Goal: Task Accomplishment & Management: Use online tool/utility

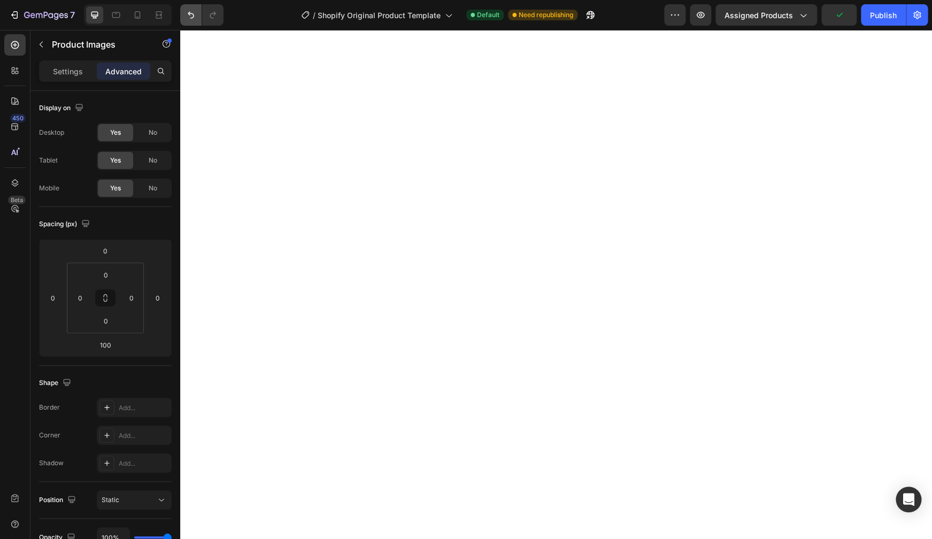
type input "72"
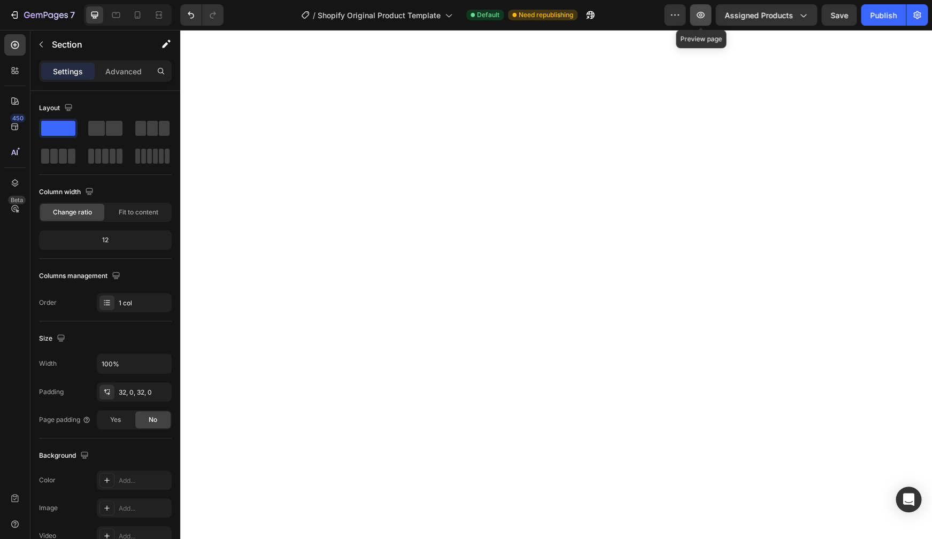
click at [703, 20] on icon "button" at bounding box center [700, 15] width 11 height 11
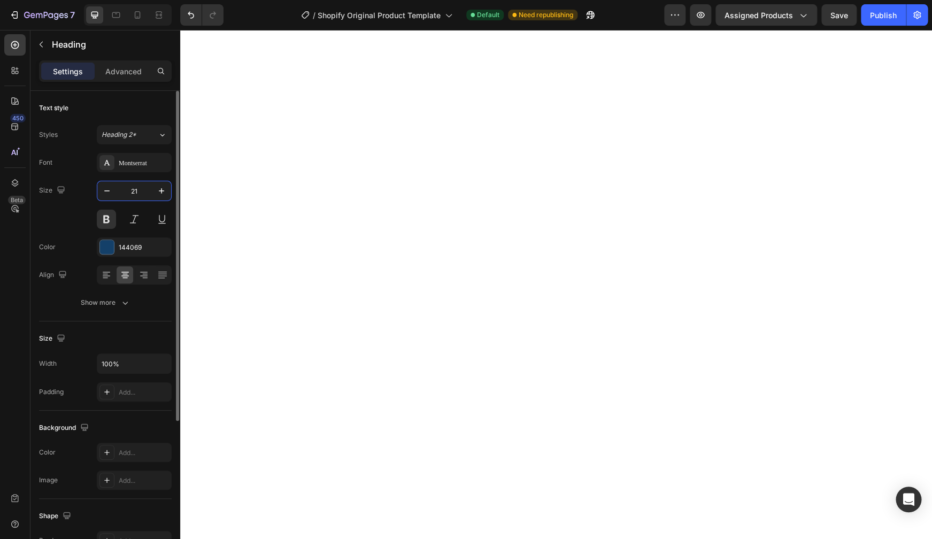
click at [147, 191] on input "21" at bounding box center [134, 190] width 35 height 19
type input "5"
type input "21"
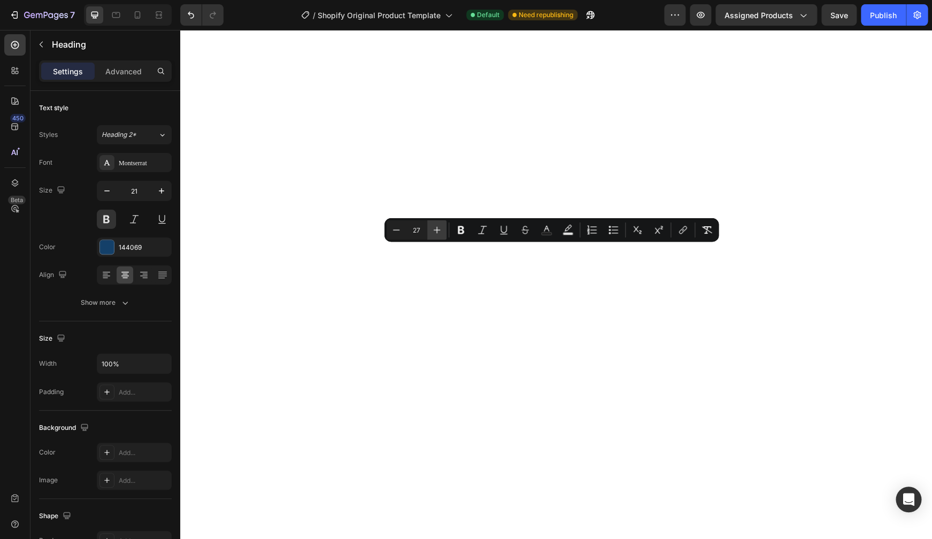
click at [436, 232] on icon "Editor contextual toolbar" at bounding box center [437, 230] width 11 height 11
type input "29"
click at [446, 228] on button "Plus" at bounding box center [436, 229] width 19 height 19
type input "30"
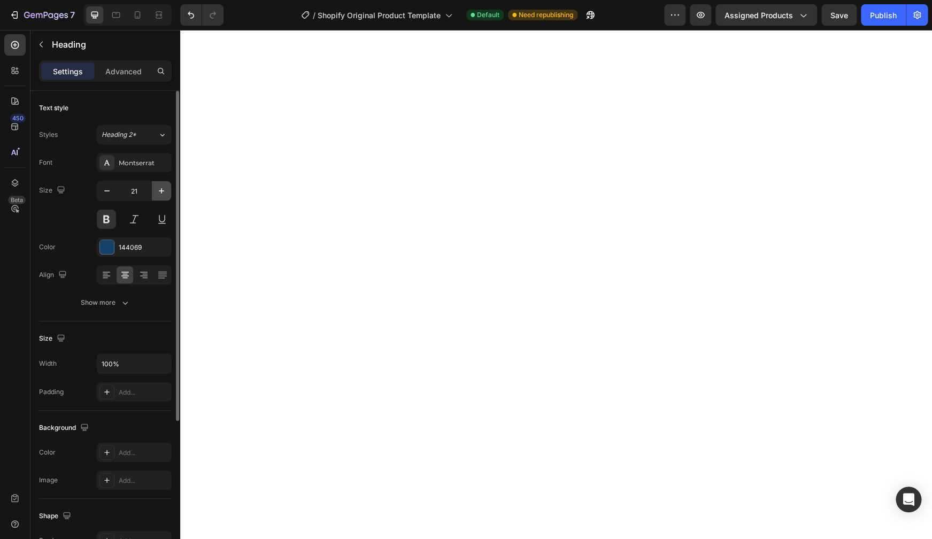
click at [164, 194] on icon "button" at bounding box center [161, 191] width 11 height 11
type input "25"
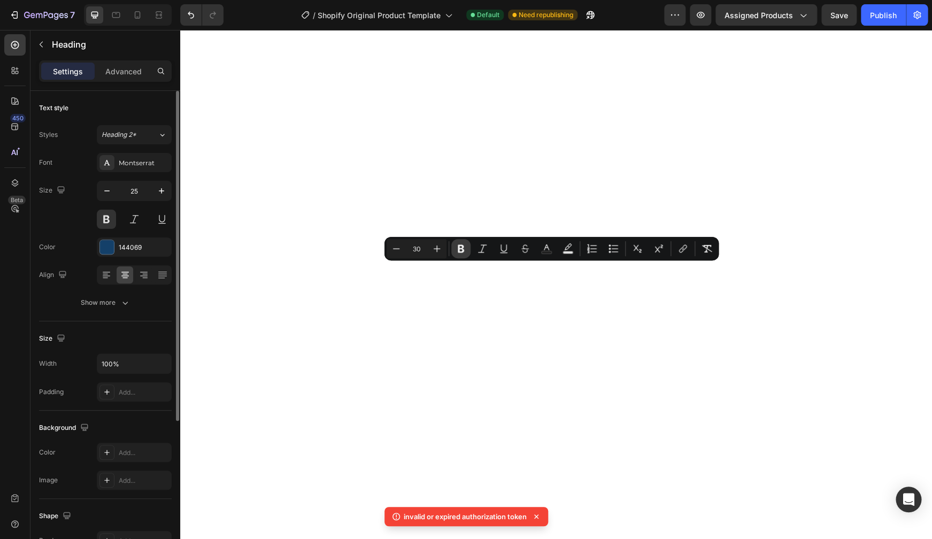
click at [464, 248] on icon "Editor contextual toolbar" at bounding box center [461, 248] width 11 height 11
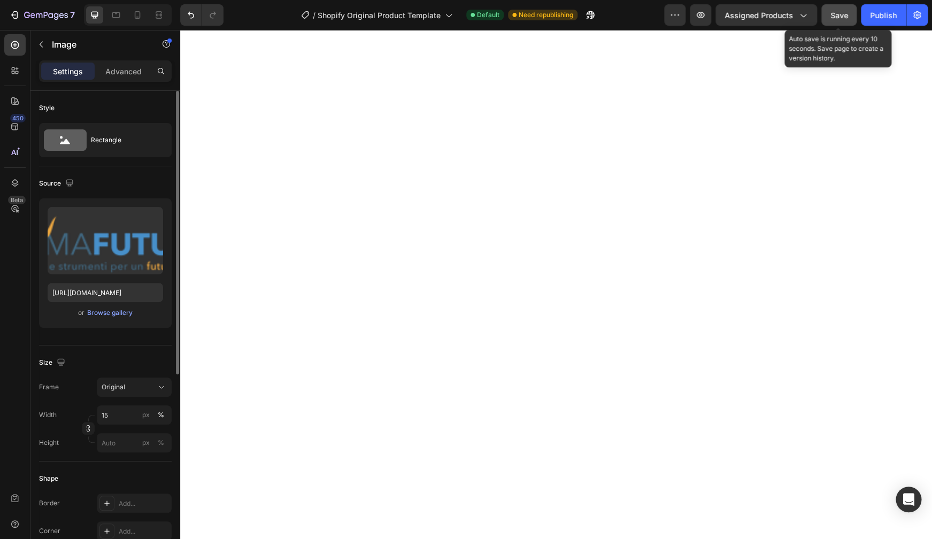
click at [837, 19] on span "Save" at bounding box center [840, 15] width 18 height 9
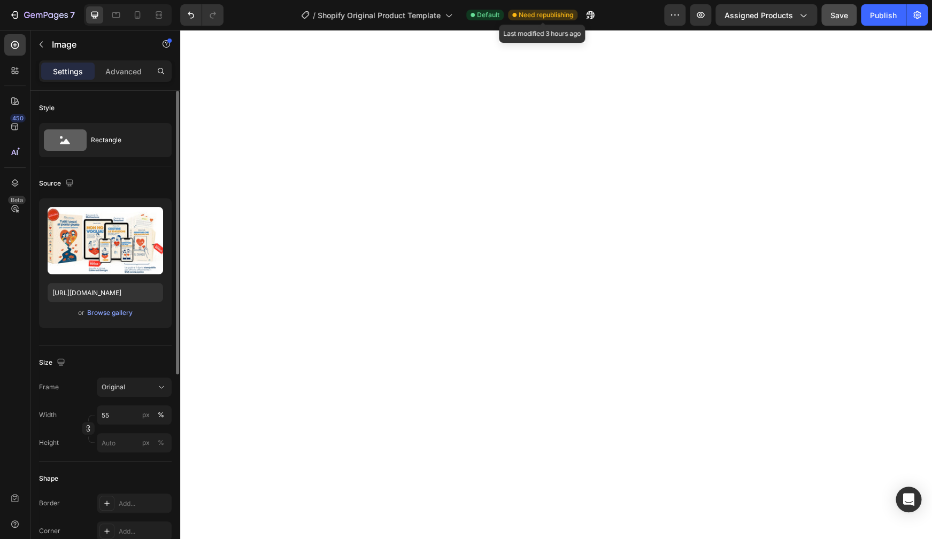
click at [537, 16] on span "Need republishing" at bounding box center [546, 15] width 55 height 10
click at [537, 14] on span "Need republishing" at bounding box center [546, 15] width 55 height 10
click at [596, 16] on icon "button" at bounding box center [590, 15] width 11 height 11
click at [588, 20] on icon "button" at bounding box center [590, 15] width 11 height 11
click at [769, 13] on span "Assigned Products" at bounding box center [759, 15] width 68 height 11
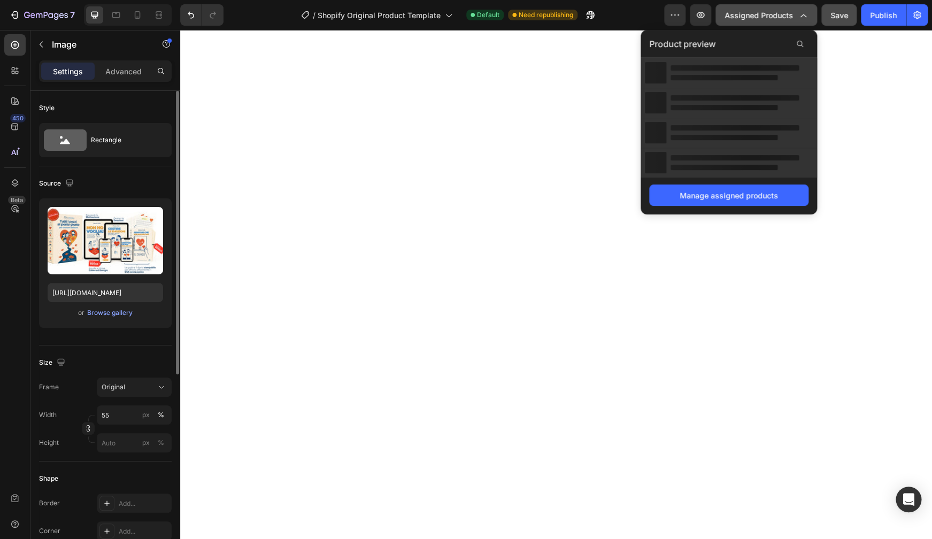
click at [768, 12] on span "Assigned Products" at bounding box center [759, 15] width 68 height 11
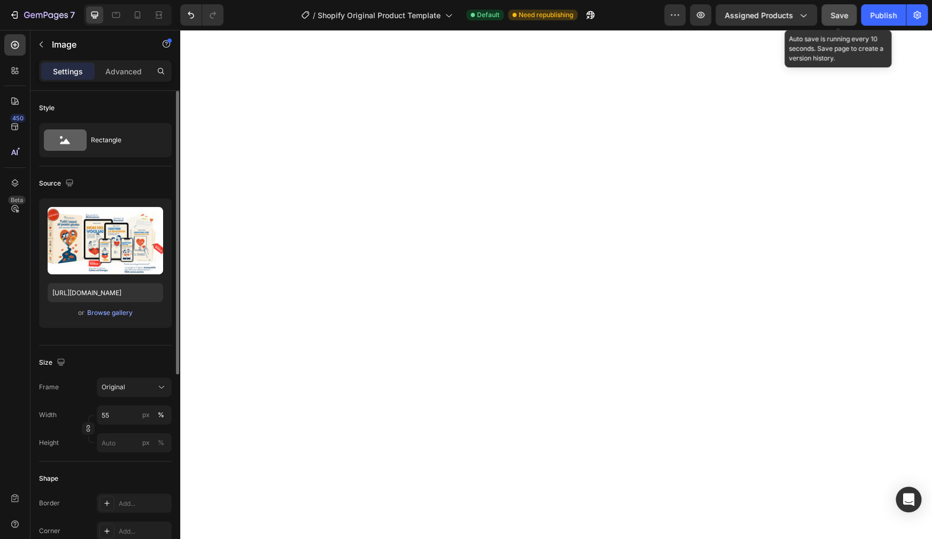
click at [833, 14] on span "Save" at bounding box center [840, 15] width 18 height 9
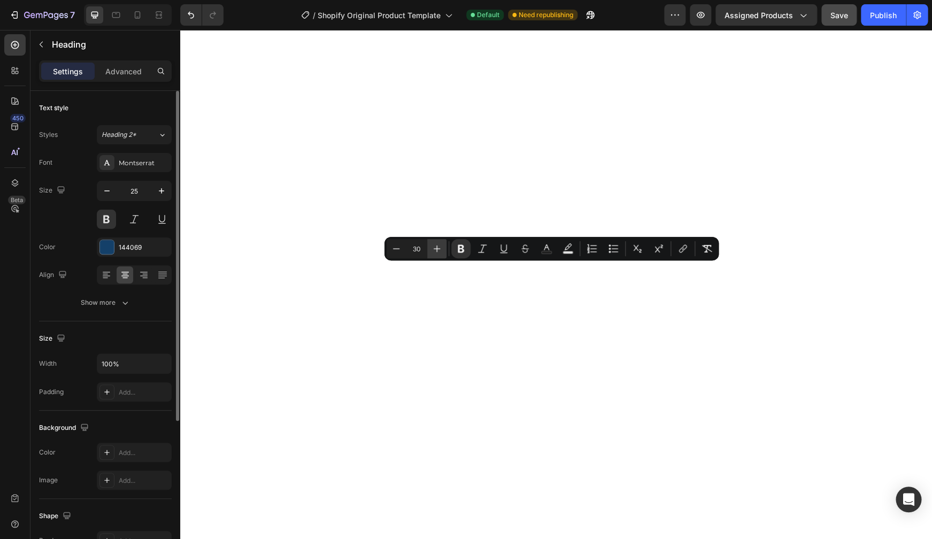
click at [440, 246] on icon "Editor contextual toolbar" at bounding box center [437, 248] width 11 height 11
click at [397, 248] on icon "Editor contextual toolbar" at bounding box center [396, 248] width 11 height 11
type input "30"
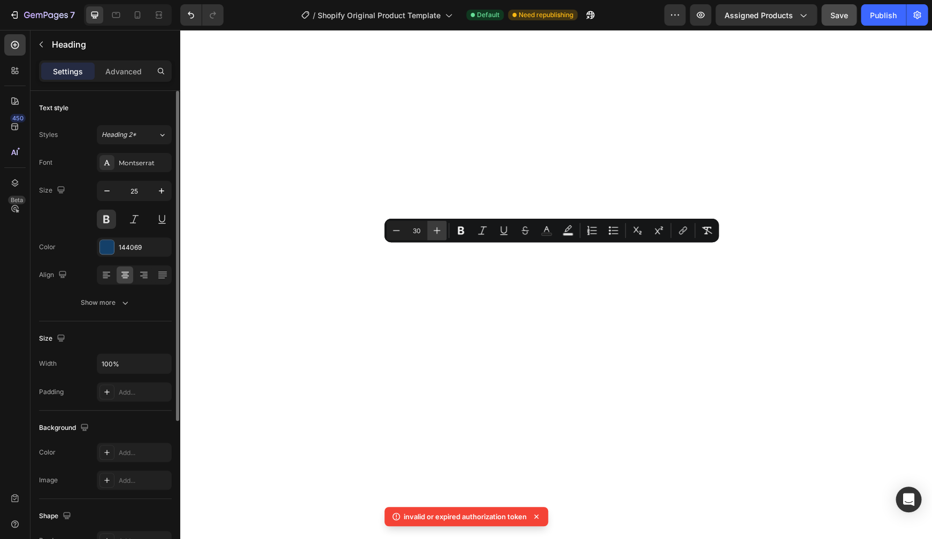
click at [439, 235] on icon "Editor contextual toolbar" at bounding box center [437, 230] width 11 height 11
type input "30"
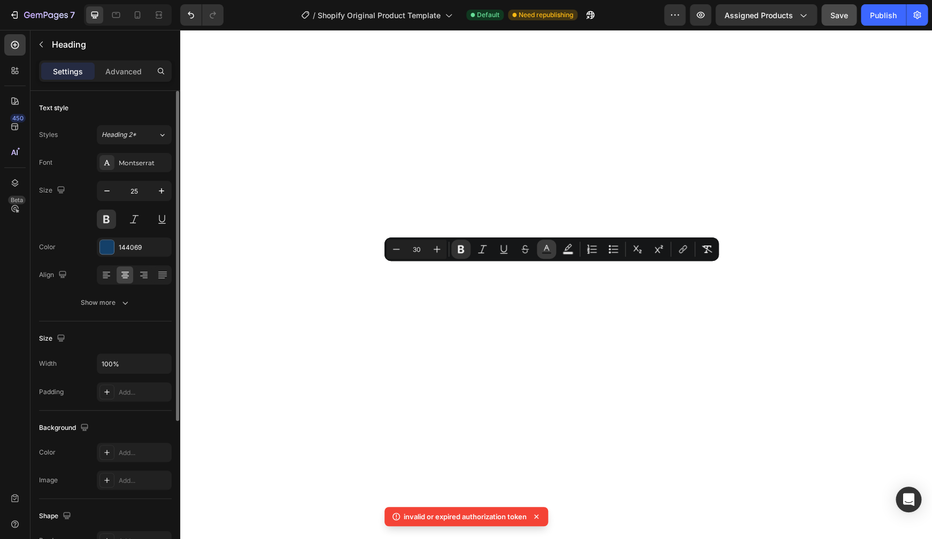
click at [550, 246] on icon "Editor contextual toolbar" at bounding box center [546, 249] width 11 height 11
type input "144069"
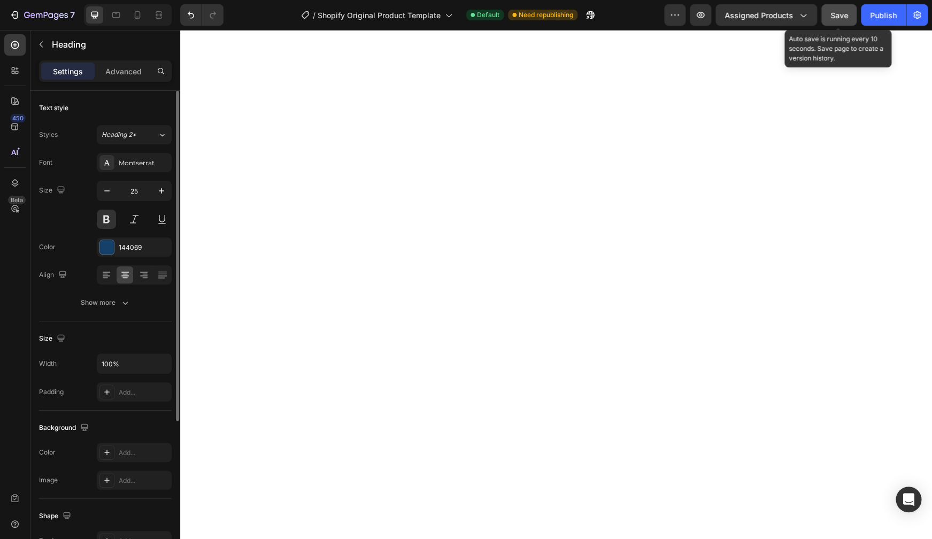
click at [840, 17] on span "Save" at bounding box center [840, 15] width 18 height 9
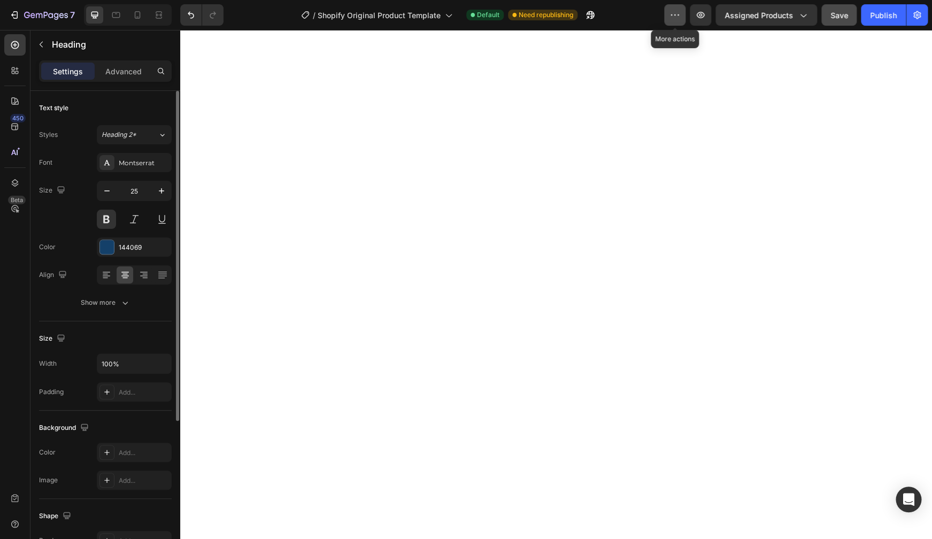
click at [683, 16] on button "button" at bounding box center [674, 14] width 21 height 21
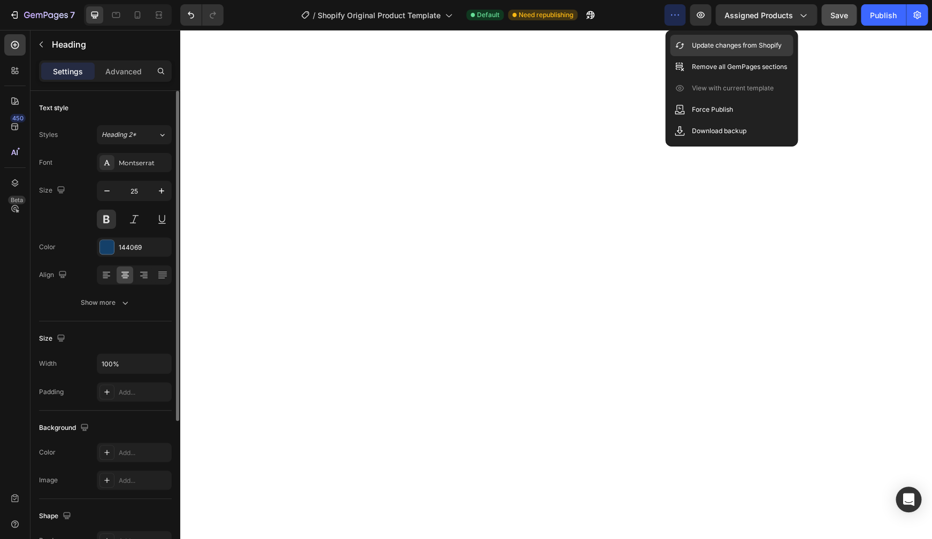
click at [693, 48] on p "Update changes from Shopify" at bounding box center [737, 45] width 90 height 11
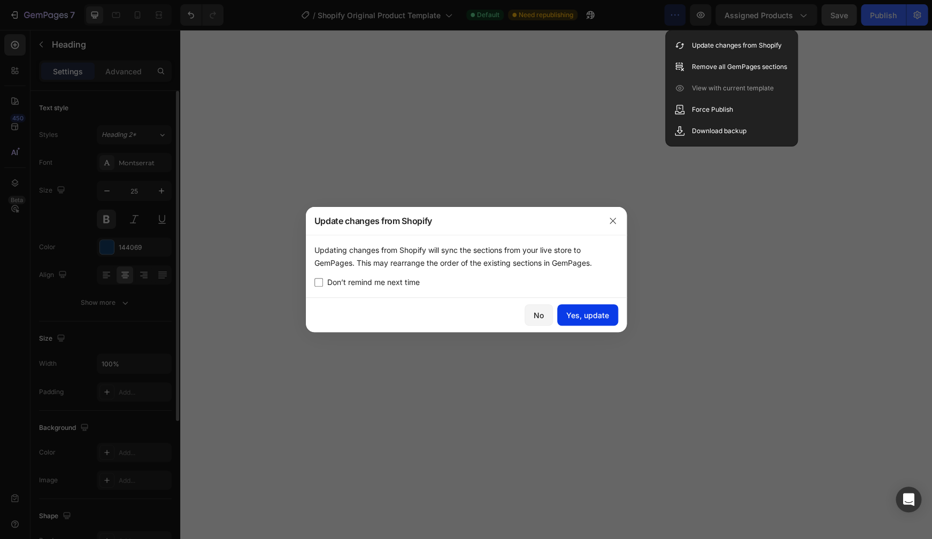
click at [591, 313] on div "Yes, update" at bounding box center [587, 315] width 43 height 11
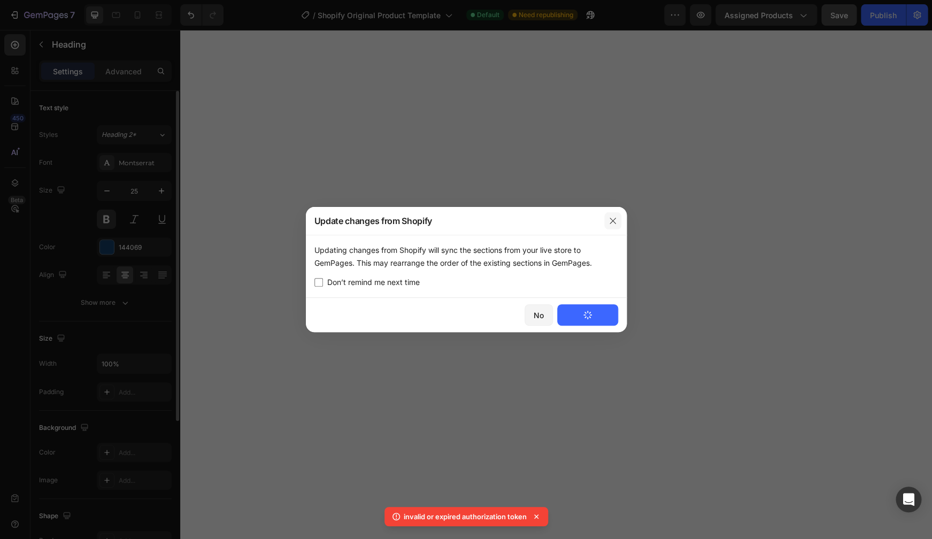
click at [614, 220] on icon "button" at bounding box center [613, 221] width 6 height 6
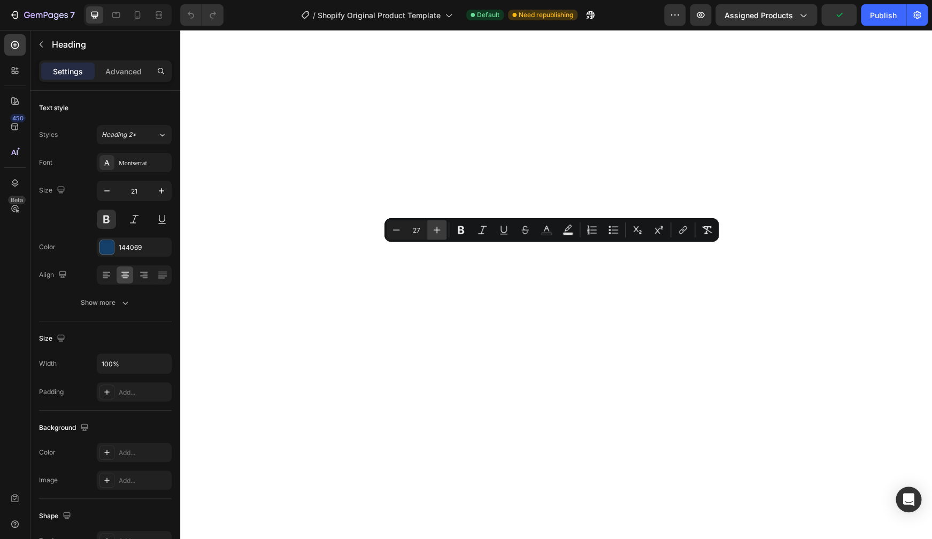
click at [440, 231] on icon "Editor contextual toolbar" at bounding box center [437, 230] width 7 height 7
type input "30"
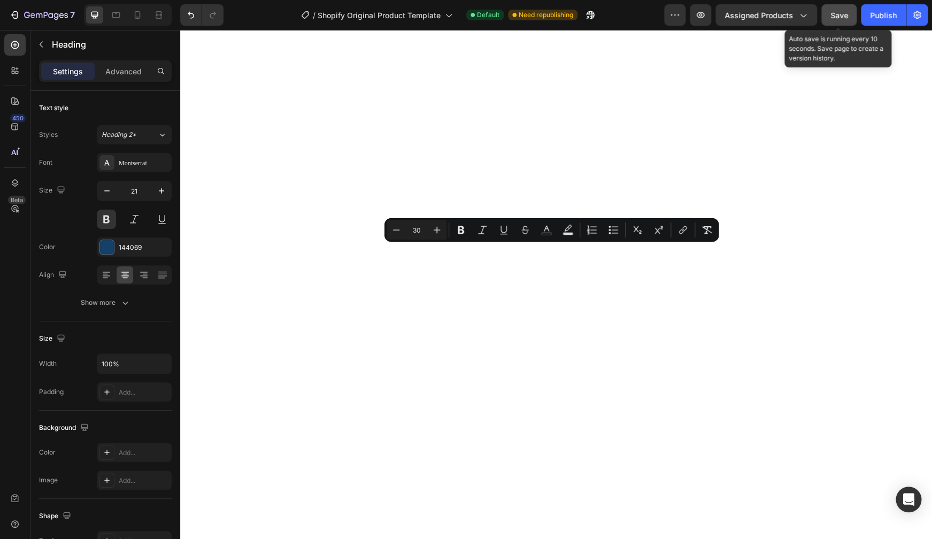
click at [831, 18] on button "Save" at bounding box center [839, 14] width 35 height 21
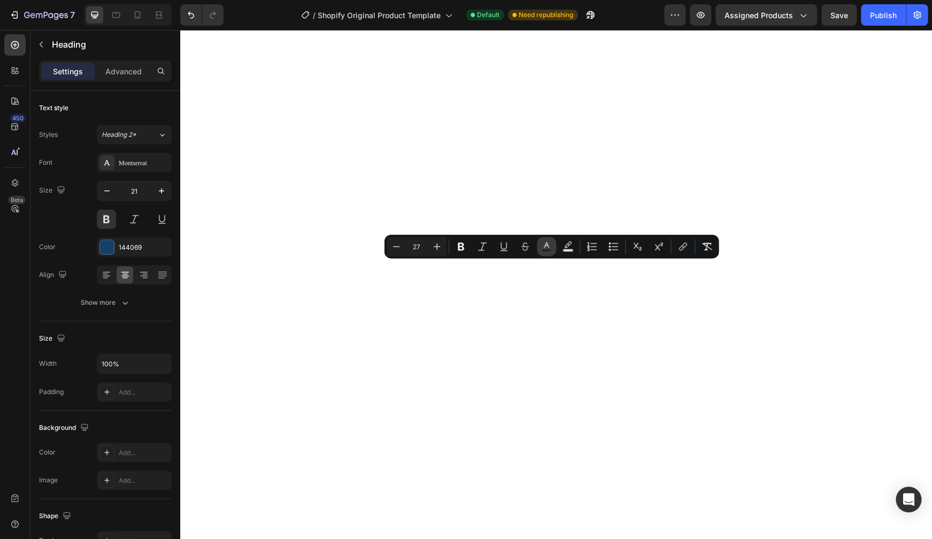
click at [551, 246] on icon "Editor contextual toolbar" at bounding box center [546, 246] width 11 height 11
type input "144069"
click at [548, 246] on icon "Editor contextual toolbar" at bounding box center [546, 245] width 5 height 6
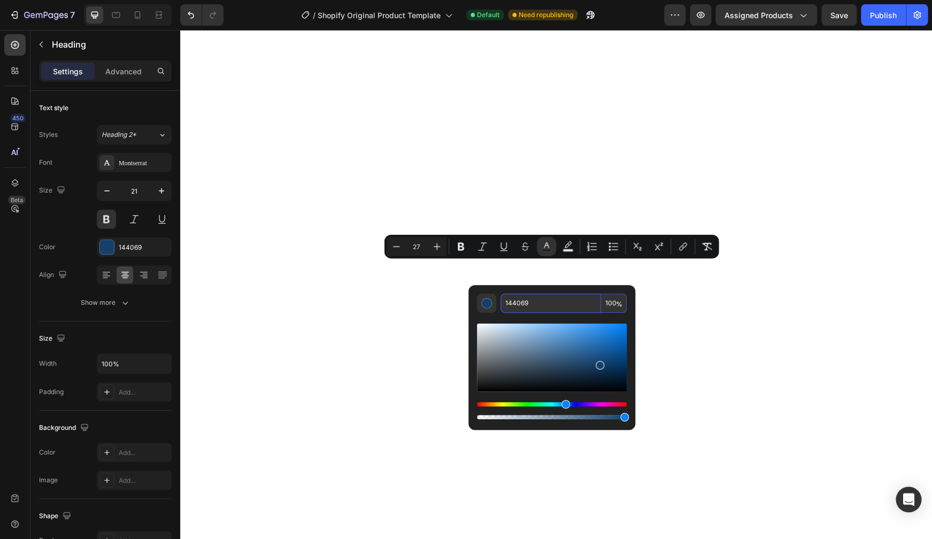
click at [534, 305] on input "144069" at bounding box center [551, 303] width 101 height 19
type input "EEFFAA"
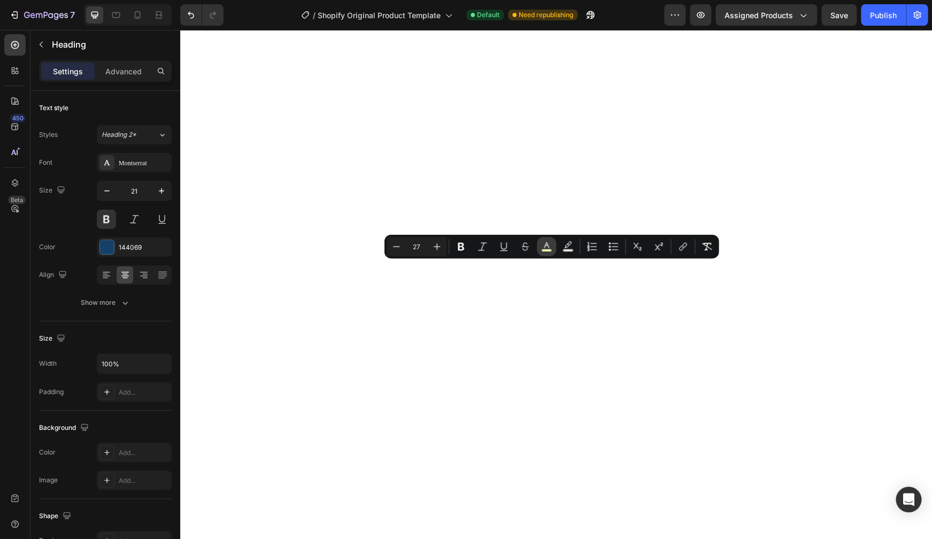
click at [552, 248] on button "color" at bounding box center [546, 246] width 19 height 19
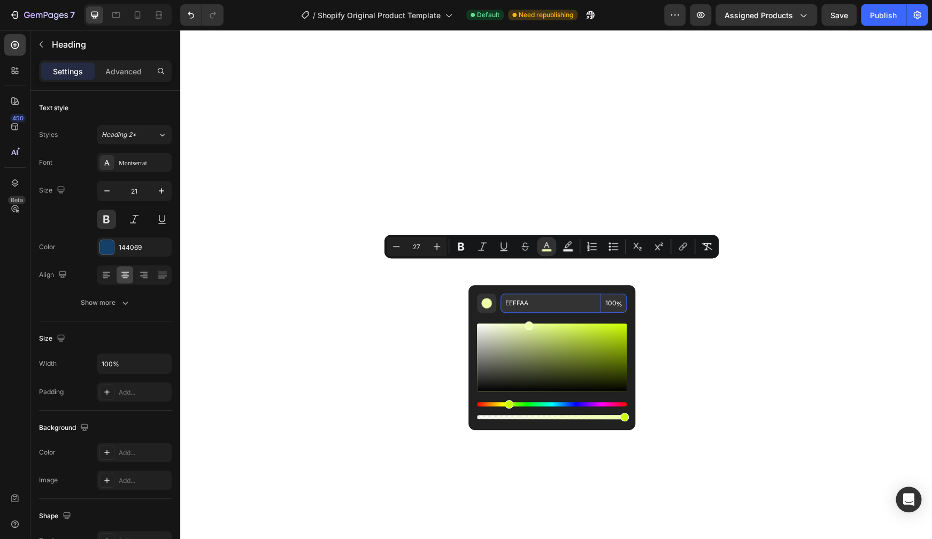
click at [533, 303] on input "EEFFAA" at bounding box center [551, 303] width 101 height 19
type input "EEFFAA"
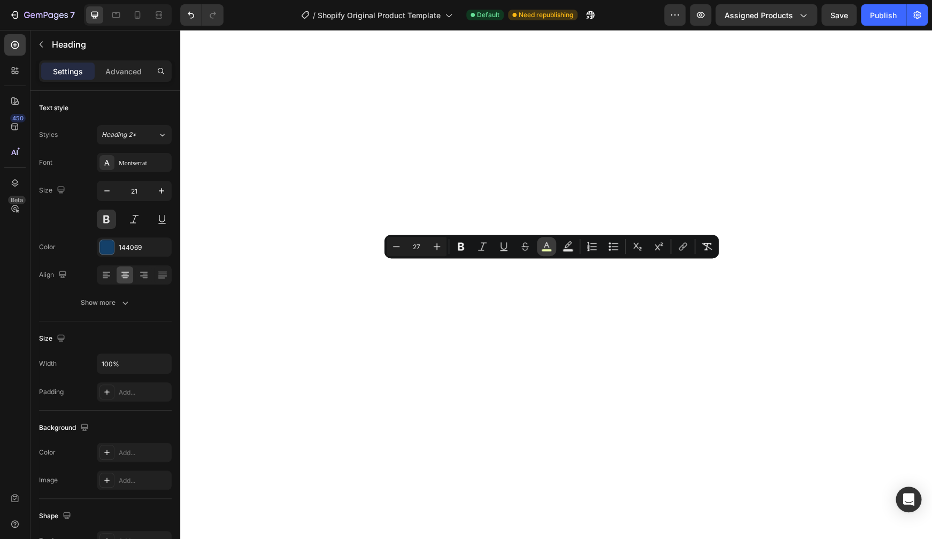
click at [545, 246] on icon "Editor contextual toolbar" at bounding box center [546, 246] width 11 height 11
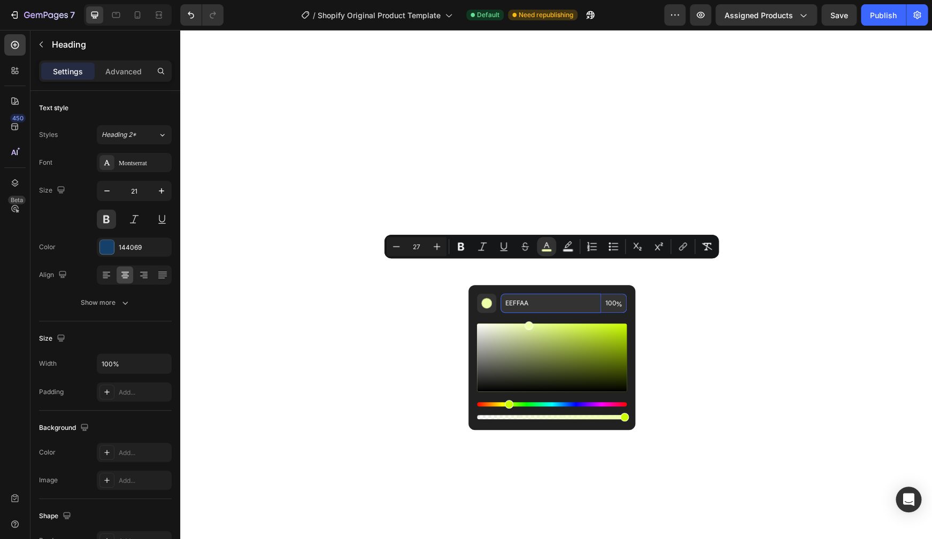
click at [533, 303] on input "EEFFAA" at bounding box center [551, 303] width 101 height 19
drag, startPoint x: 511, startPoint y: 302, endPoint x: 533, endPoint y: 300, distance: 22.6
click at [533, 300] on input "EEFFAA" at bounding box center [551, 303] width 101 height 19
type input "EFA941"
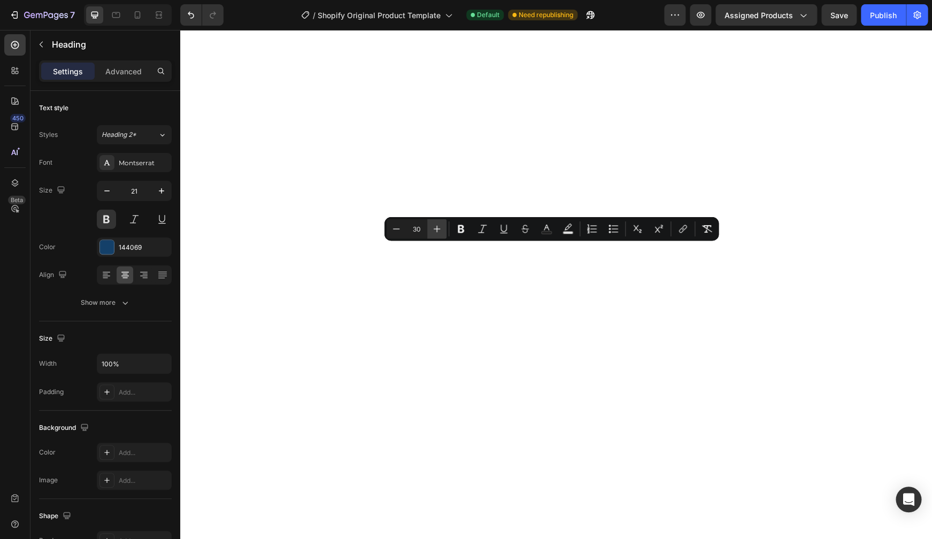
click at [440, 229] on icon "Editor contextual toolbar" at bounding box center [437, 229] width 7 height 7
type input "32"
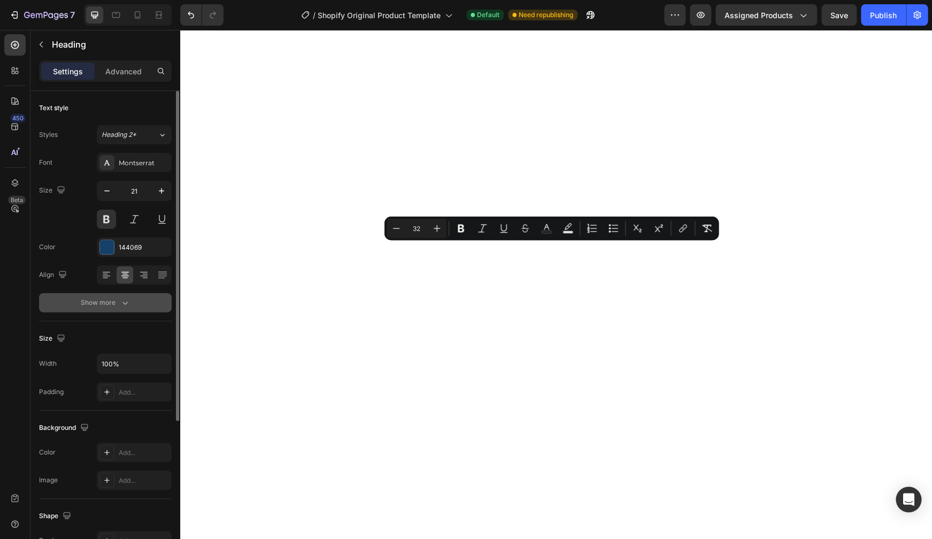
click at [122, 300] on icon "button" at bounding box center [125, 302] width 11 height 11
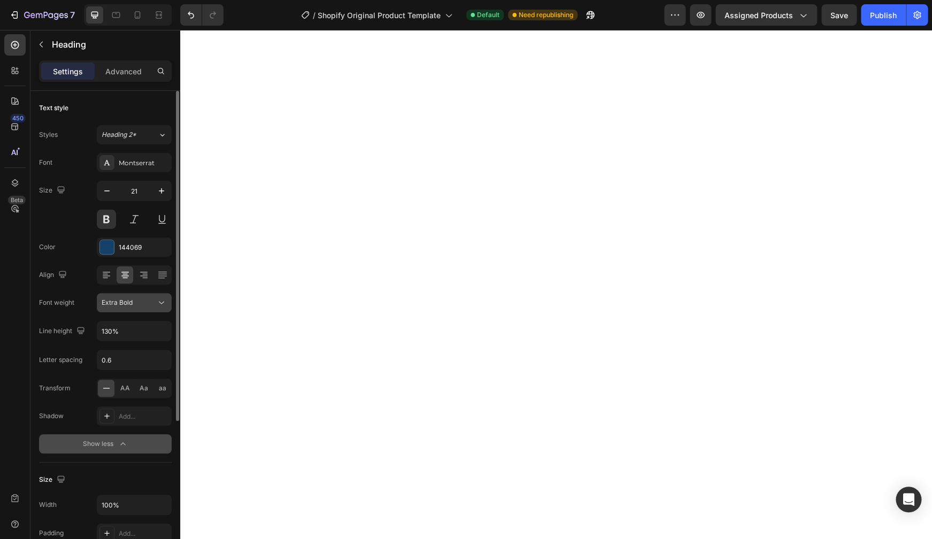
click at [137, 303] on div "Extra Bold" at bounding box center [129, 303] width 55 height 10
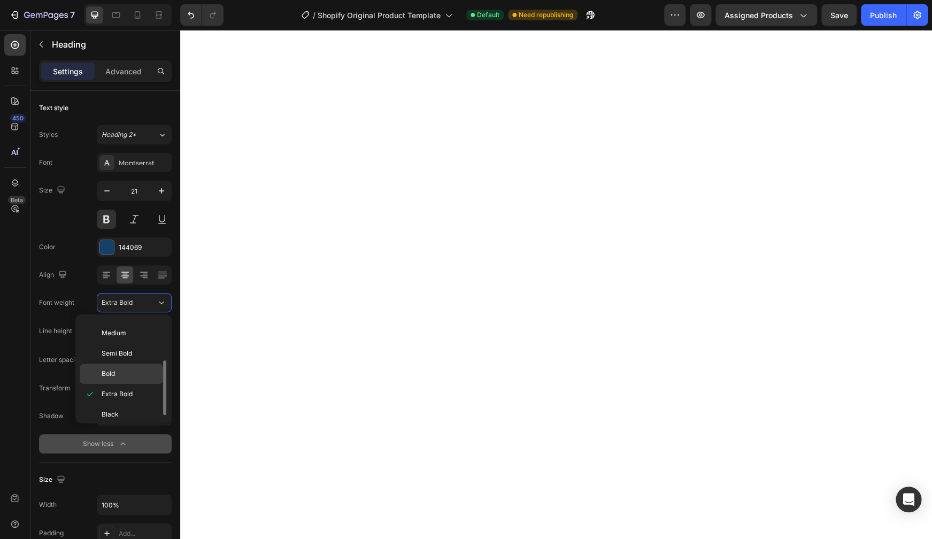
click at [122, 374] on p "Bold" at bounding box center [130, 374] width 57 height 10
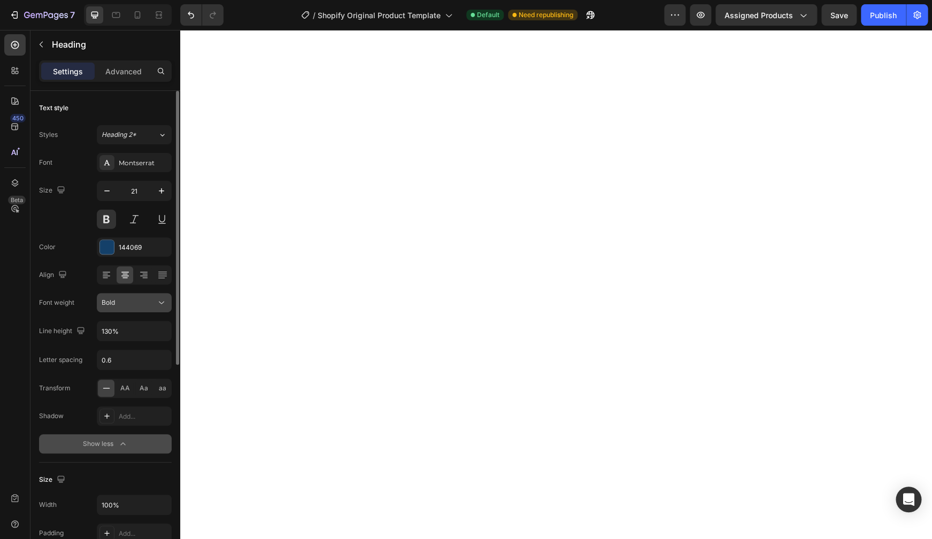
click at [127, 305] on div "Bold" at bounding box center [129, 303] width 55 height 10
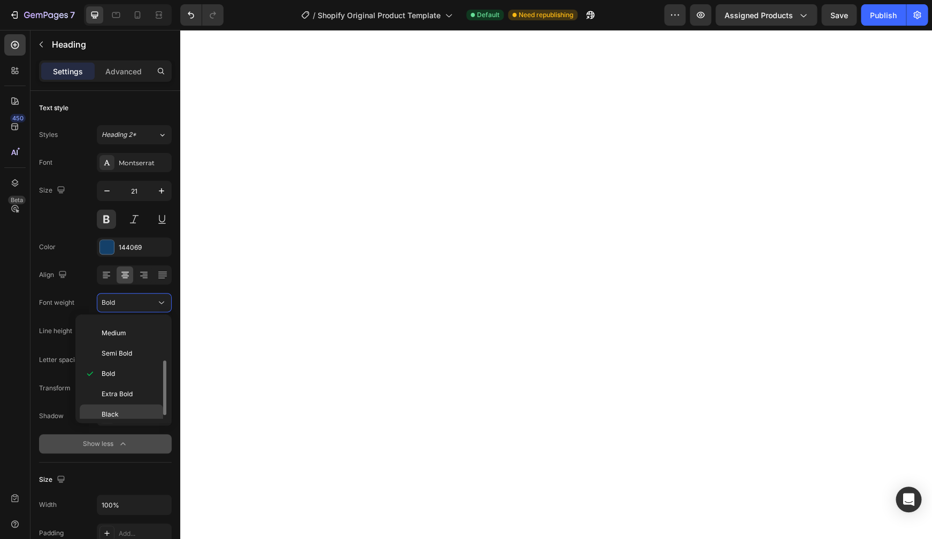
click at [124, 415] on p "Black" at bounding box center [130, 415] width 57 height 10
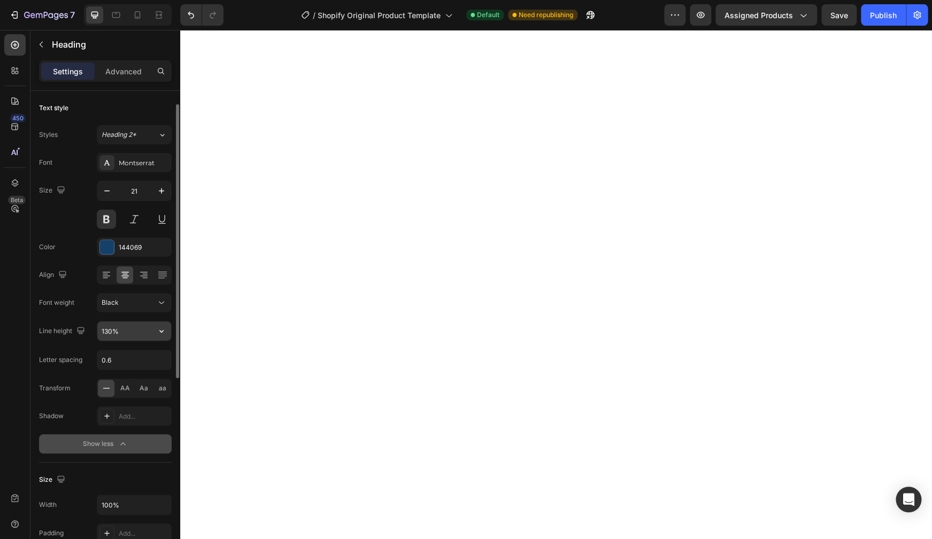
scroll to position [86, 0]
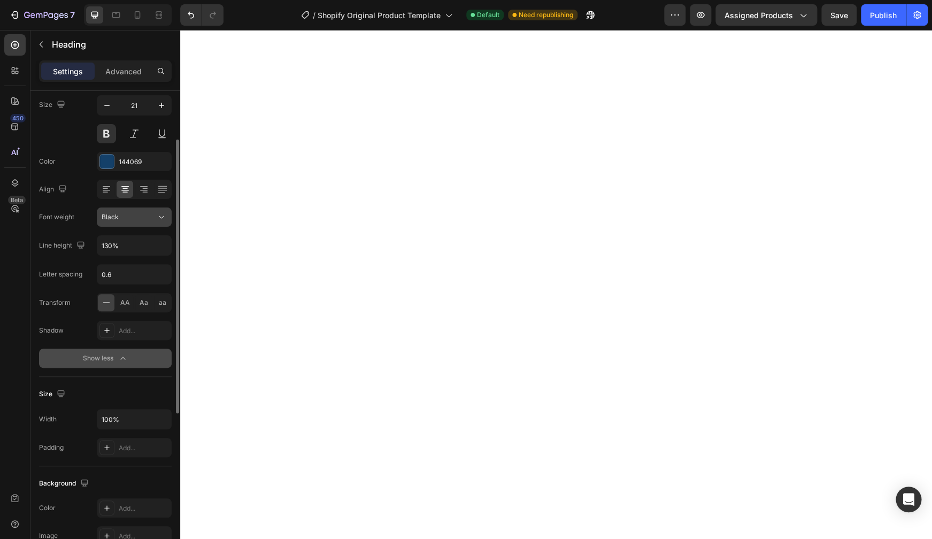
click at [145, 222] on button "Black" at bounding box center [134, 217] width 75 height 19
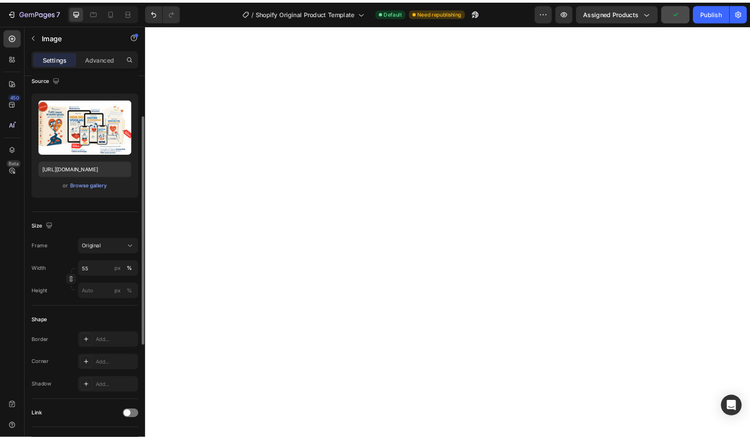
scroll to position [0, 0]
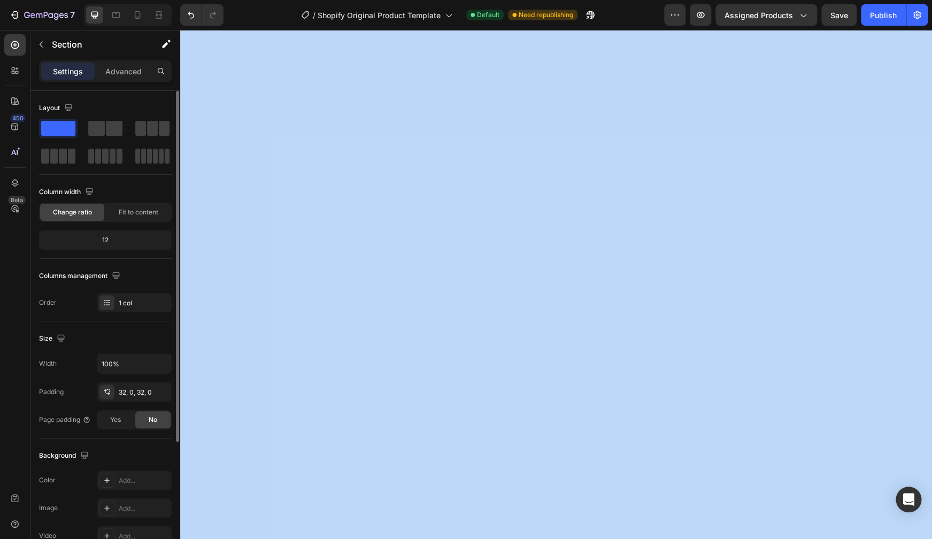
drag, startPoint x: 110, startPoint y: 127, endPoint x: 312, endPoint y: 409, distance: 346.5
click at [180, 409] on div "Layout Column width Change ratio Fit to content 12 Columns management Order 1 c…" at bounding box center [105, 330] width 150 height 479
click at [116, 128] on span at bounding box center [114, 128] width 17 height 15
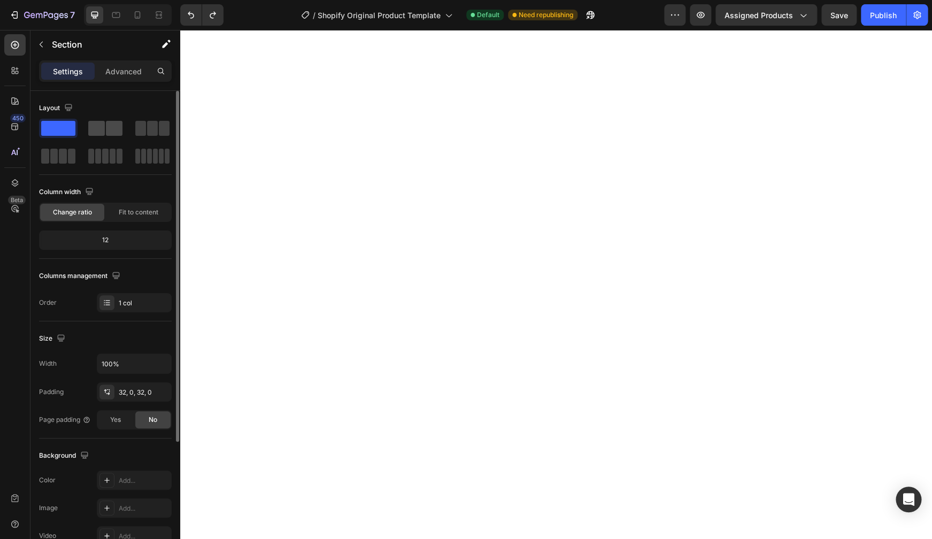
click at [107, 135] on span at bounding box center [114, 128] width 17 height 15
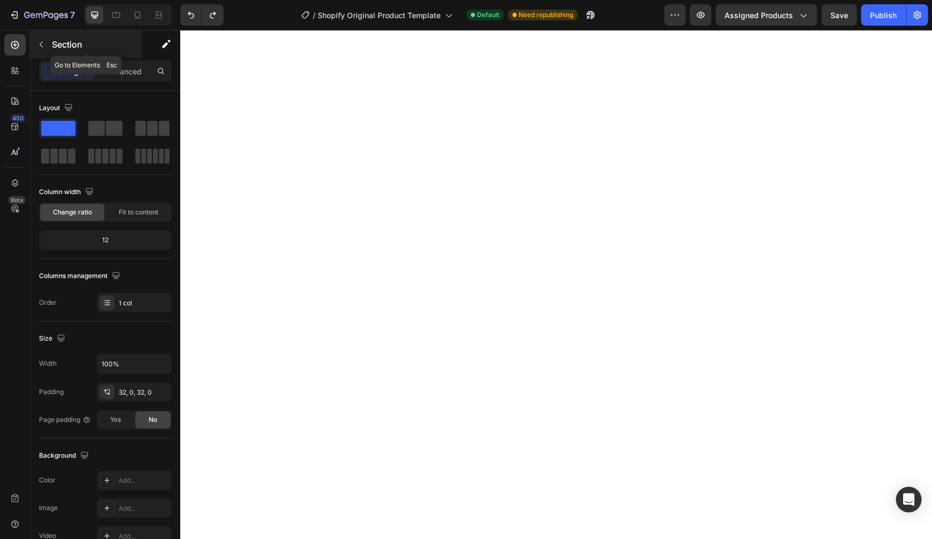
click at [43, 46] on icon "button" at bounding box center [41, 44] width 9 height 9
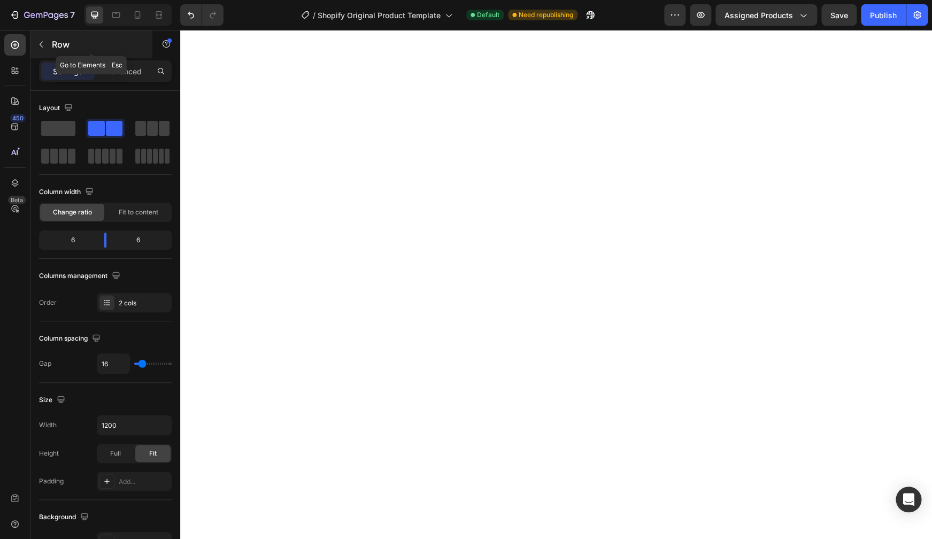
click at [46, 47] on button "button" at bounding box center [41, 44] width 17 height 17
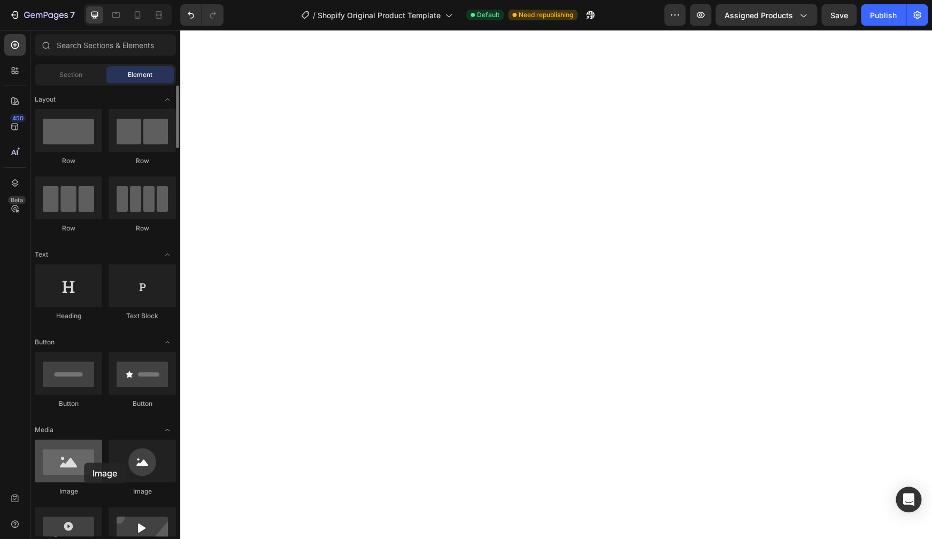
click at [84, 463] on div at bounding box center [68, 461] width 67 height 43
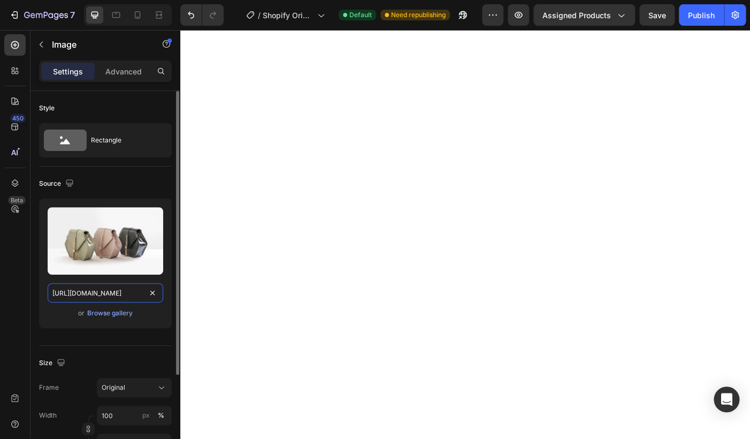
click at [111, 296] on input "[URL][DOMAIN_NAME]" at bounding box center [106, 292] width 116 height 19
click at [111, 313] on div "Browse gallery" at bounding box center [109, 313] width 45 height 10
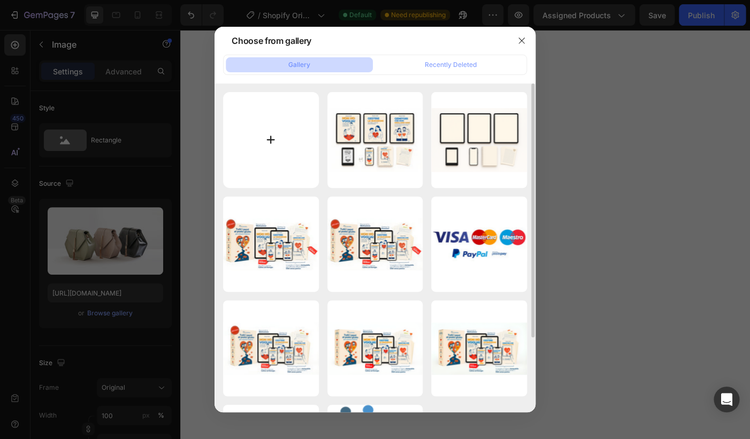
click at [274, 145] on input "file" at bounding box center [271, 140] width 96 height 96
type input "C:\fakepath\1.png"
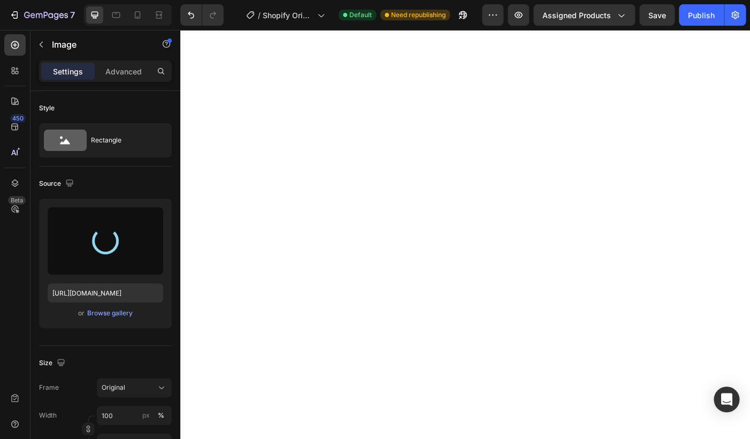
type input "[URL][DOMAIN_NAME]"
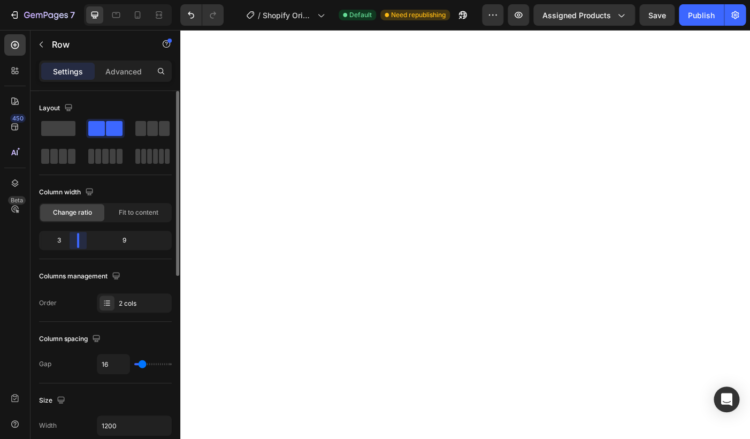
drag, startPoint x: 104, startPoint y: 241, endPoint x: 75, endPoint y: 240, distance: 28.9
click at [75, 240] on div "Layout Column width Change ratio Fit to content 3 9 Columns management Order 2 …" at bounding box center [105, 280] width 150 height 378
drag, startPoint x: 74, startPoint y: 242, endPoint x: 69, endPoint y: 241, distance: 5.5
click at [69, 241] on div "Layout Column width Change ratio Fit to content 3 9 Columns management Order 2 …" at bounding box center [105, 280] width 150 height 378
drag, startPoint x: 64, startPoint y: 242, endPoint x: 49, endPoint y: 242, distance: 15.0
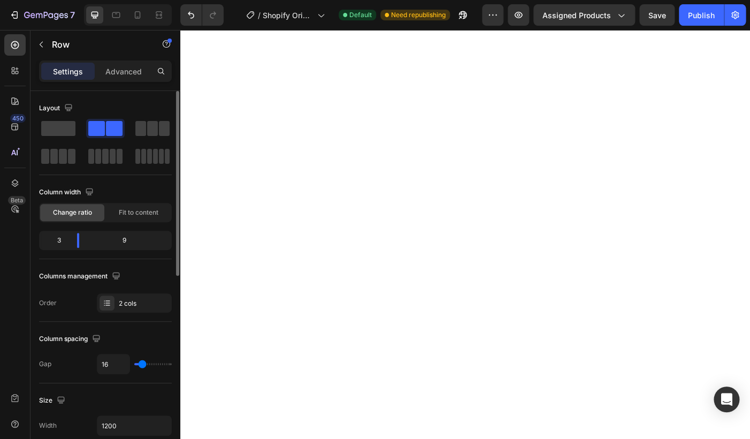
click at [49, 242] on div "3" at bounding box center [54, 240] width 27 height 15
click at [55, 242] on div "3" at bounding box center [54, 240] width 27 height 15
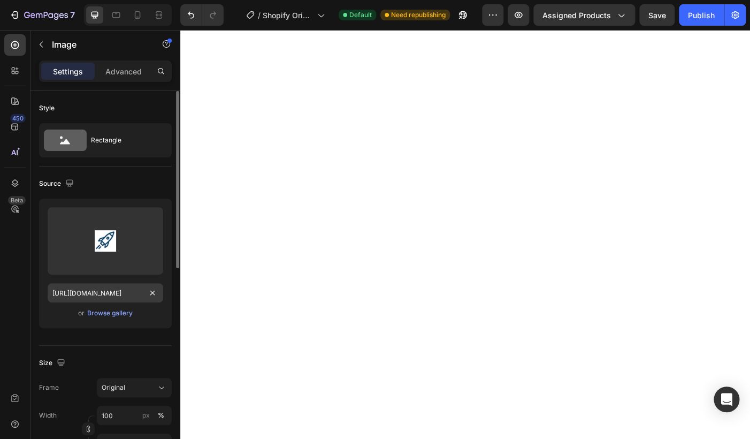
scroll to position [51, 0]
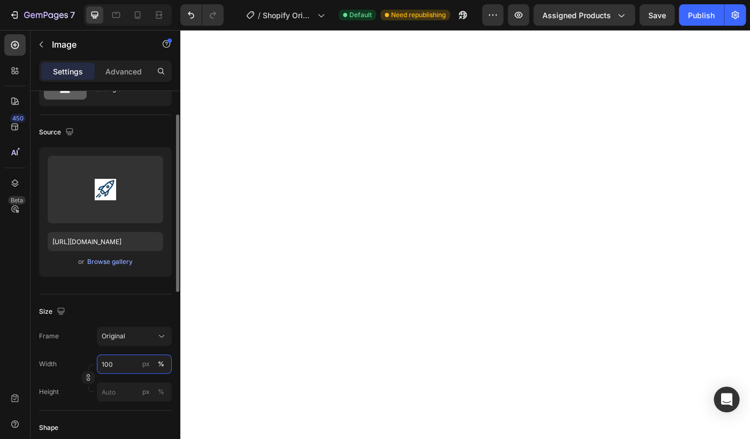
drag, startPoint x: 117, startPoint y: 362, endPoint x: 110, endPoint y: 361, distance: 6.5
click at [110, 361] on input "100" at bounding box center [134, 363] width 75 height 19
click at [117, 364] on input "100" at bounding box center [134, 363] width 75 height 19
type input "50"
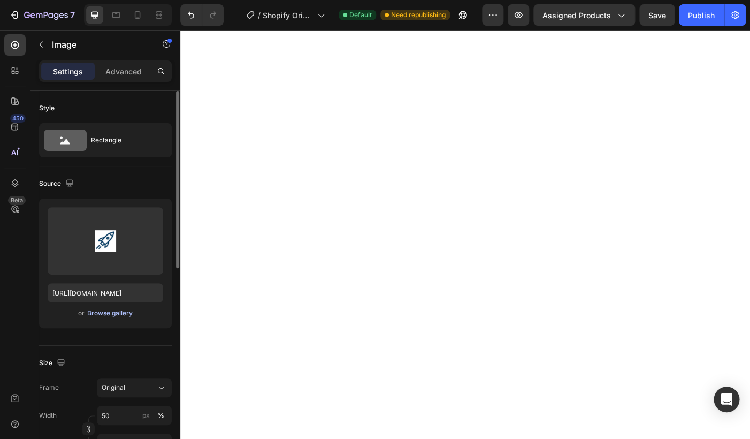
click at [104, 315] on div "Browse gallery" at bounding box center [109, 313] width 45 height 10
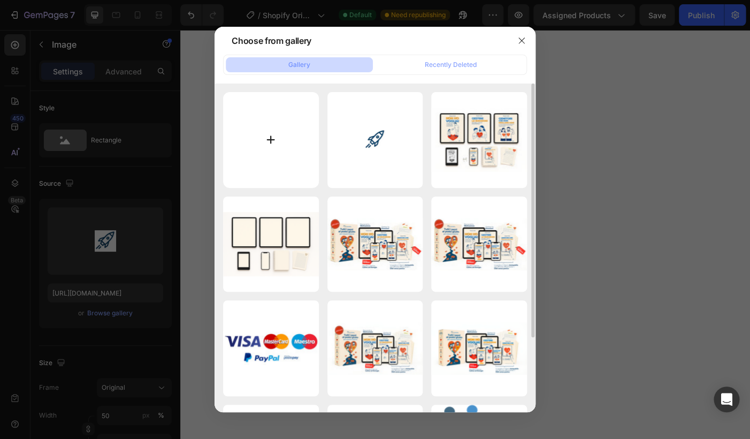
click at [285, 141] on input "file" at bounding box center [271, 140] width 96 height 96
type input "C:\fakepath\2.png"
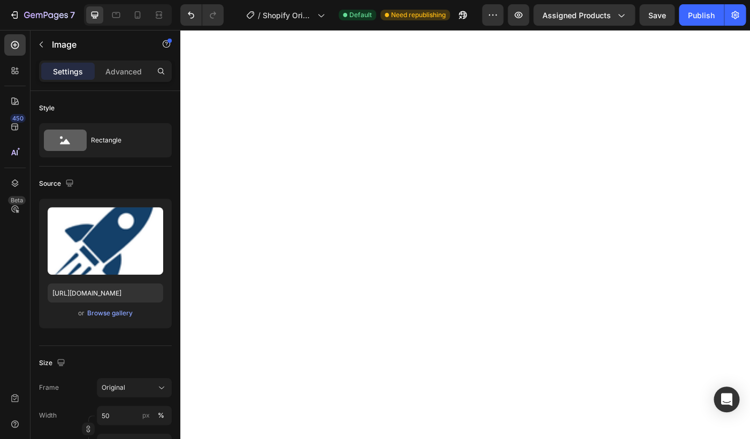
type input "[URL][DOMAIN_NAME]"
click at [110, 416] on input "50" at bounding box center [134, 414] width 75 height 19
drag, startPoint x: 118, startPoint y: 416, endPoint x: 101, endPoint y: 418, distance: 17.2
click at [101, 418] on input "100" at bounding box center [134, 414] width 75 height 19
type input "80"
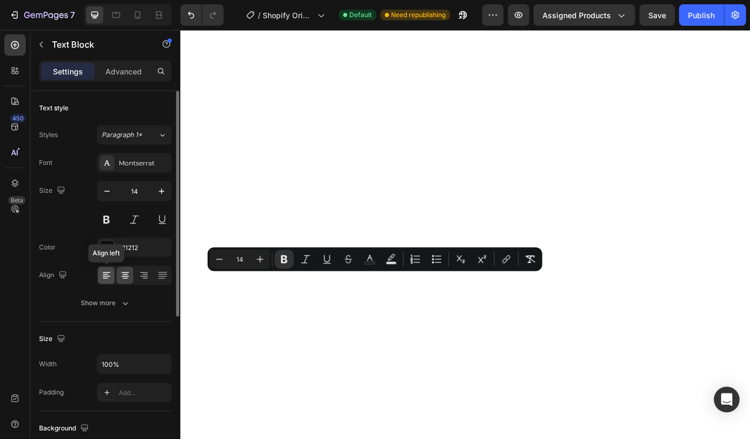
click at [111, 273] on icon at bounding box center [106, 275] width 11 height 11
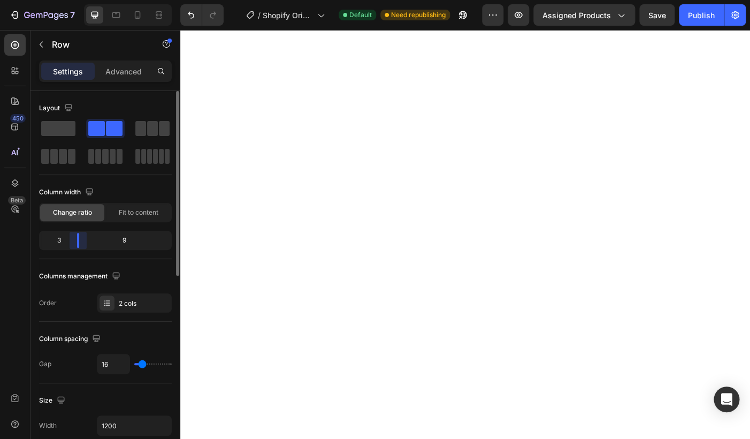
click at [78, 243] on div "Layout Column width Change ratio Fit to content 3 9 Columns management Order 2 …" at bounding box center [105, 280] width 150 height 378
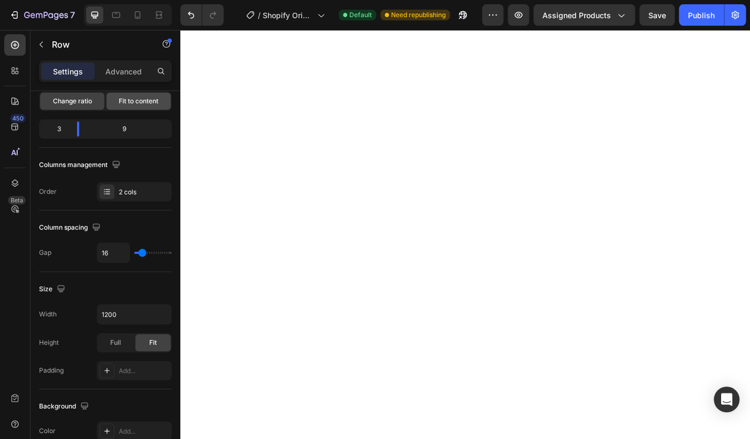
click at [140, 106] on span "Fit to content" at bounding box center [139, 101] width 40 height 10
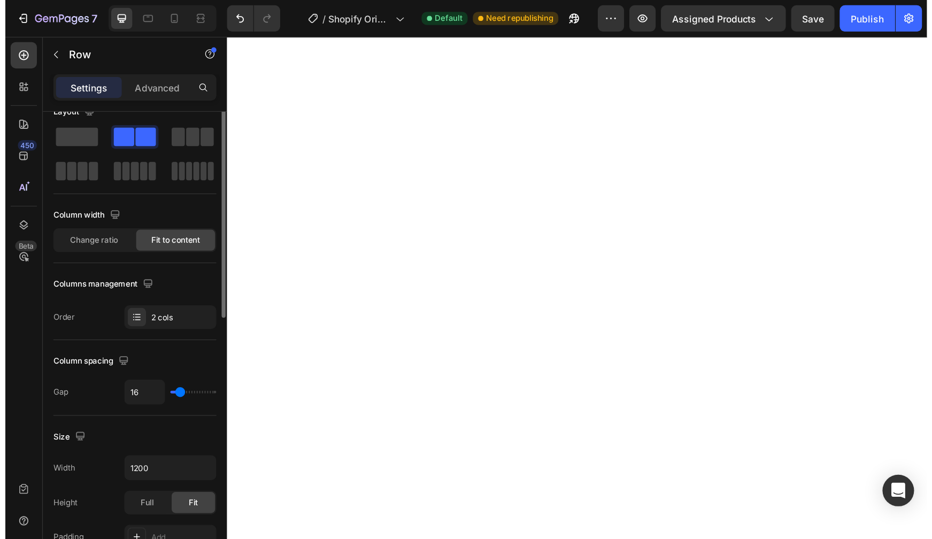
scroll to position [0, 0]
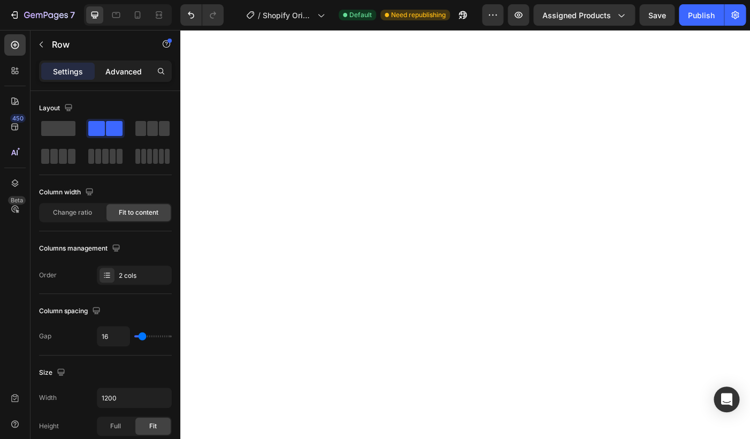
click at [137, 74] on p "Advanced" at bounding box center [123, 71] width 36 height 11
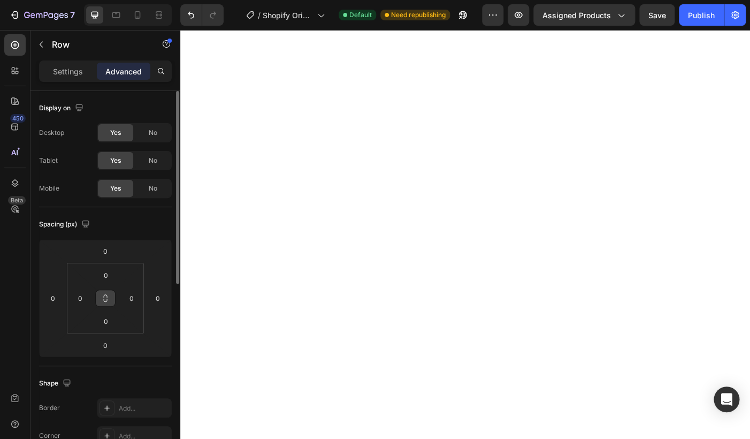
click at [104, 298] on icon at bounding box center [105, 298] width 9 height 9
click at [85, 300] on input "0" at bounding box center [80, 298] width 16 height 16
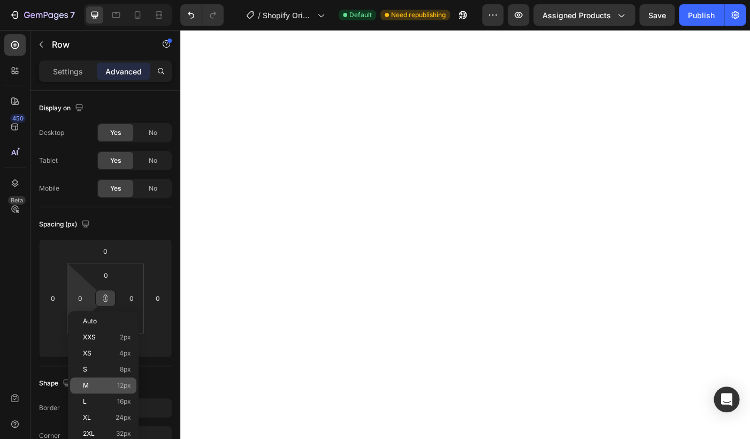
click at [106, 380] on div "M 12px" at bounding box center [103, 385] width 66 height 16
type input "12"
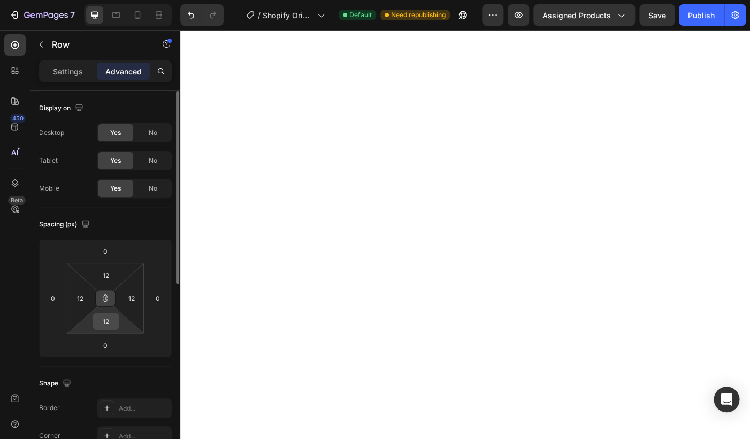
click at [107, 315] on input "12" at bounding box center [105, 321] width 21 height 16
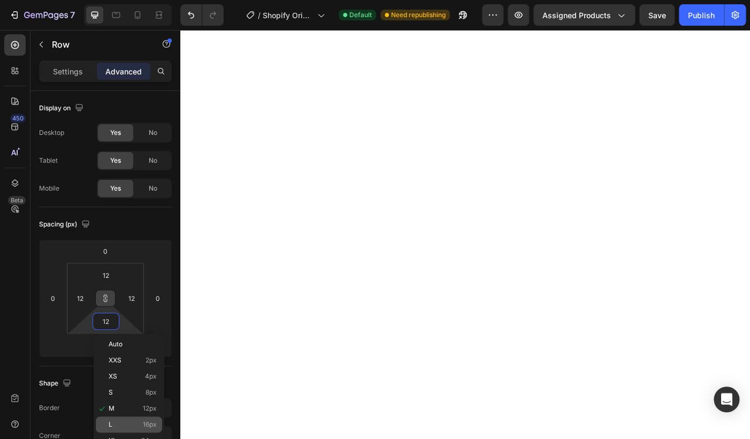
click at [125, 423] on p "L 16px" at bounding box center [133, 423] width 48 height 7
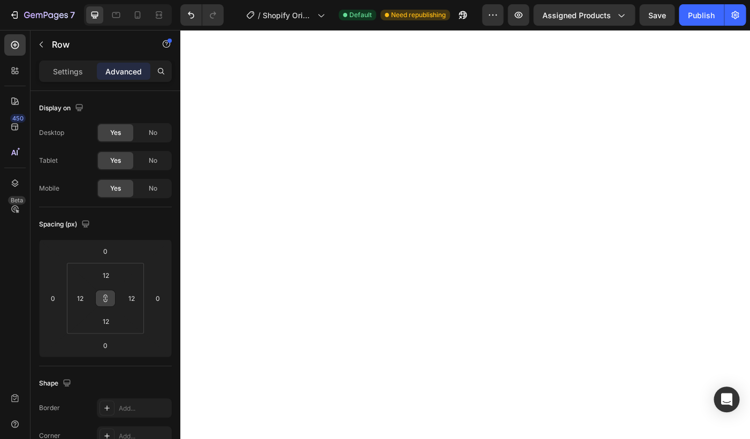
type input "16"
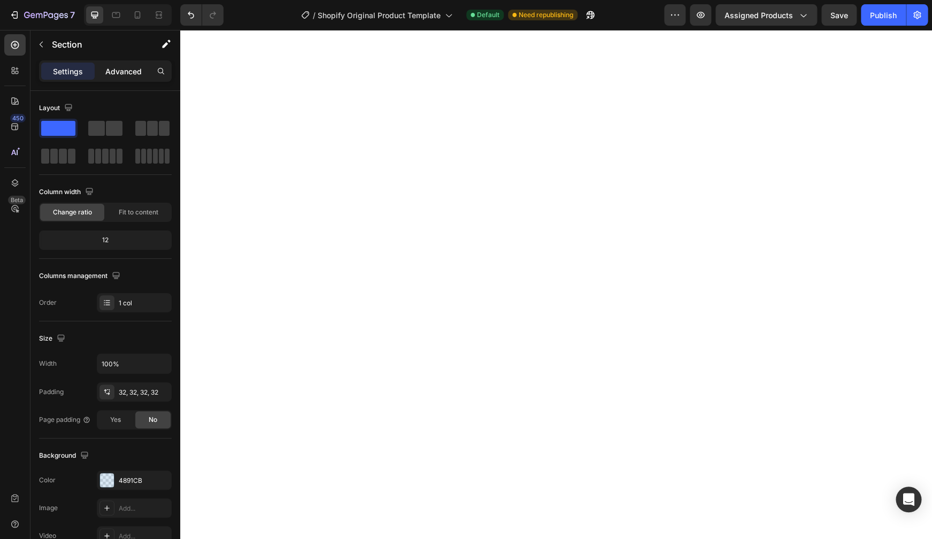
click at [118, 68] on p "Advanced" at bounding box center [123, 71] width 36 height 11
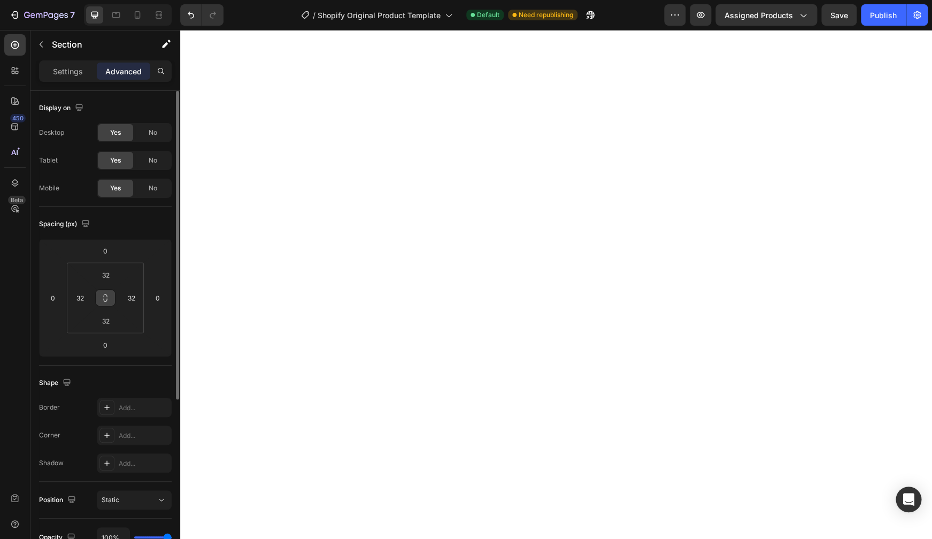
click at [103, 304] on button at bounding box center [105, 297] width 20 height 17
click at [82, 304] on input "32" at bounding box center [80, 298] width 16 height 16
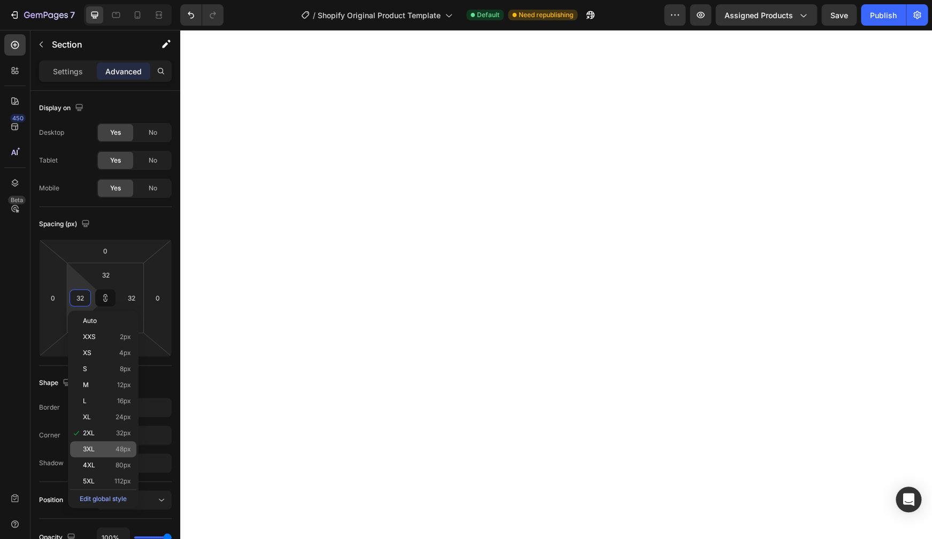
type input "2"
click at [106, 449] on p "3XL 48px" at bounding box center [107, 449] width 48 height 7
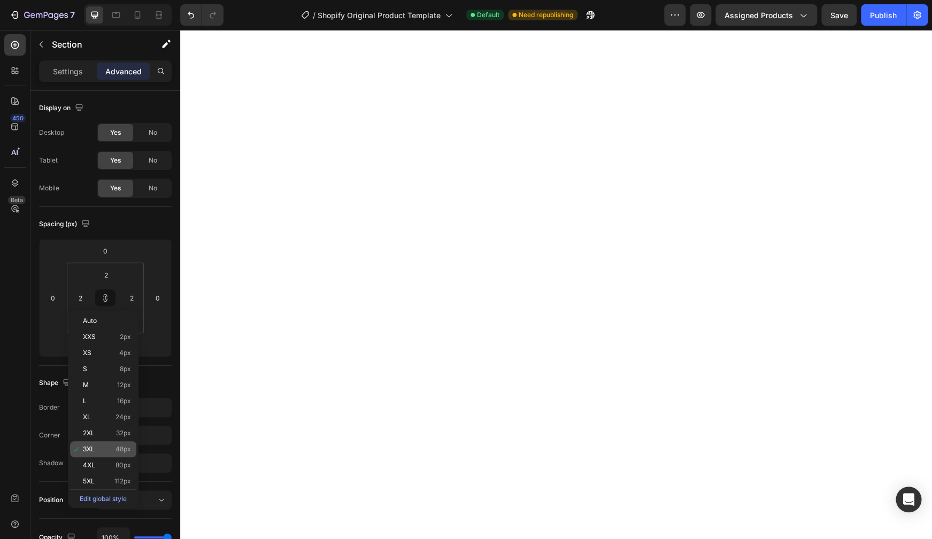
type input "48"
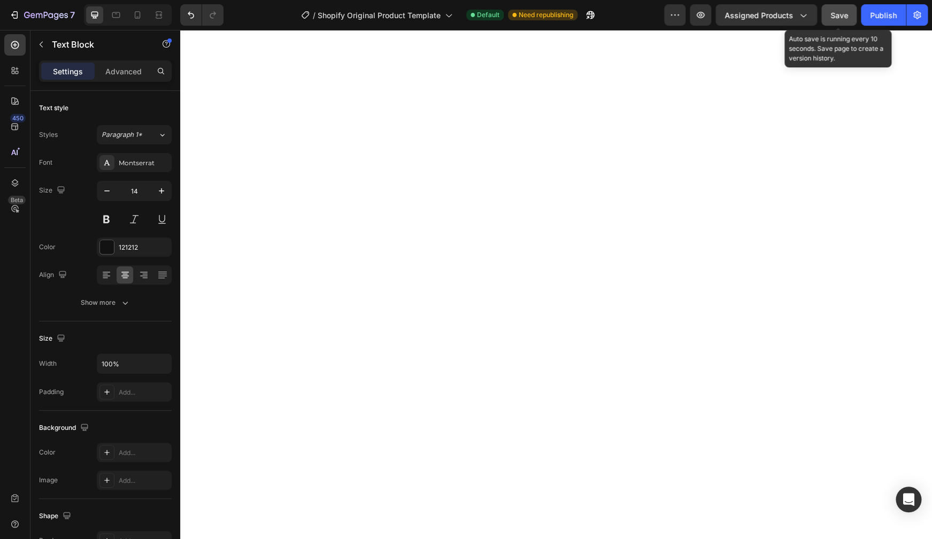
click at [832, 15] on span "Save" at bounding box center [840, 15] width 18 height 9
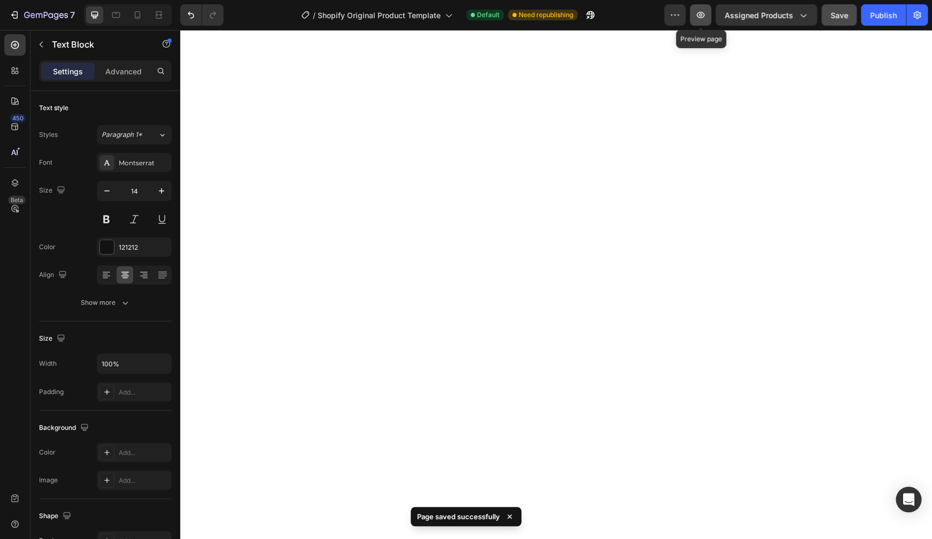
click at [698, 20] on icon "button" at bounding box center [700, 15] width 11 height 11
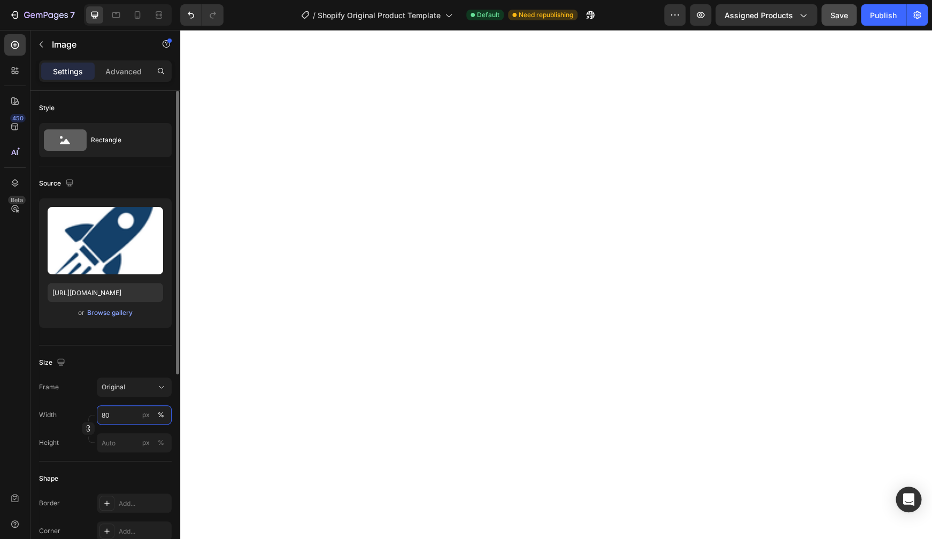
click at [131, 415] on input "80" at bounding box center [134, 414] width 75 height 19
type input "75"
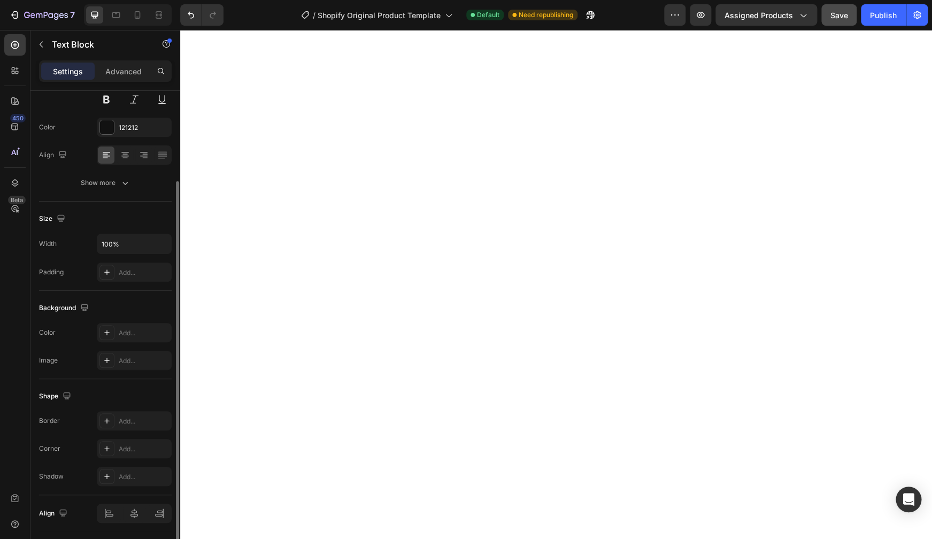
scroll to position [155, 0]
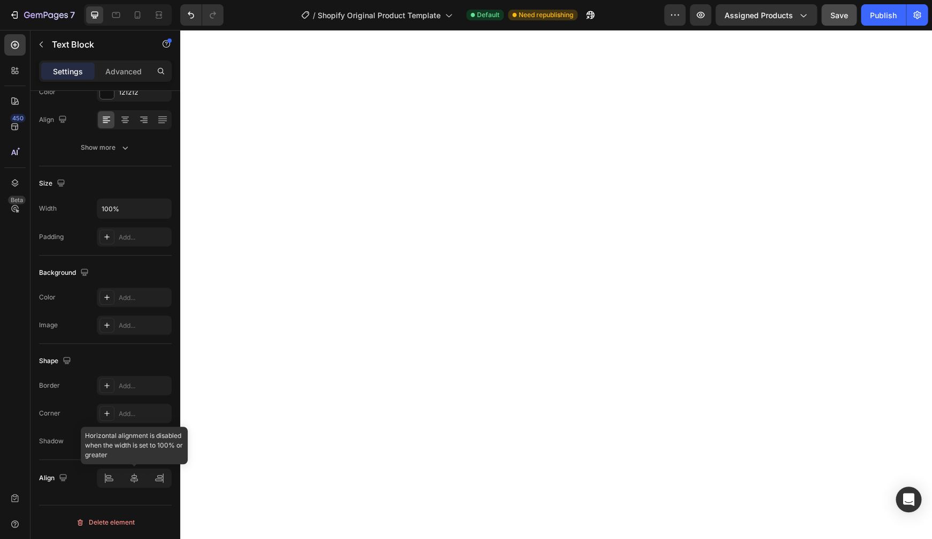
click at [135, 479] on div at bounding box center [134, 478] width 75 height 19
click at [108, 481] on div at bounding box center [134, 478] width 75 height 19
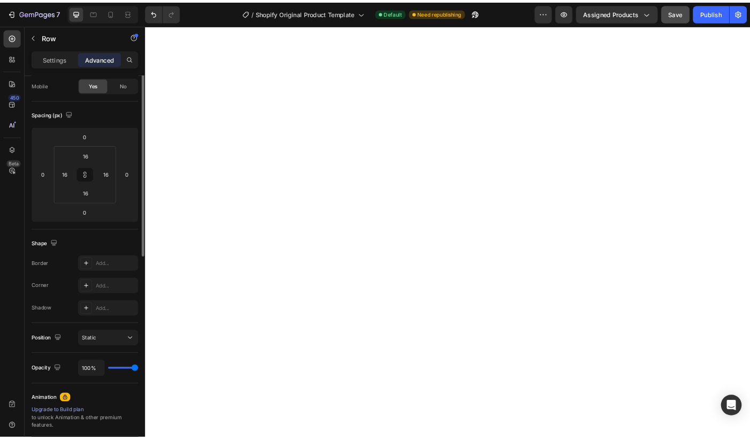
scroll to position [0, 0]
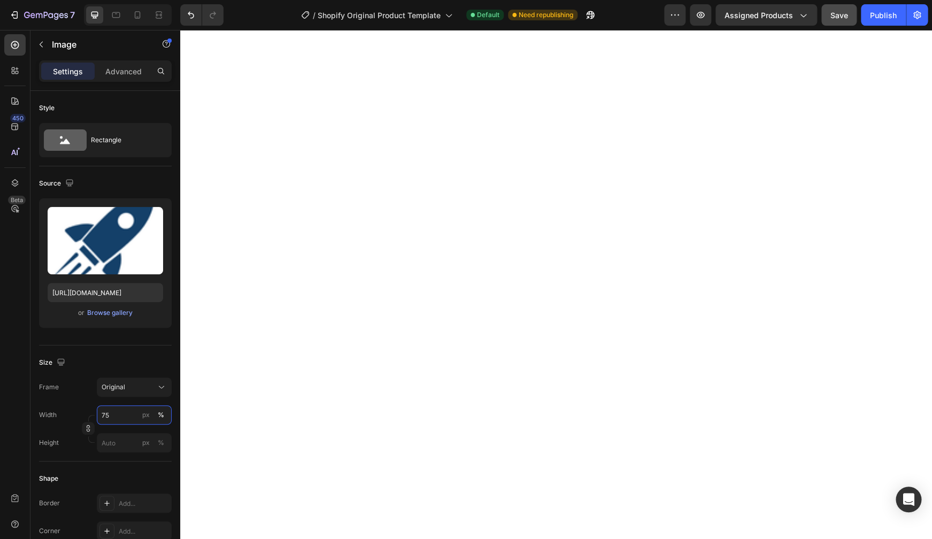
drag, startPoint x: 114, startPoint y: 415, endPoint x: 122, endPoint y: 419, distance: 8.6
click at [122, 419] on input "75" at bounding box center [134, 414] width 75 height 19
drag, startPoint x: 118, startPoint y: 410, endPoint x: 99, endPoint y: 411, distance: 18.8
click at [99, 411] on input "70" at bounding box center [134, 414] width 75 height 19
drag, startPoint x: 115, startPoint y: 413, endPoint x: 98, endPoint y: 412, distance: 17.2
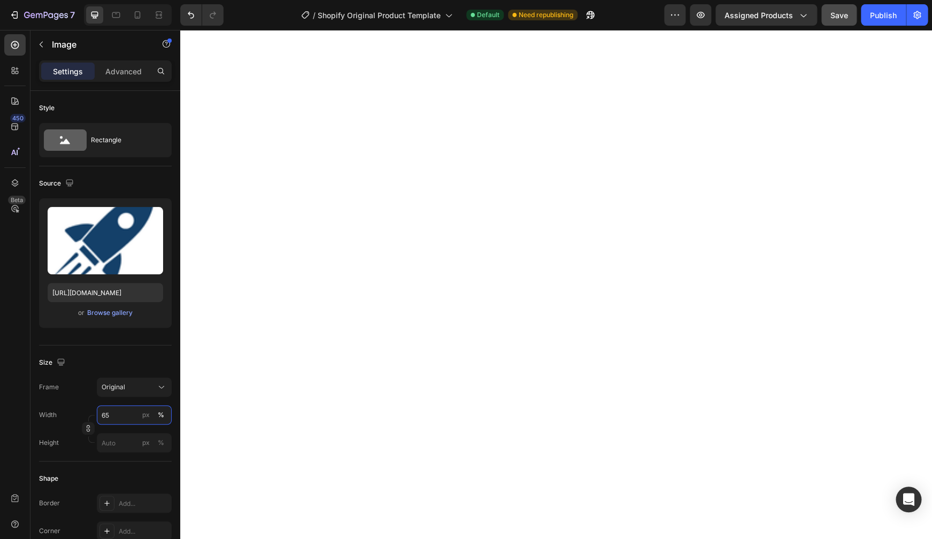
click at [98, 412] on input "65" at bounding box center [134, 414] width 75 height 19
type input "70"
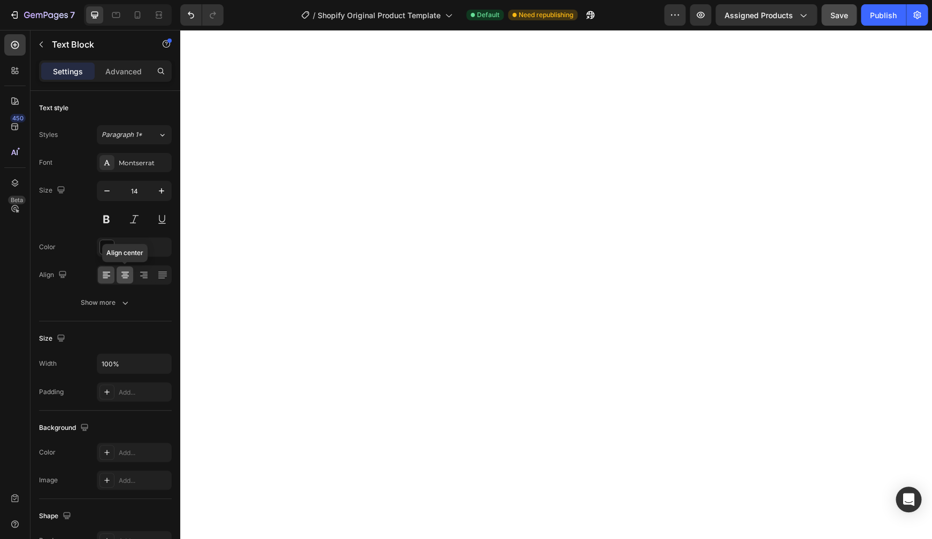
click at [124, 275] on icon at bounding box center [125, 275] width 11 height 11
click at [121, 301] on icon "button" at bounding box center [125, 302] width 11 height 11
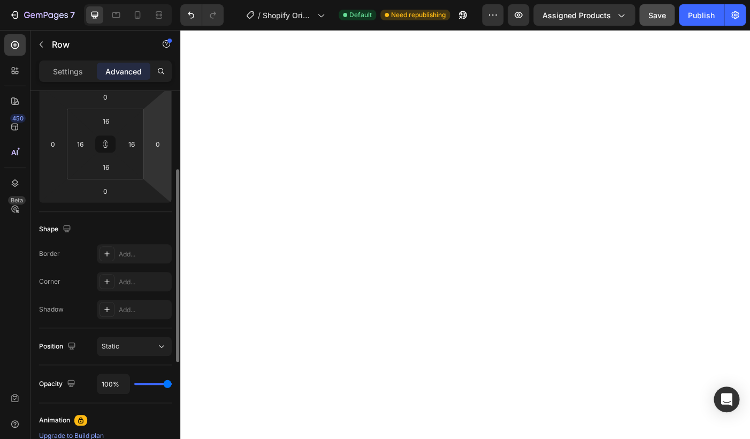
scroll to position [214, 0]
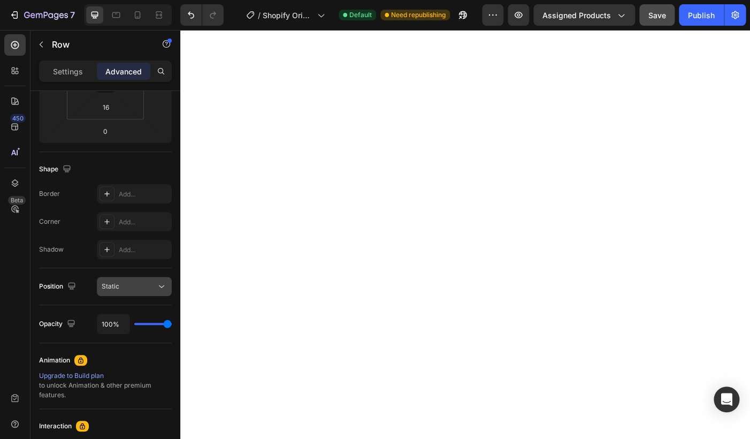
click at [142, 292] on button "Static" at bounding box center [134, 286] width 75 height 19
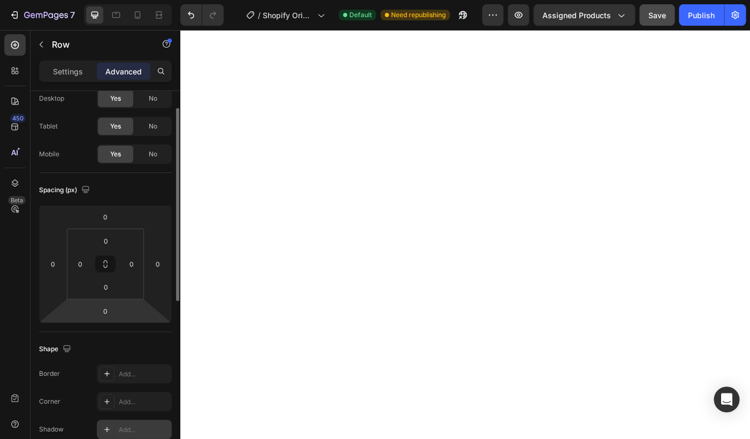
scroll to position [0, 0]
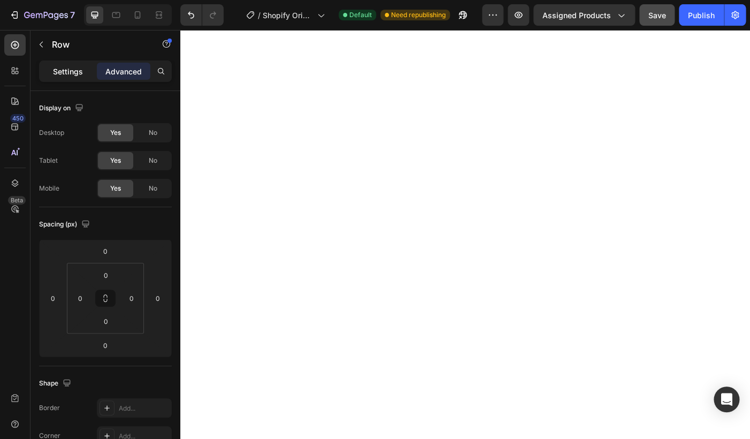
click at [66, 70] on p "Settings" at bounding box center [68, 71] width 30 height 11
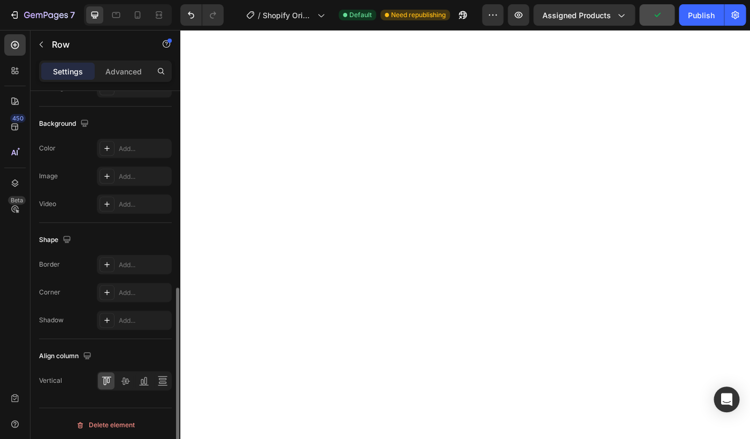
scroll to position [396, 0]
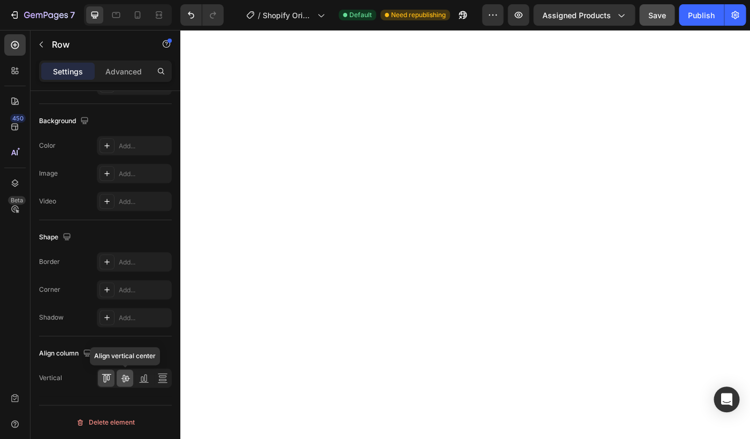
click at [128, 380] on icon at bounding box center [125, 377] width 11 height 11
click at [146, 381] on icon at bounding box center [145, 377] width 3 height 7
click at [157, 379] on div at bounding box center [162, 377] width 17 height 17
click at [110, 378] on icon at bounding box center [106, 377] width 11 height 11
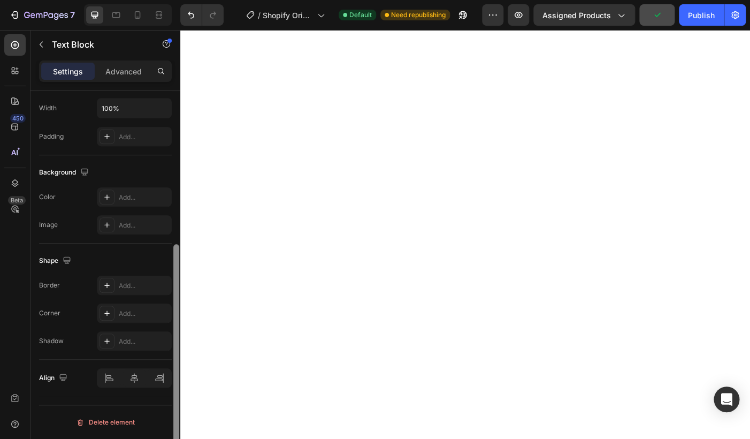
scroll to position [0, 0]
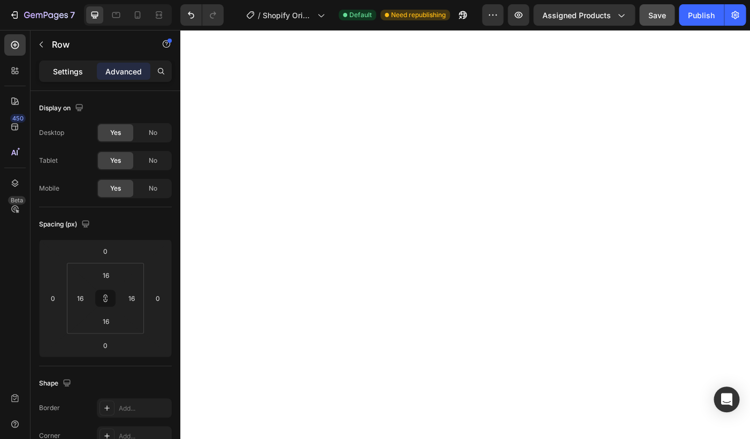
click at [63, 75] on p "Settings" at bounding box center [68, 71] width 30 height 11
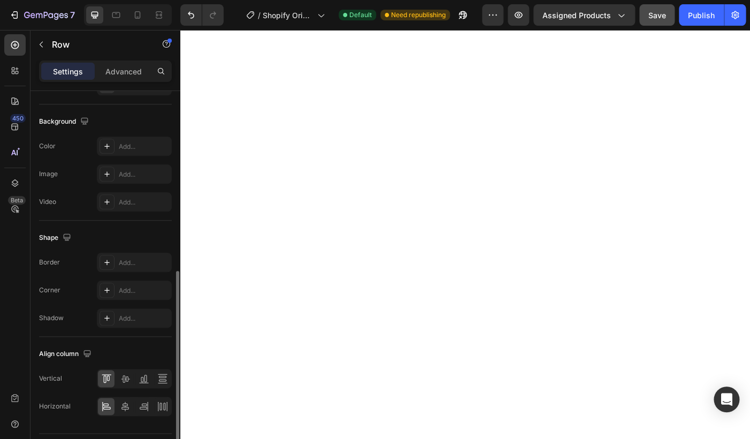
scroll to position [385, 0]
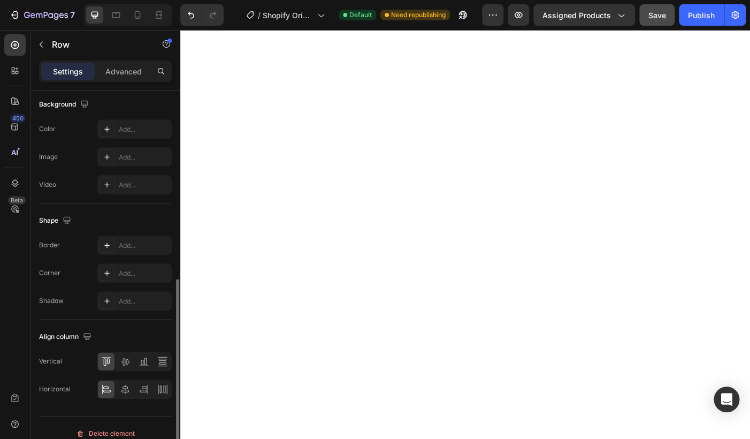
click at [55, 362] on div "Vertical" at bounding box center [50, 361] width 23 height 10
click at [121, 363] on icon at bounding box center [125, 361] width 11 height 11
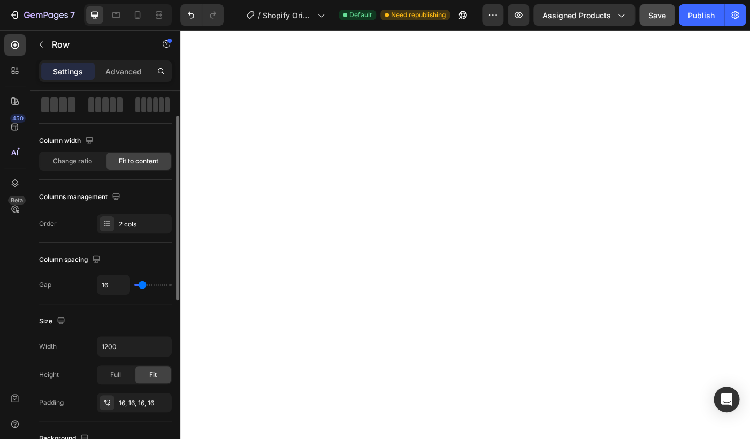
scroll to position [0, 0]
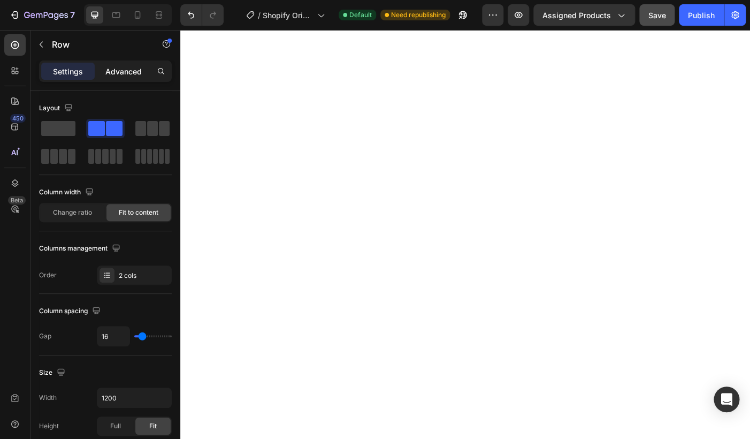
click at [119, 72] on p "Advanced" at bounding box center [123, 71] width 36 height 11
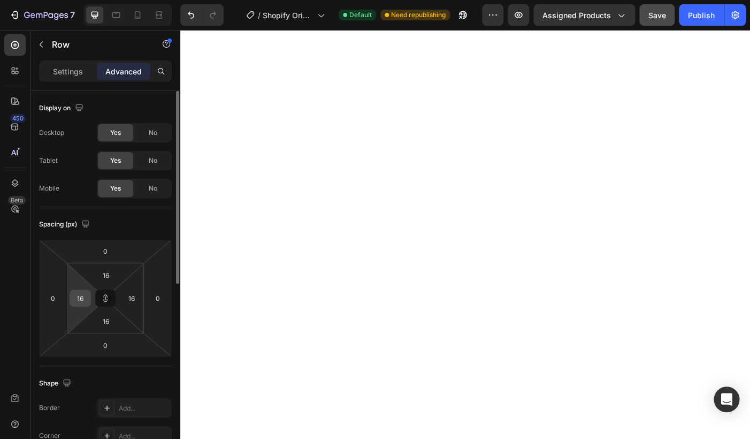
click at [80, 302] on input "16" at bounding box center [80, 298] width 16 height 16
click at [109, 301] on icon at bounding box center [105, 298] width 9 height 9
click at [76, 303] on input "16" at bounding box center [80, 298] width 16 height 16
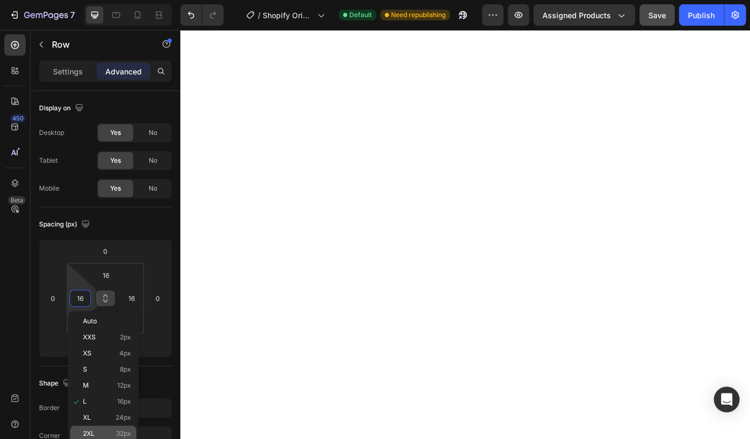
click at [109, 432] on p "2XL 32px" at bounding box center [107, 433] width 48 height 7
type input "32"
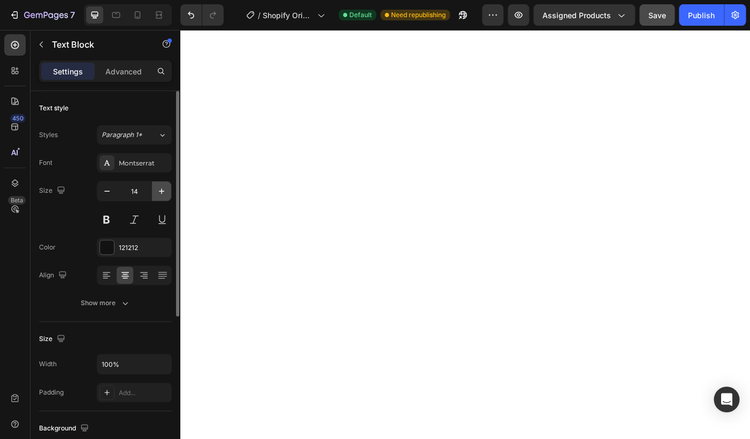
click at [161, 193] on icon "button" at bounding box center [161, 191] width 11 height 11
type input "17"
click at [107, 248] on div at bounding box center [107, 247] width 14 height 14
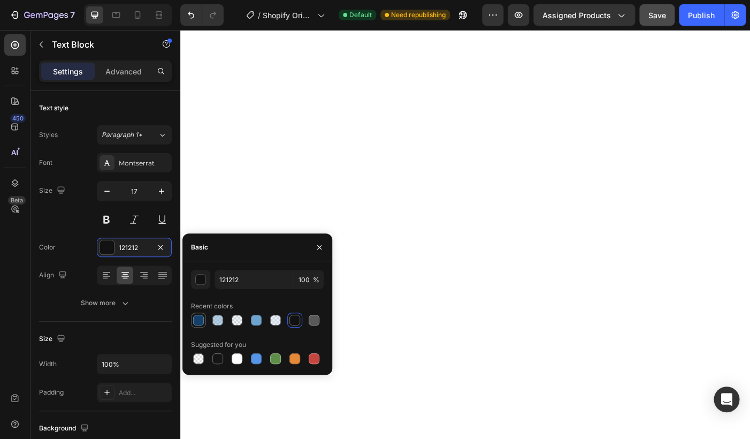
click at [197, 323] on div at bounding box center [198, 320] width 11 height 11
type input "144069"
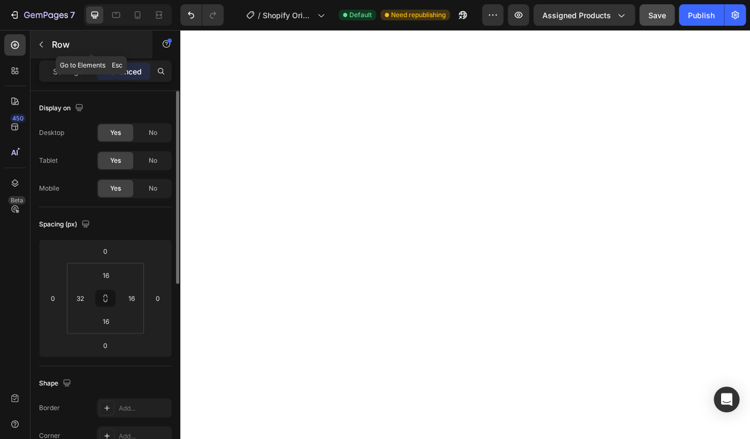
click at [64, 51] on div "Row" at bounding box center [91, 44] width 122 height 28
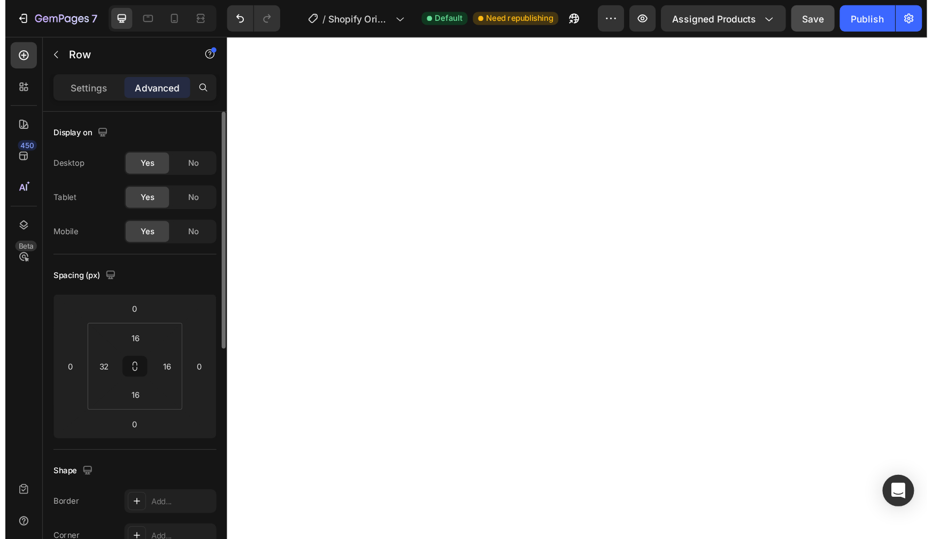
scroll to position [9, 0]
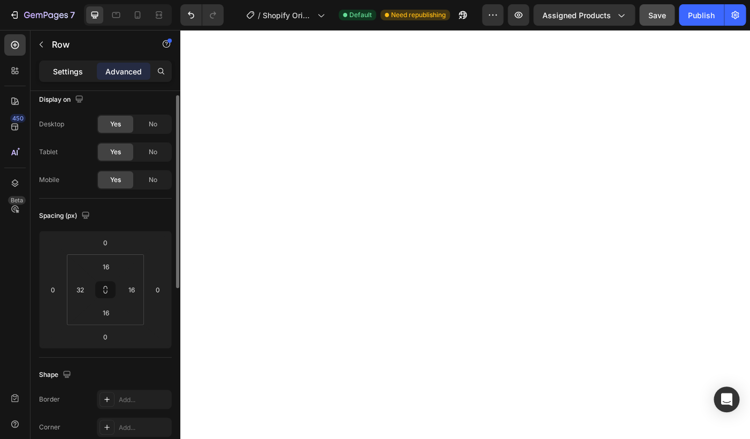
click at [71, 76] on p "Settings" at bounding box center [68, 71] width 30 height 11
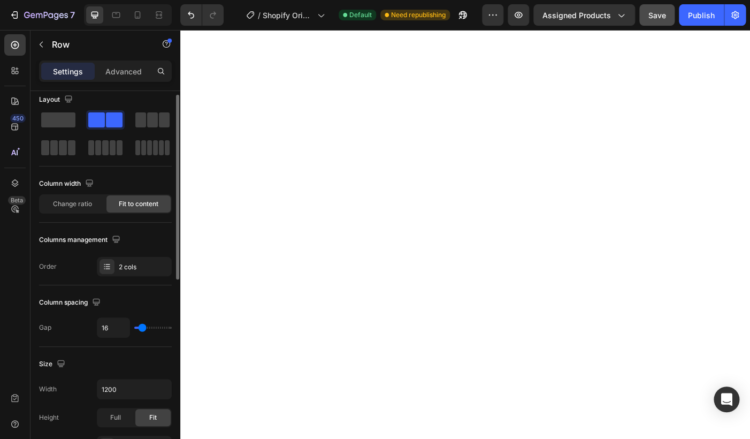
type input "17"
type input "16"
type input "15"
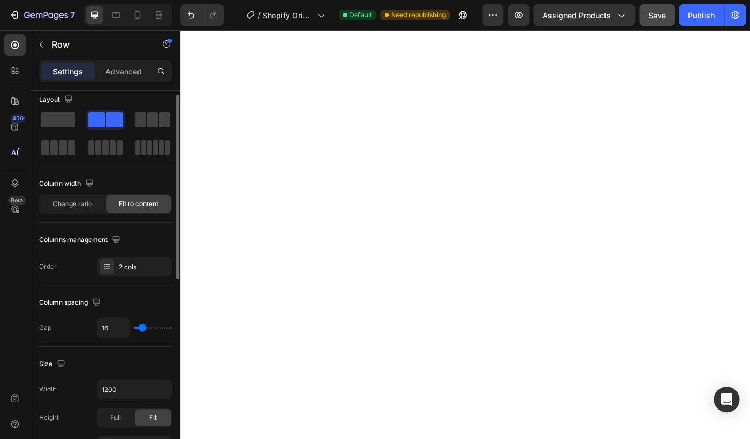
type input "15"
type input "6"
type input "0"
drag, startPoint x: 143, startPoint y: 328, endPoint x: 128, endPoint y: 330, distance: 15.6
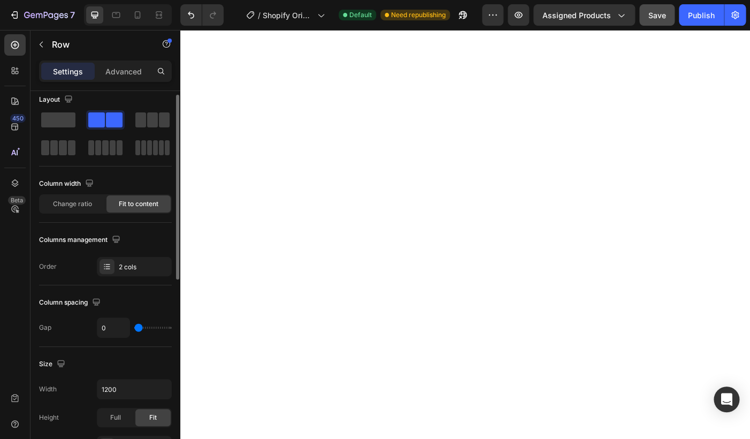
type input "0"
click at [134, 328] on input "range" at bounding box center [152, 327] width 37 height 2
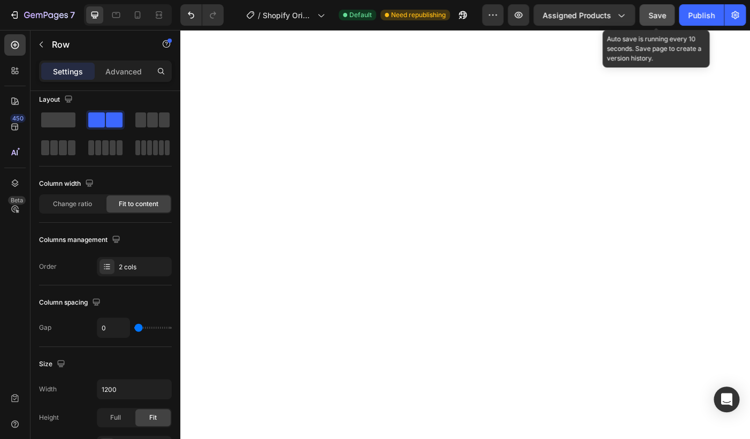
click at [649, 13] on span "Save" at bounding box center [657, 15] width 18 height 9
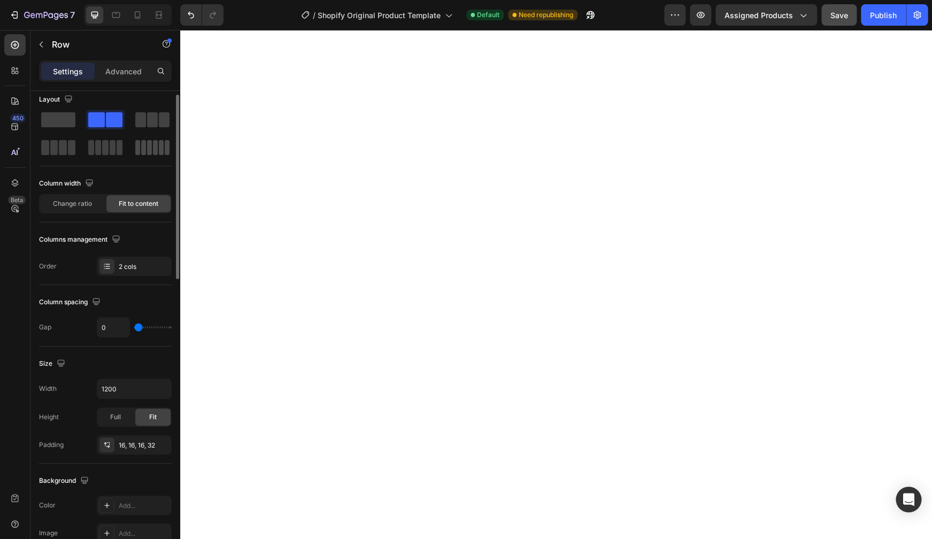
scroll to position [0, 0]
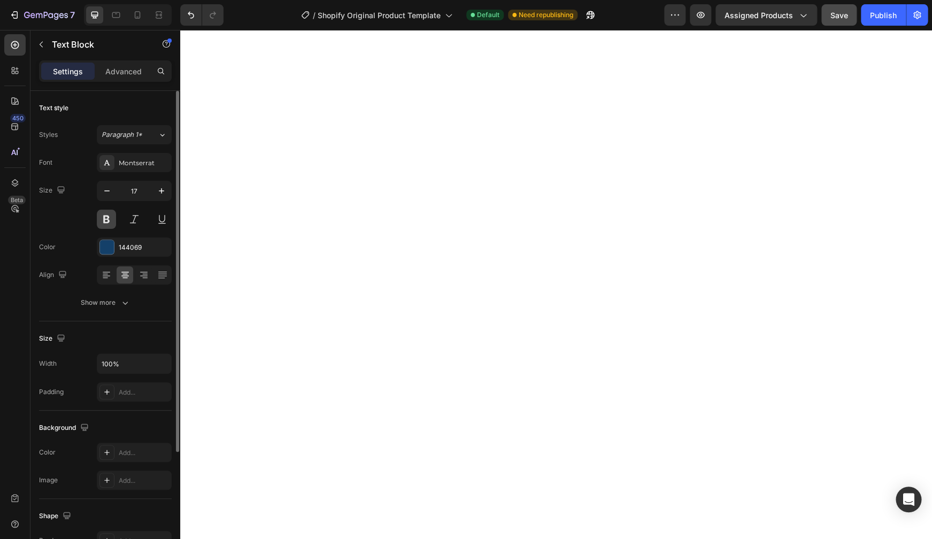
click at [104, 221] on button at bounding box center [106, 219] width 19 height 19
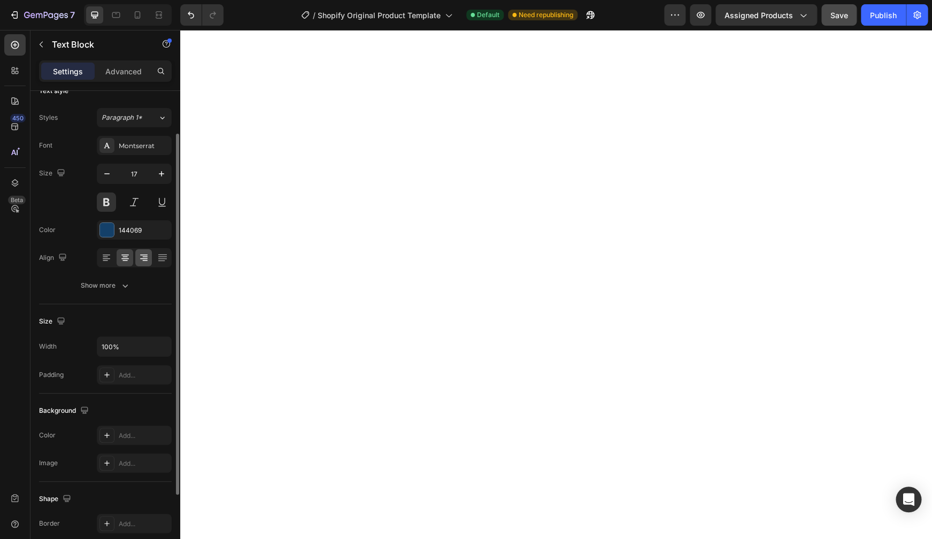
scroll to position [60, 0]
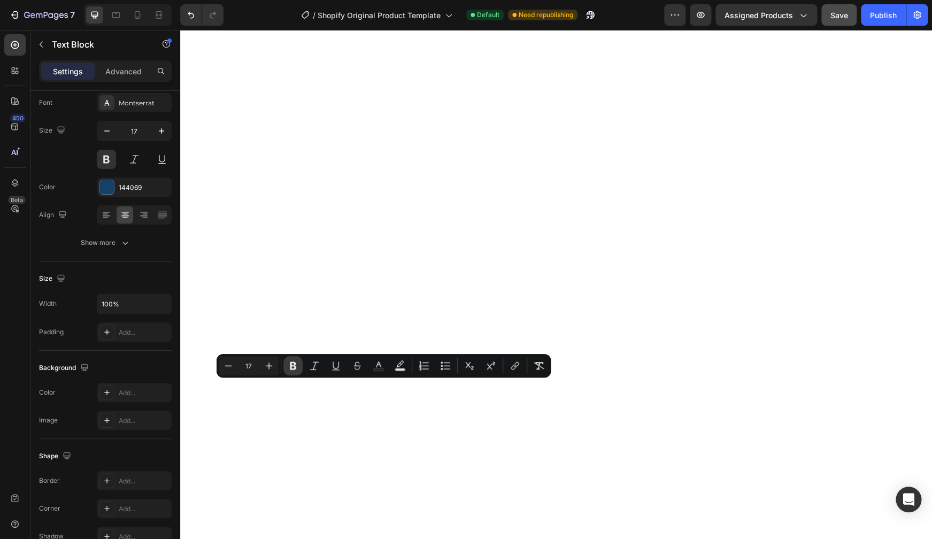
click at [294, 369] on icon "Editor contextual toolbar" at bounding box center [293, 366] width 6 height 8
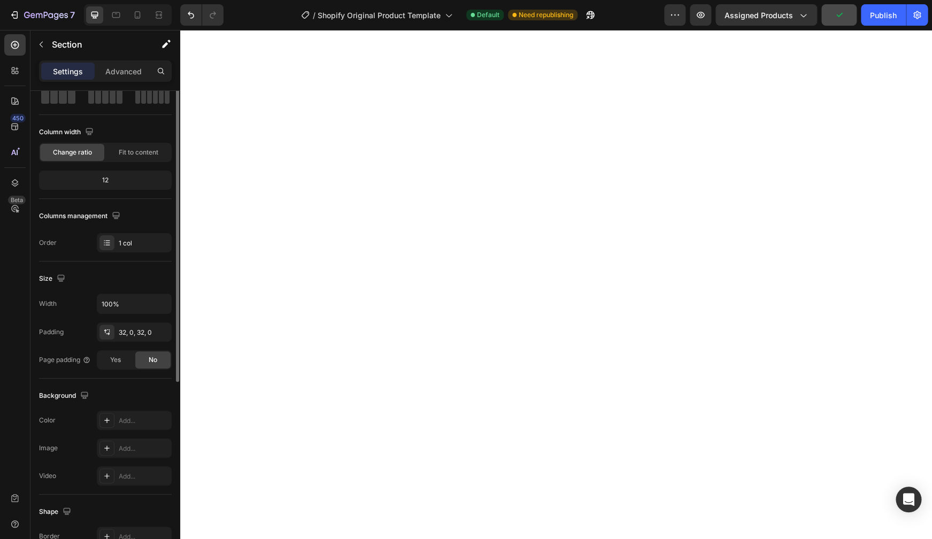
scroll to position [0, 0]
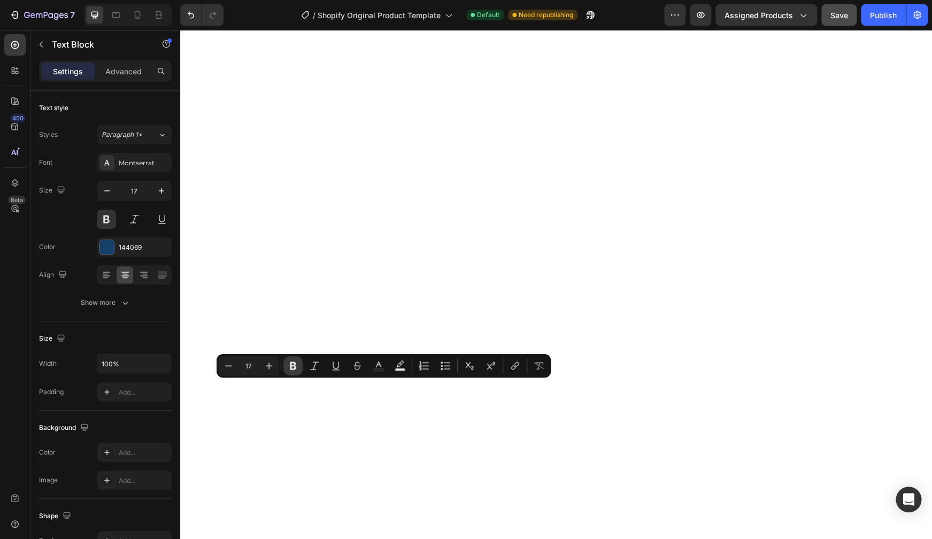
click at [295, 367] on icon "Editor contextual toolbar" at bounding box center [293, 366] width 6 height 8
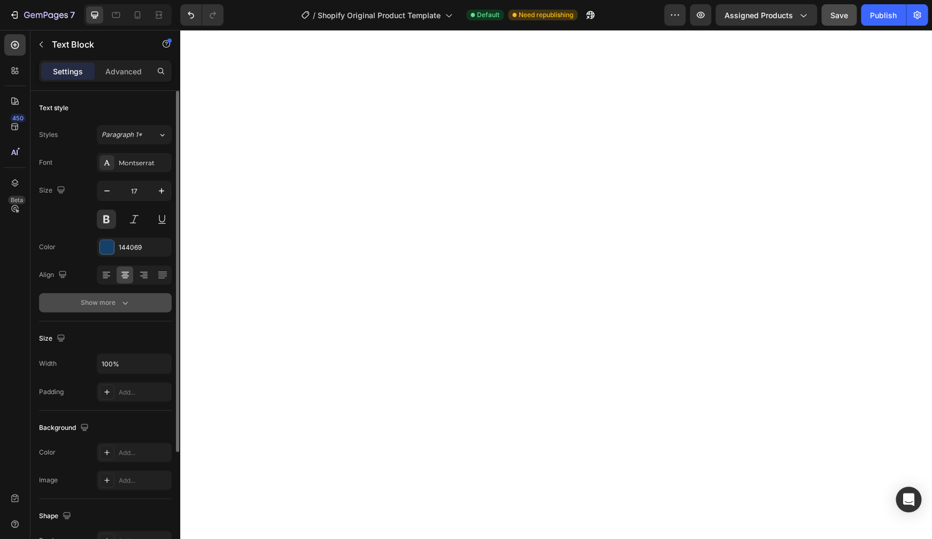
click at [148, 305] on button "Show more" at bounding box center [105, 302] width 133 height 19
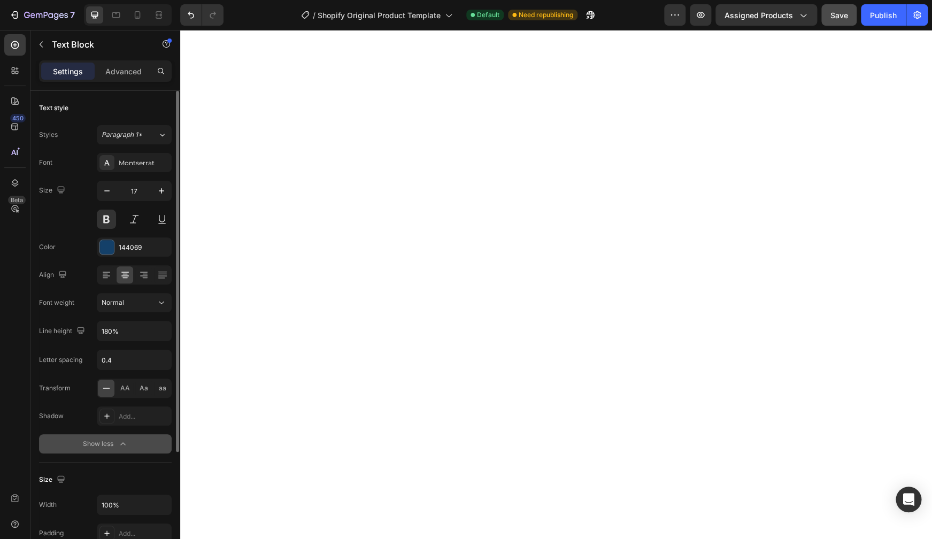
click at [148, 305] on div "Normal" at bounding box center [129, 303] width 55 height 10
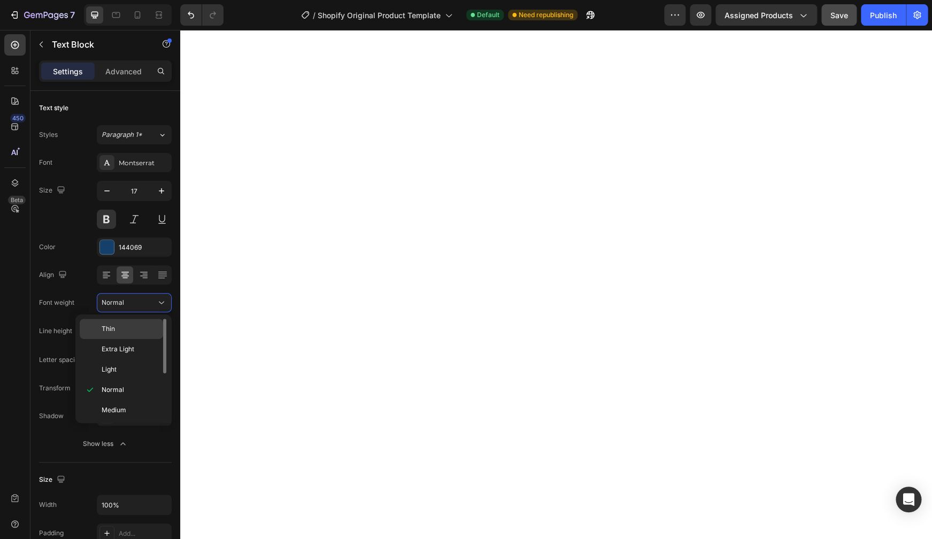
click at [136, 333] on p "Thin" at bounding box center [130, 329] width 57 height 10
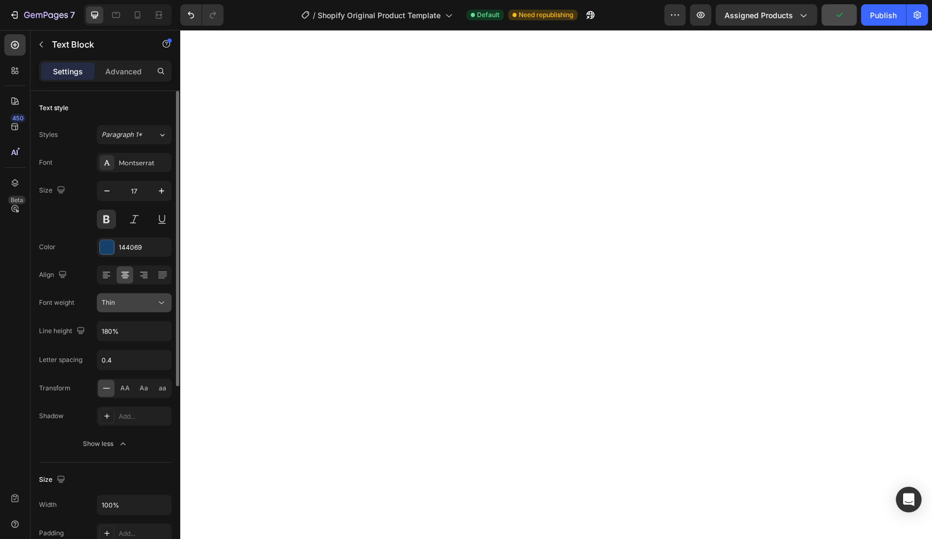
click at [141, 307] on div "Thin" at bounding box center [129, 303] width 55 height 10
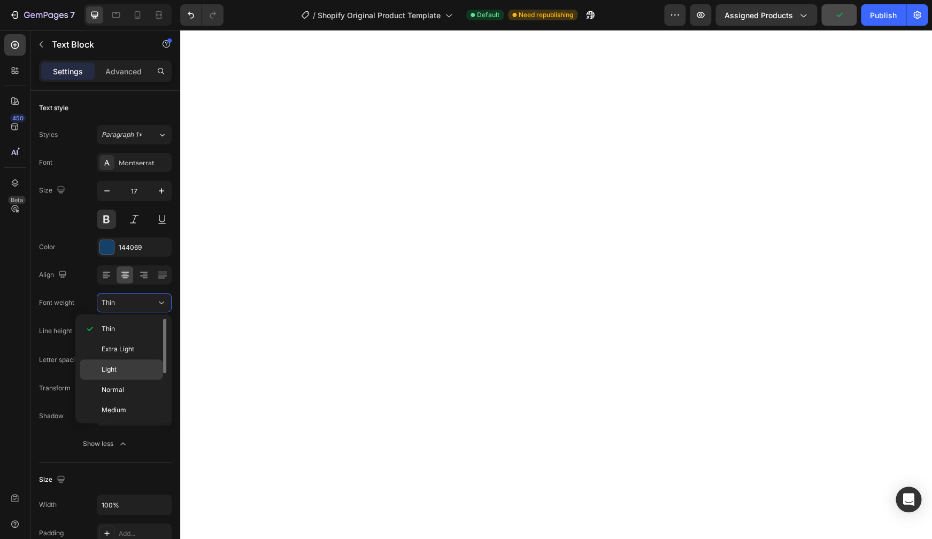
click at [135, 372] on p "Light" at bounding box center [130, 370] width 57 height 10
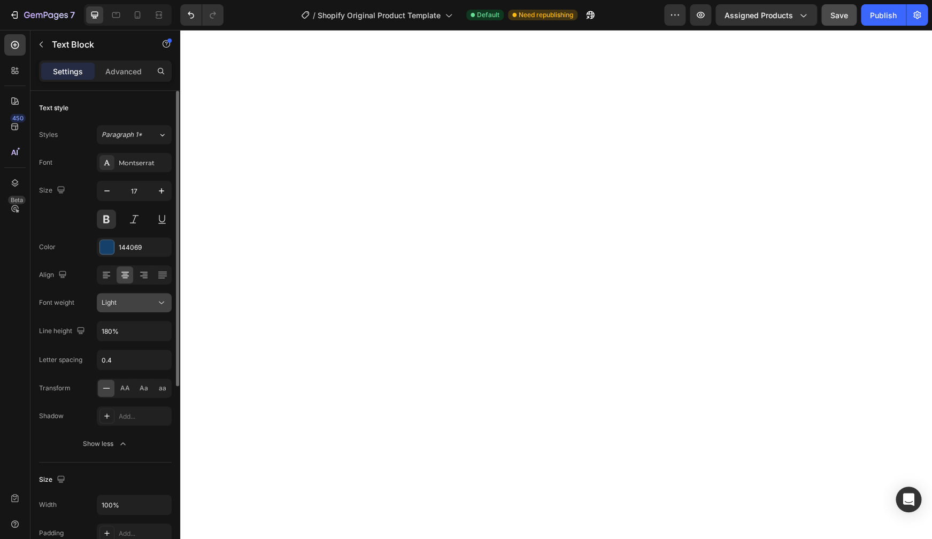
click at [136, 307] on div "Light" at bounding box center [129, 303] width 55 height 10
click at [136, 303] on div "Light" at bounding box center [129, 303] width 55 height 10
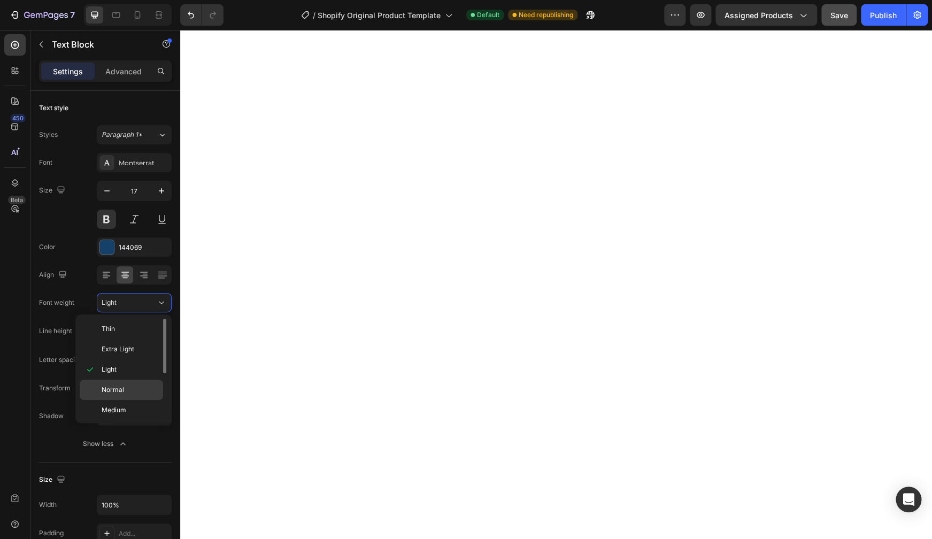
click at [139, 400] on div "Normal" at bounding box center [121, 410] width 83 height 20
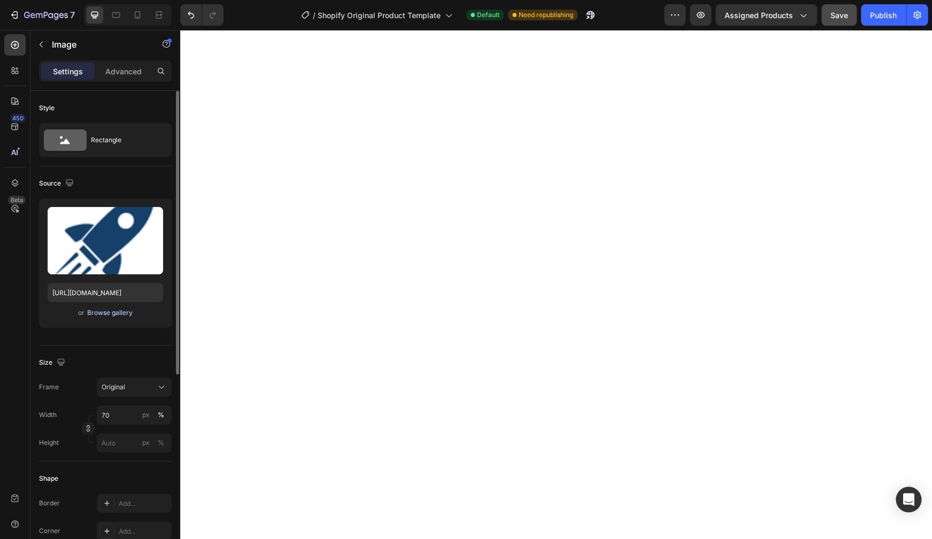
click at [112, 309] on div "Browse gallery" at bounding box center [109, 313] width 45 height 10
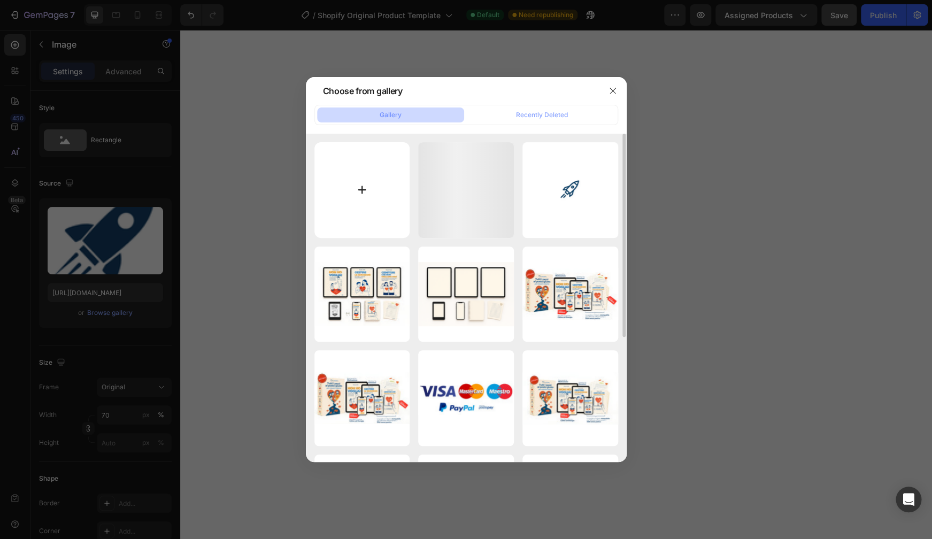
click at [370, 196] on input "file" at bounding box center [363, 190] width 96 height 96
type input "C:\fakepath\1.png"
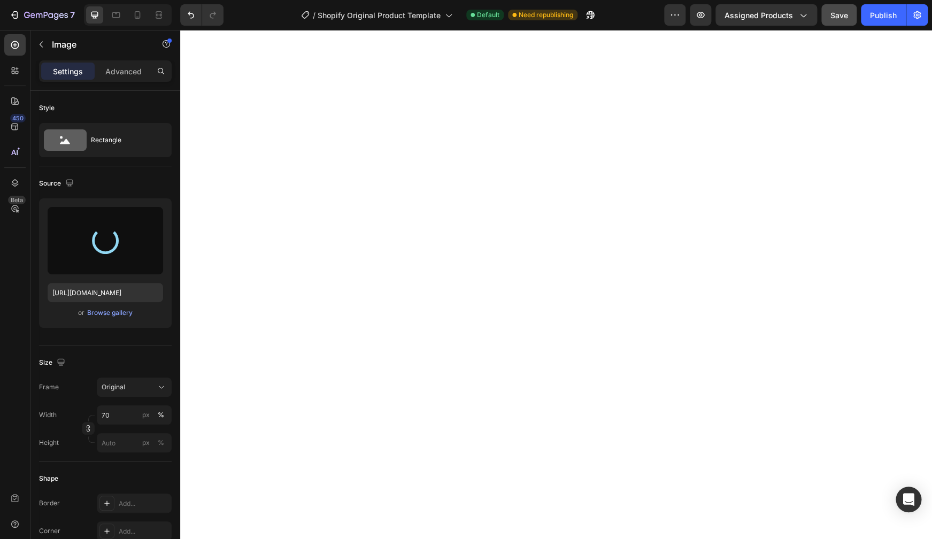
type input "[URL][DOMAIN_NAME]"
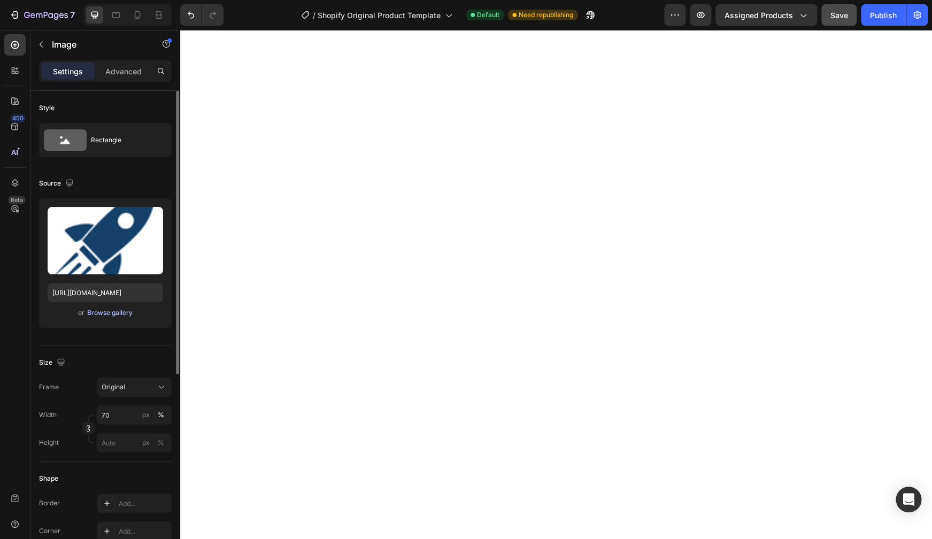
click at [131, 315] on div "Browse gallery" at bounding box center [109, 313] width 45 height 10
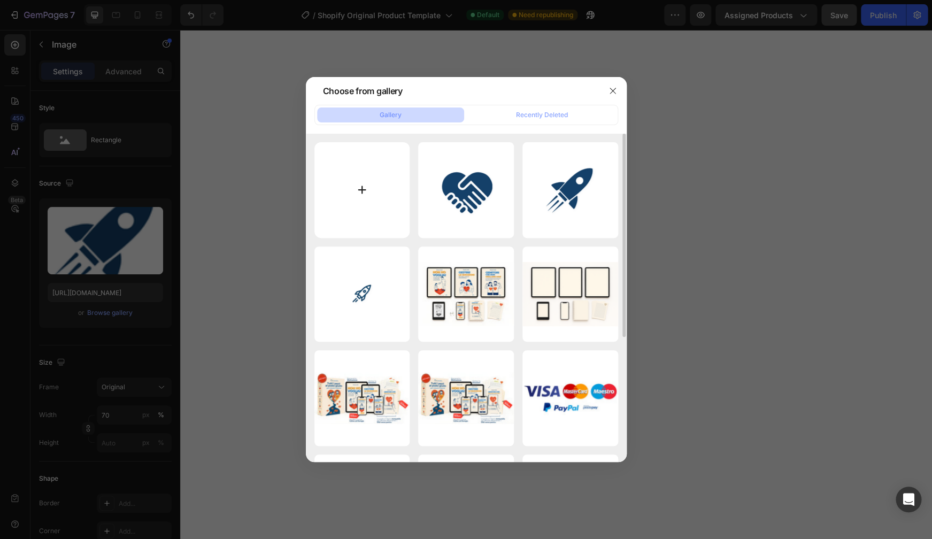
click at [361, 188] on input "file" at bounding box center [363, 190] width 96 height 96
type input "C:\fakepath\3.png"
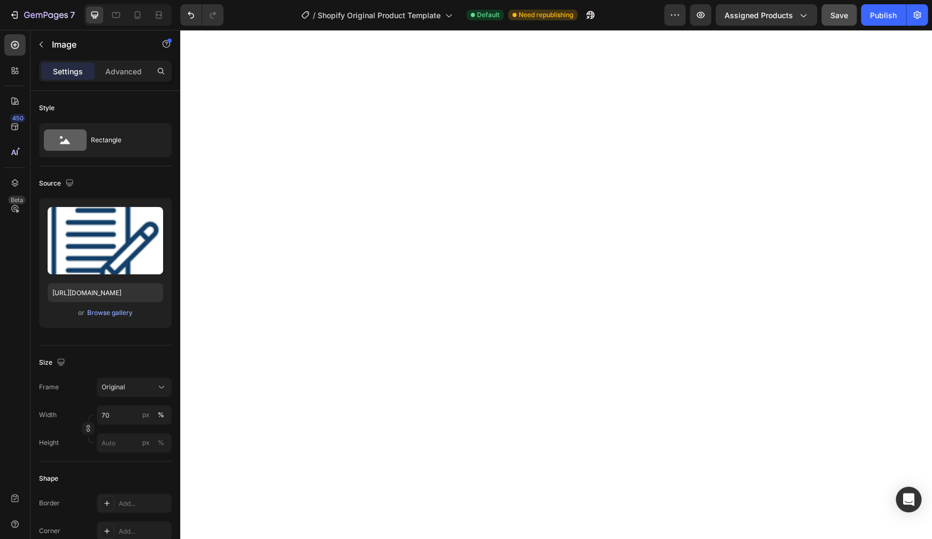
type input "[URL][DOMAIN_NAME]"
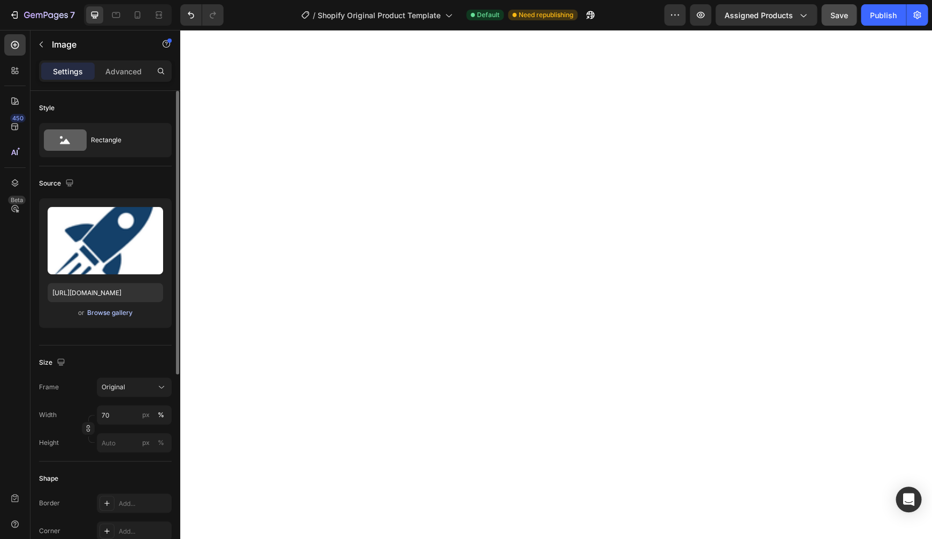
click at [104, 311] on div "Browse gallery" at bounding box center [109, 313] width 45 height 10
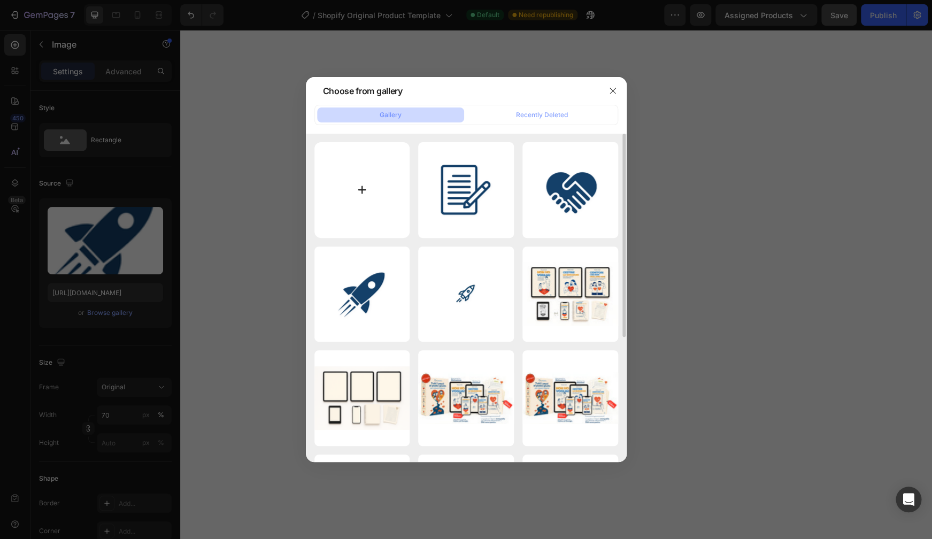
click at [365, 177] on input "file" at bounding box center [363, 190] width 96 height 96
type input "C:\fakepath\4.png"
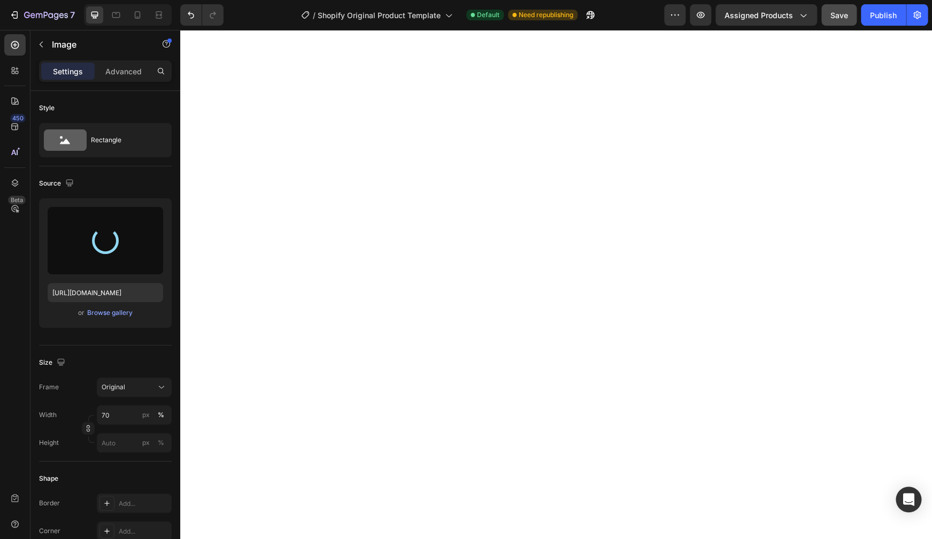
type input "[URL][DOMAIN_NAME]"
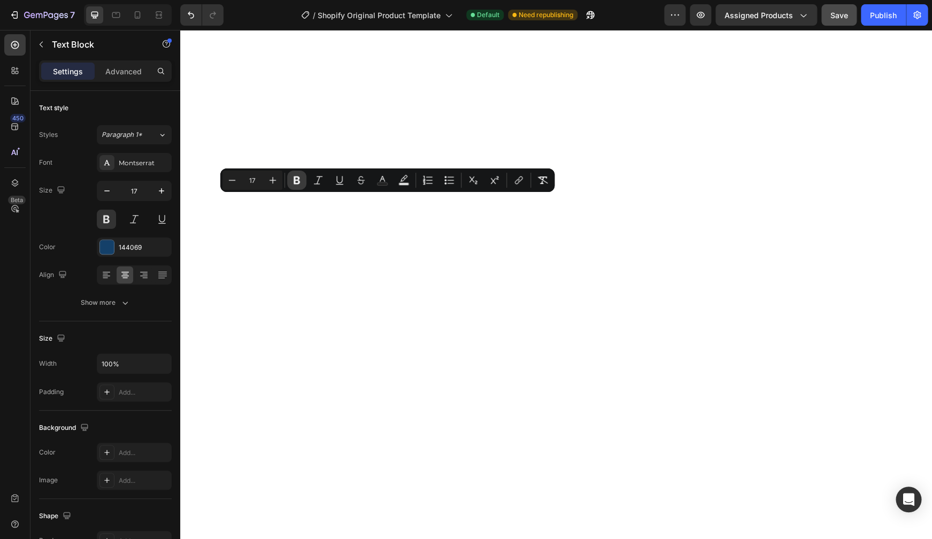
click at [301, 182] on icon "Editor contextual toolbar" at bounding box center [297, 180] width 11 height 11
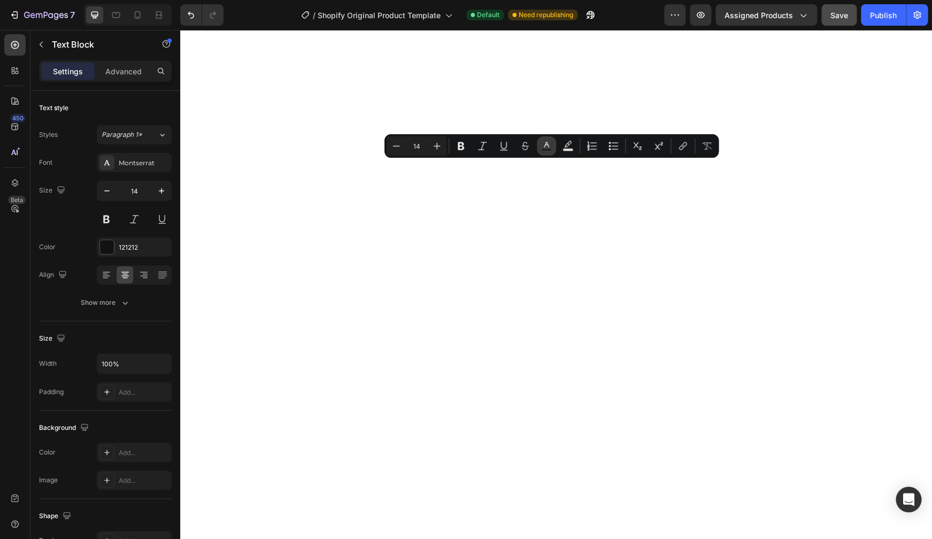
click at [548, 145] on icon "Editor contextual toolbar" at bounding box center [546, 145] width 5 height 6
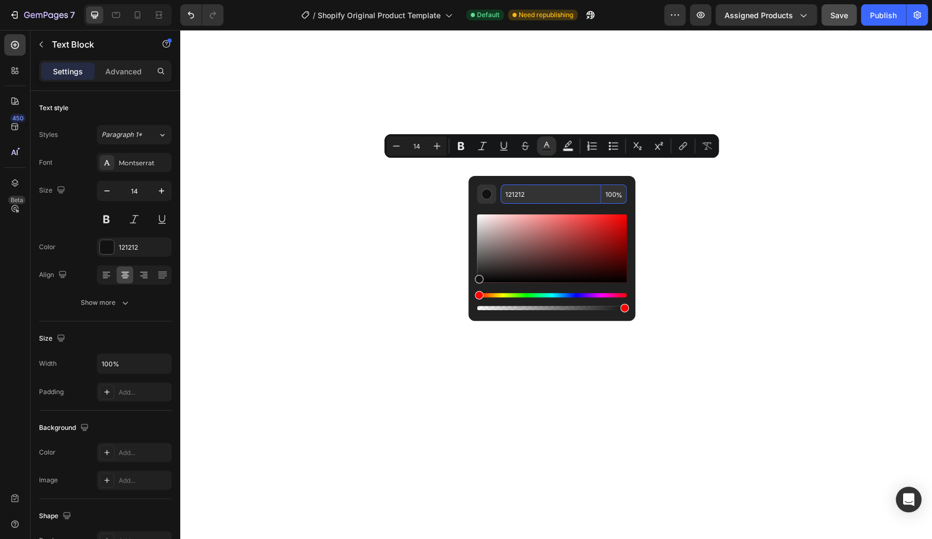
drag, startPoint x: 535, startPoint y: 199, endPoint x: 504, endPoint y: 197, distance: 31.1
click at [504, 197] on input "121212" at bounding box center [551, 194] width 101 height 19
drag, startPoint x: 547, startPoint y: 197, endPoint x: 552, endPoint y: 197, distance: 5.4
click at [552, 197] on input "121212" at bounding box center [551, 194] width 101 height 19
drag, startPoint x: 542, startPoint y: 194, endPoint x: 502, endPoint y: 194, distance: 40.1
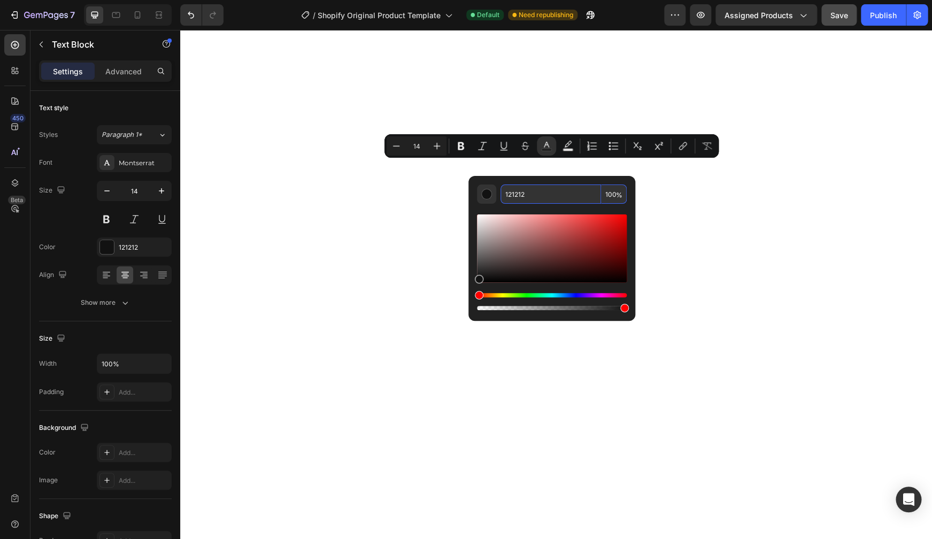
click at [502, 194] on input "121212" at bounding box center [551, 194] width 101 height 19
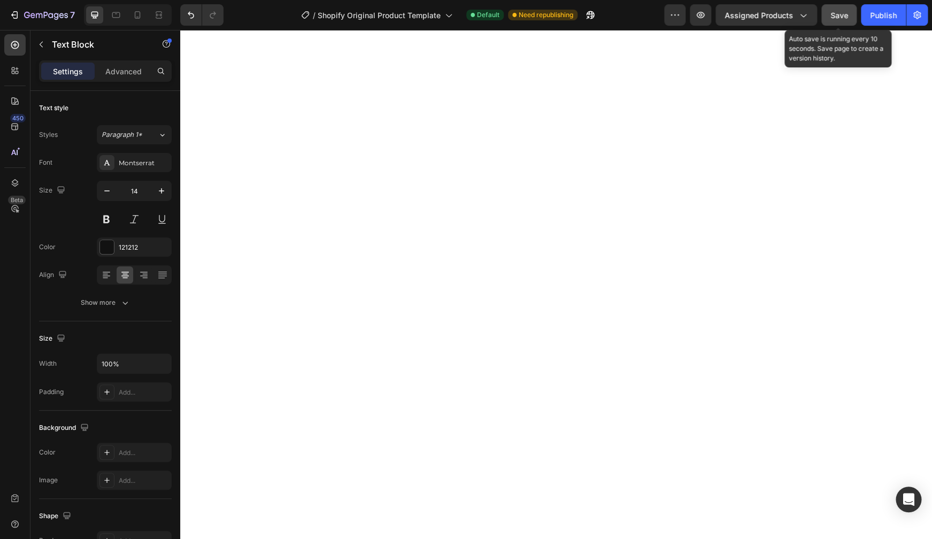
click at [848, 17] on button "Save" at bounding box center [839, 14] width 35 height 21
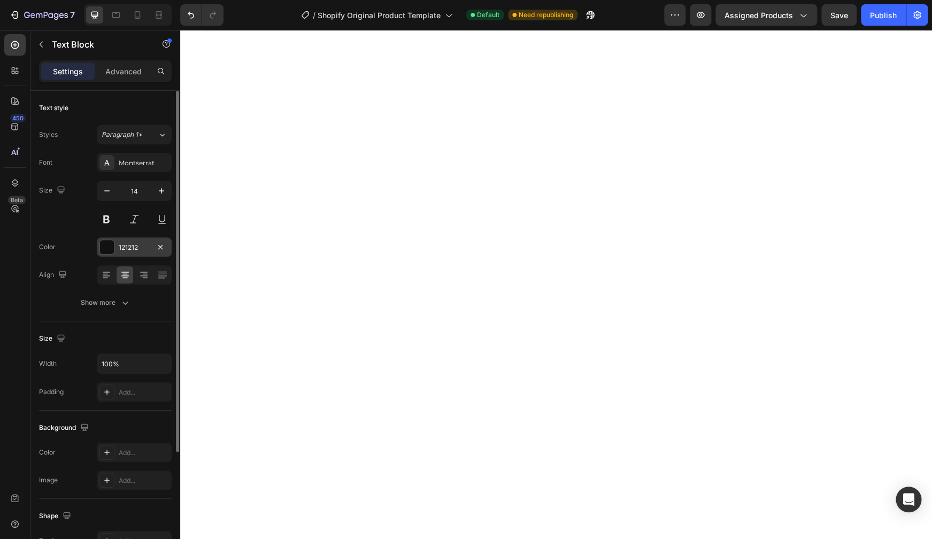
click at [106, 249] on div at bounding box center [107, 247] width 14 height 14
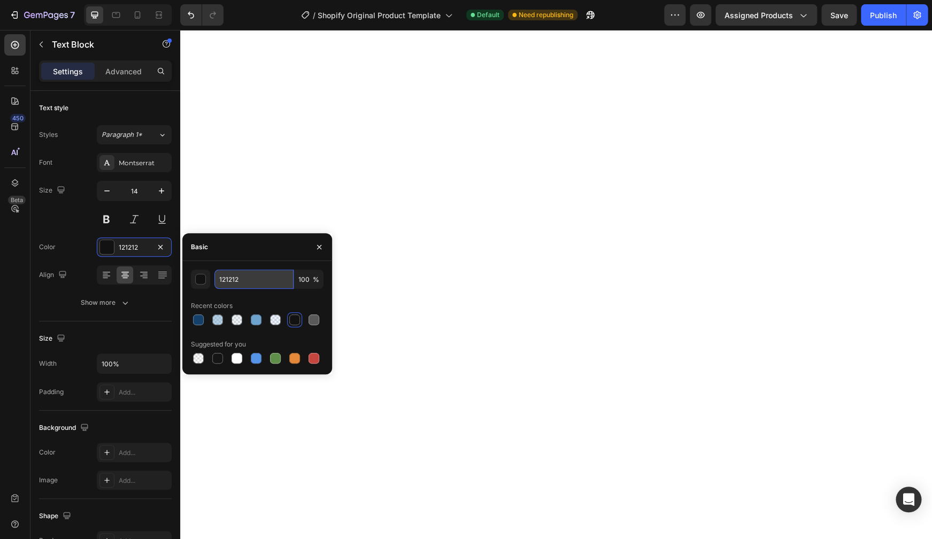
click at [239, 280] on input "121212" at bounding box center [254, 279] width 79 height 19
click at [201, 321] on div at bounding box center [198, 320] width 11 height 11
type input "144069"
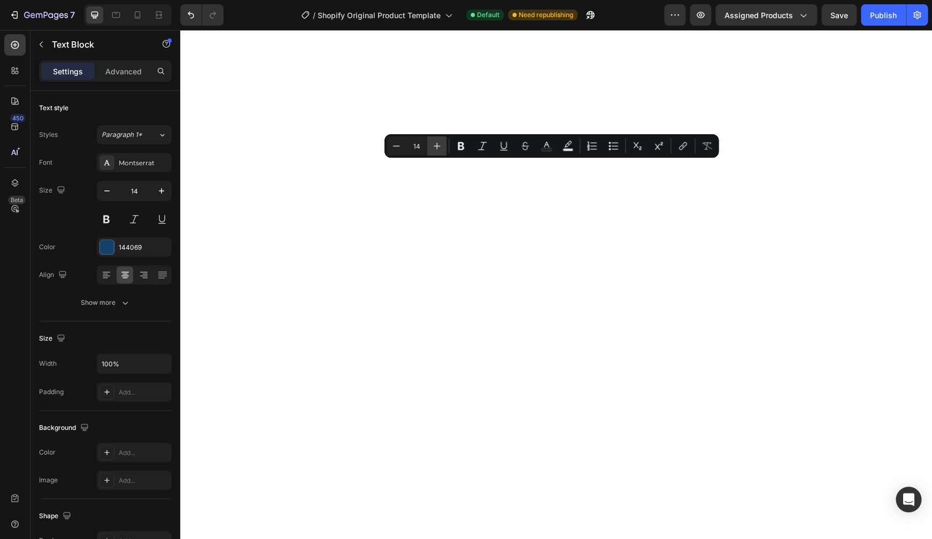
click at [432, 148] on icon "Editor contextual toolbar" at bounding box center [437, 146] width 11 height 11
click at [433, 148] on icon "Editor contextual toolbar" at bounding box center [437, 146] width 11 height 11
type input "16"
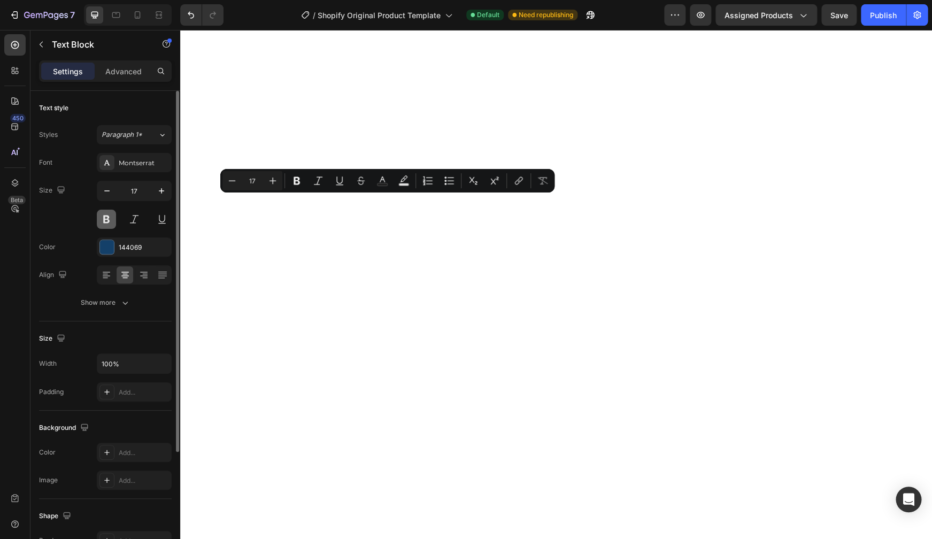
click at [109, 217] on button at bounding box center [106, 219] width 19 height 19
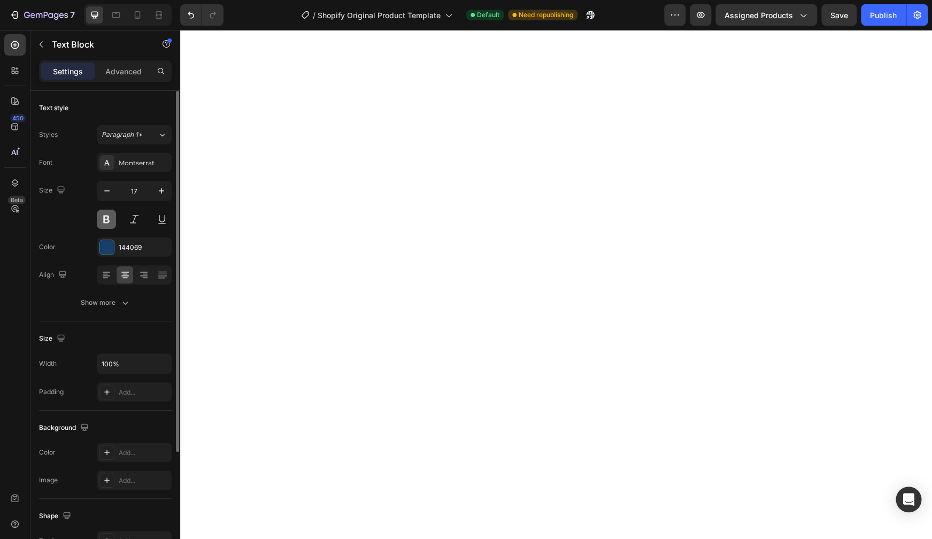
click at [102, 220] on button at bounding box center [106, 219] width 19 height 19
click at [109, 217] on button at bounding box center [106, 219] width 19 height 19
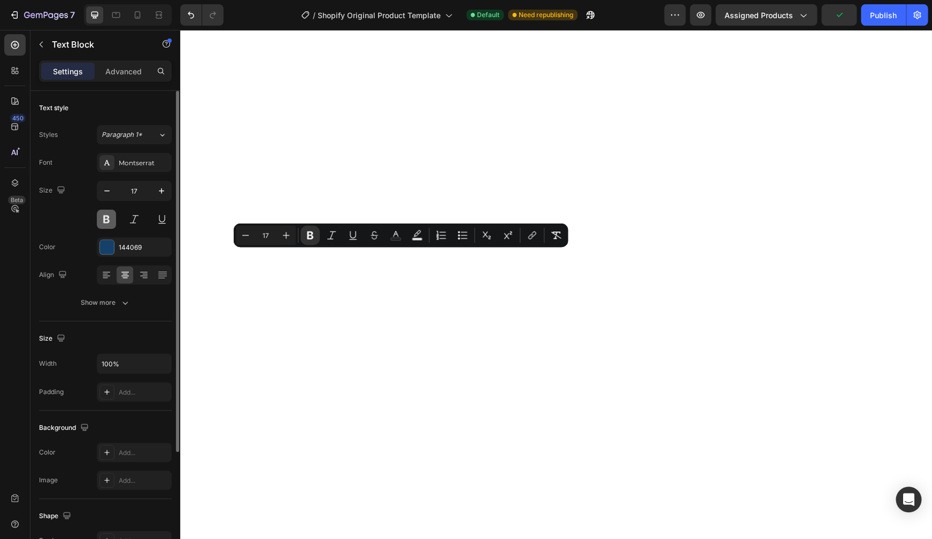
click at [109, 219] on button at bounding box center [106, 219] width 19 height 19
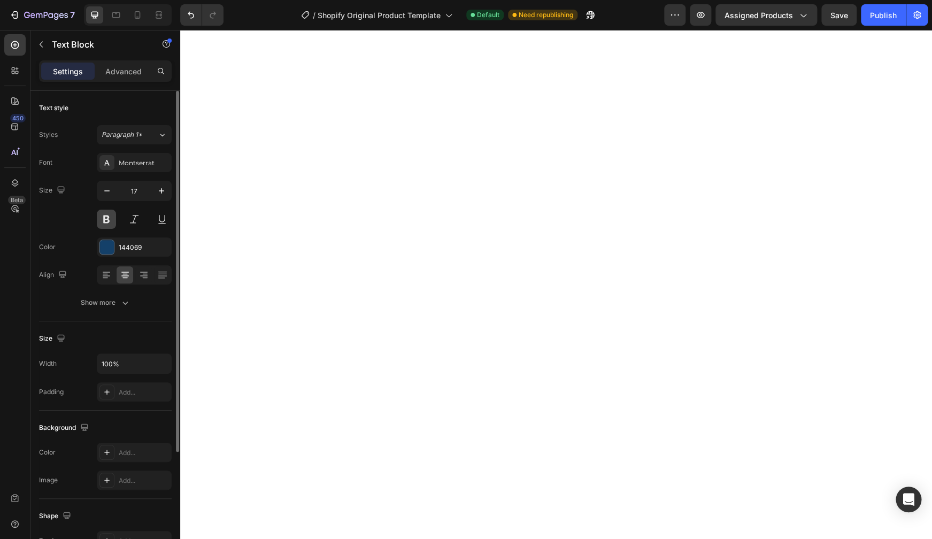
click at [109, 219] on button at bounding box center [106, 219] width 19 height 19
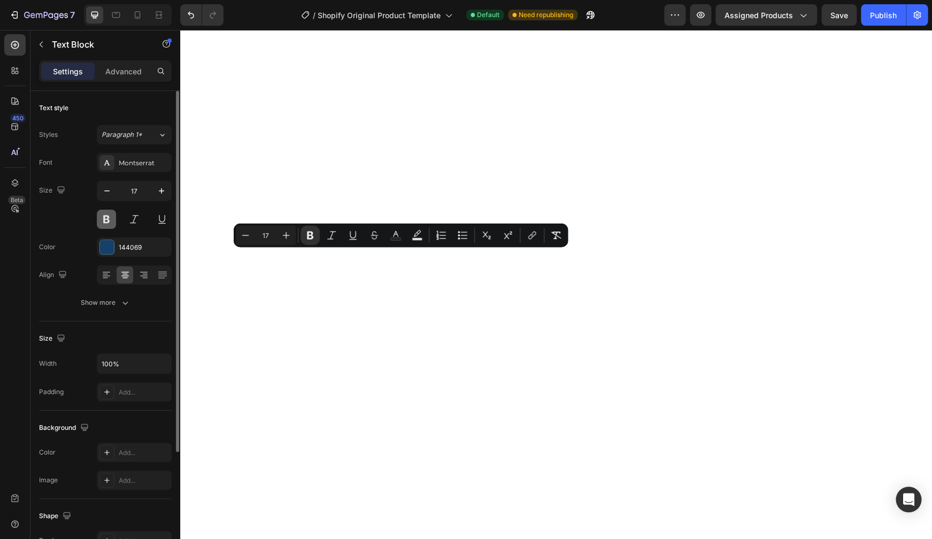
click at [108, 221] on button at bounding box center [106, 219] width 19 height 19
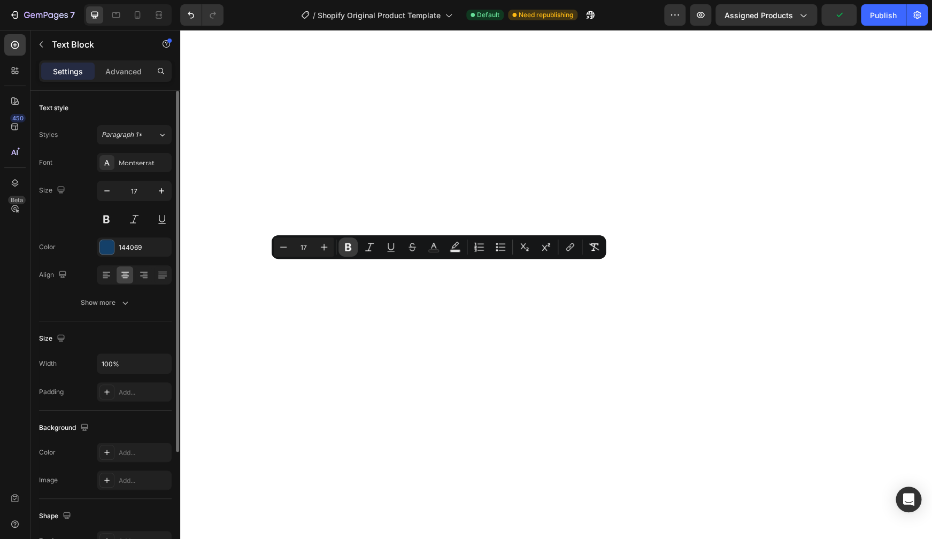
click at [345, 252] on icon "Editor contextual toolbar" at bounding box center [348, 247] width 11 height 11
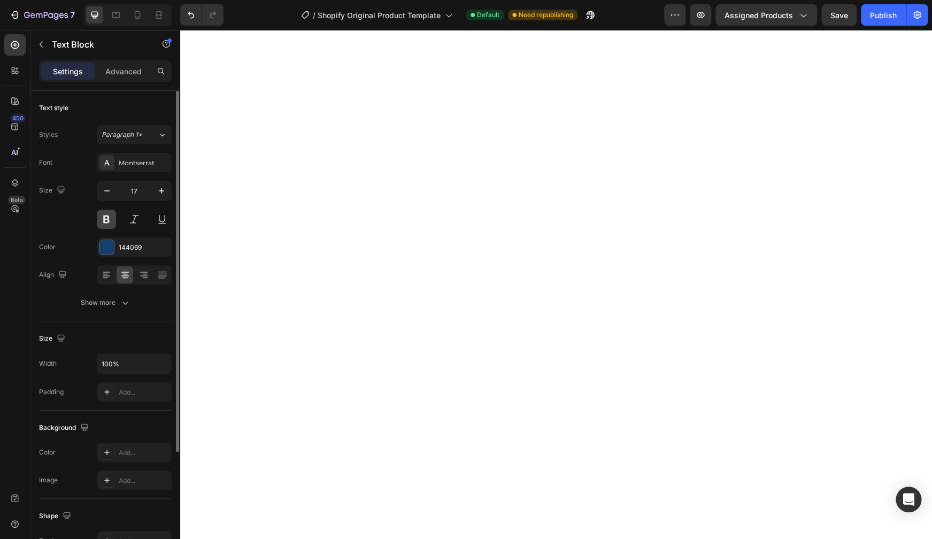
click at [103, 216] on button at bounding box center [106, 219] width 19 height 19
click at [107, 220] on button at bounding box center [106, 219] width 19 height 19
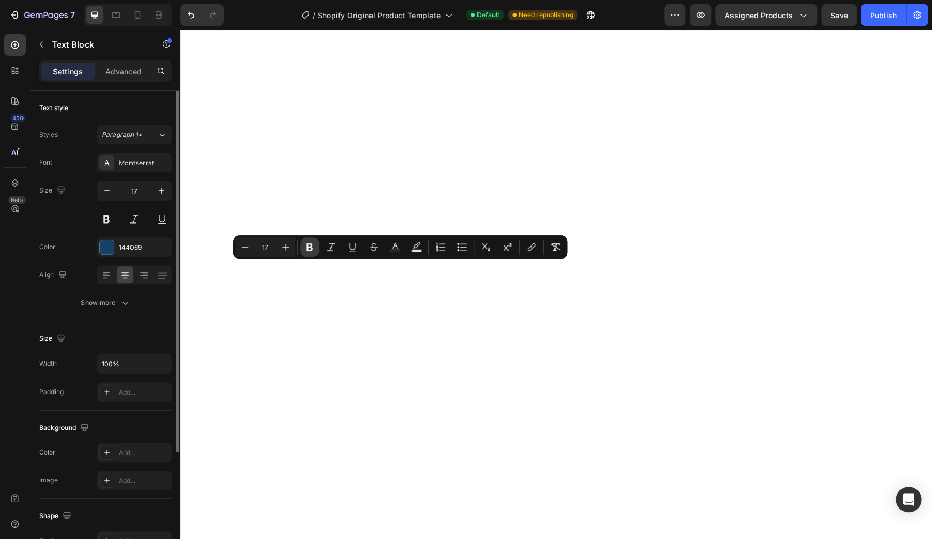
click at [313, 250] on icon "Editor contextual toolbar" at bounding box center [309, 247] width 11 height 11
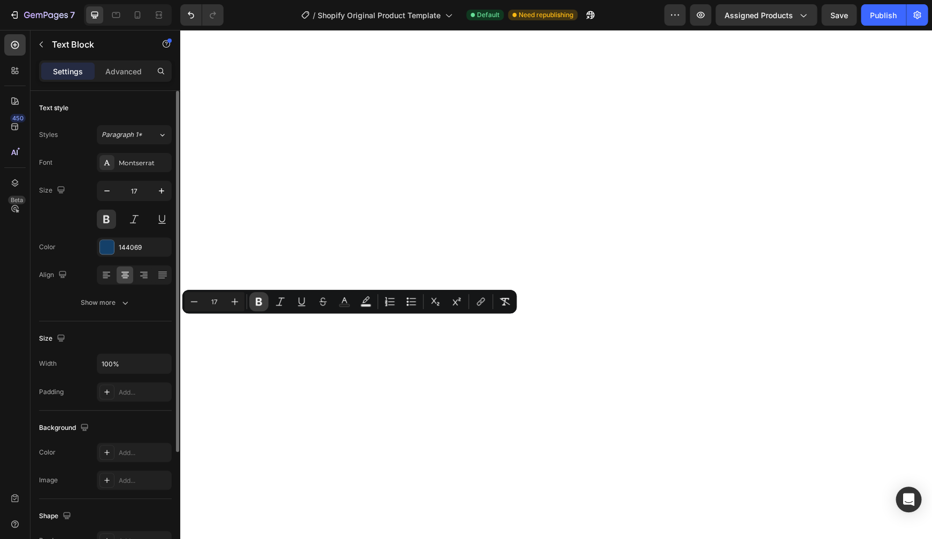
click at [256, 307] on icon "Editor contextual toolbar" at bounding box center [259, 301] width 11 height 11
click at [256, 302] on icon "Editor contextual toolbar" at bounding box center [259, 302] width 6 height 8
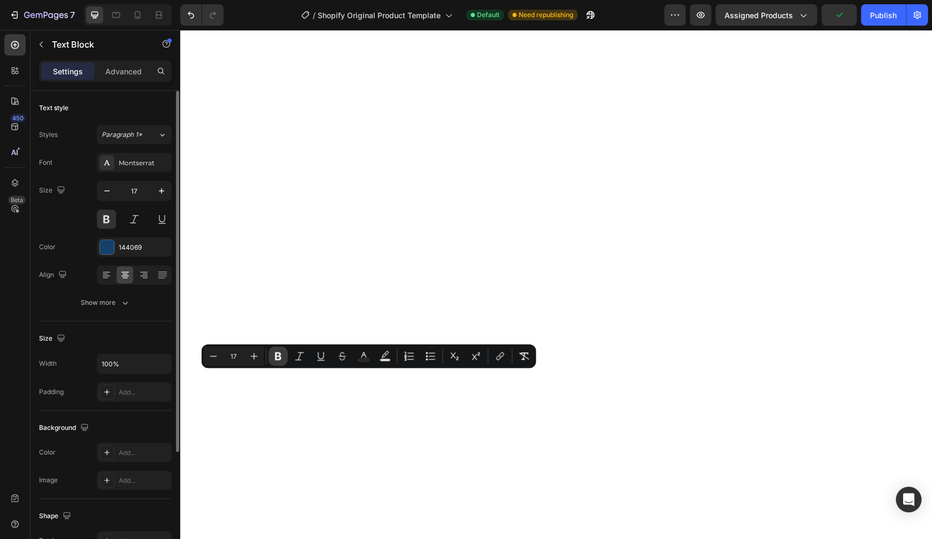
click at [279, 358] on icon "Editor contextual toolbar" at bounding box center [278, 356] width 11 height 11
click at [284, 358] on icon "Editor contextual toolbar" at bounding box center [278, 356] width 11 height 11
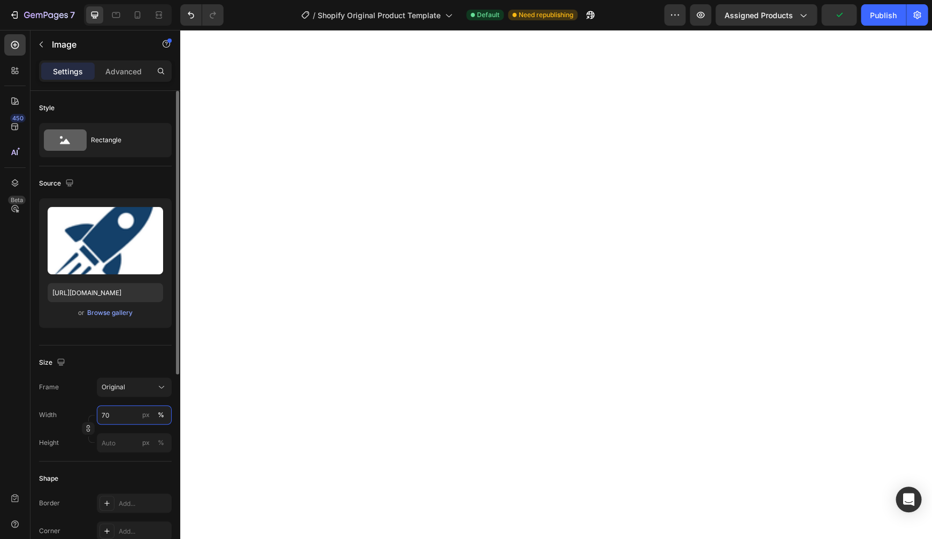
drag, startPoint x: 132, startPoint y: 416, endPoint x: 111, endPoint y: 417, distance: 20.9
click at [111, 417] on input "70" at bounding box center [134, 414] width 75 height 19
drag, startPoint x: 126, startPoint y: 413, endPoint x: 98, endPoint y: 412, distance: 27.8
click at [98, 412] on input "50" at bounding box center [134, 414] width 75 height 19
type input "60"
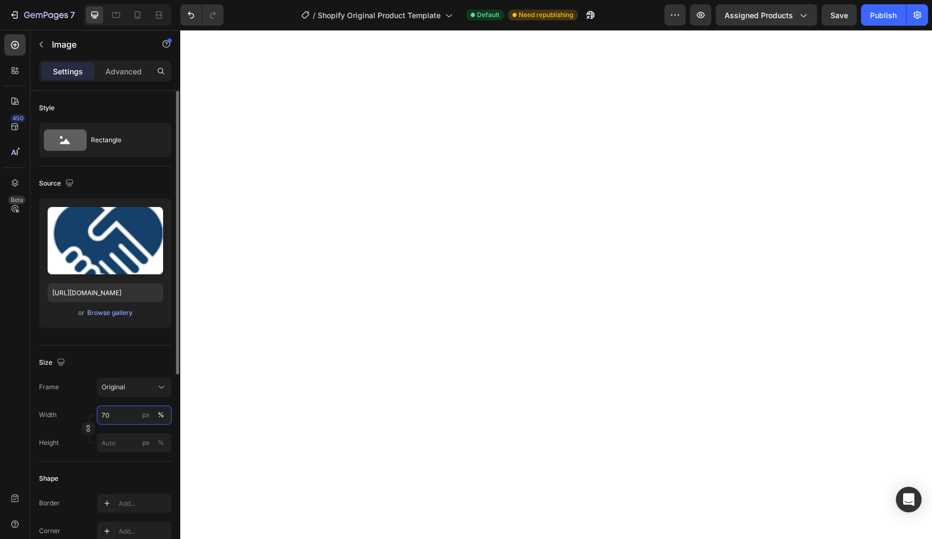
click at [117, 416] on input "70" at bounding box center [134, 414] width 75 height 19
type input "60"
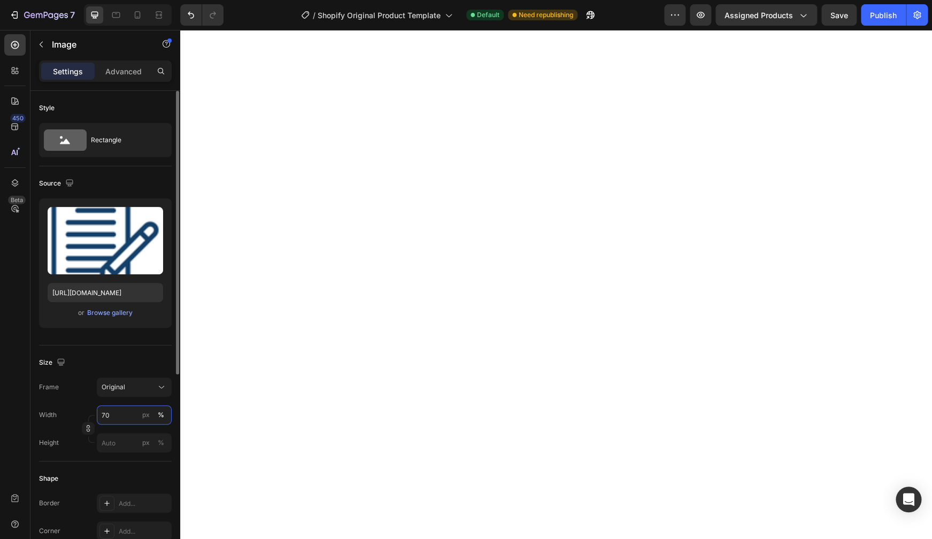
drag, startPoint x: 134, startPoint y: 418, endPoint x: 113, endPoint y: 414, distance: 21.3
click at [113, 414] on input "70" at bounding box center [134, 414] width 75 height 19
type input "60"
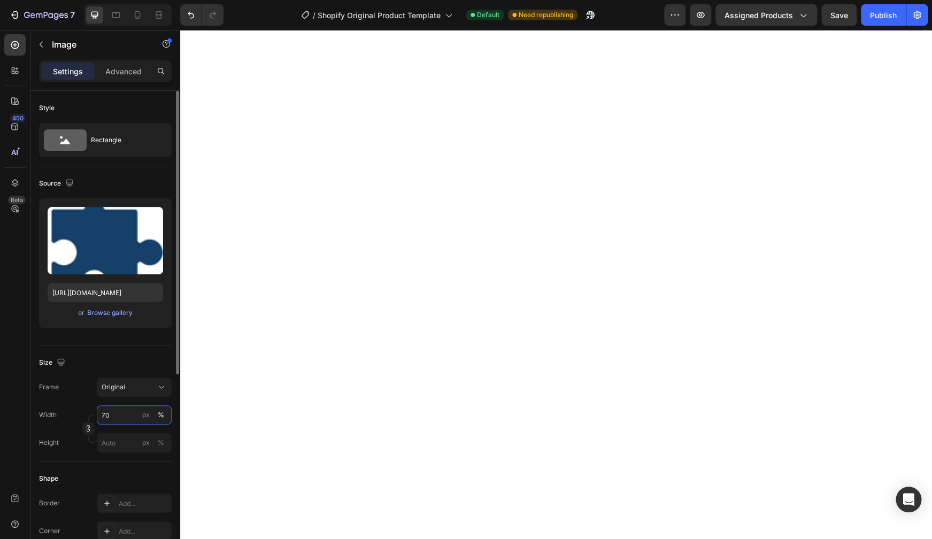
click at [123, 415] on input "70" at bounding box center [134, 414] width 75 height 19
type input "60"
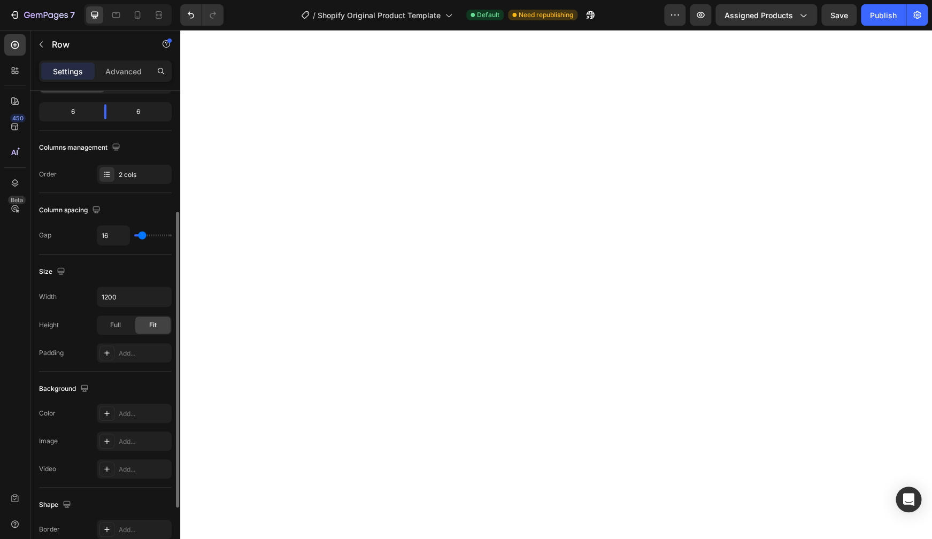
scroll to position [180, 0]
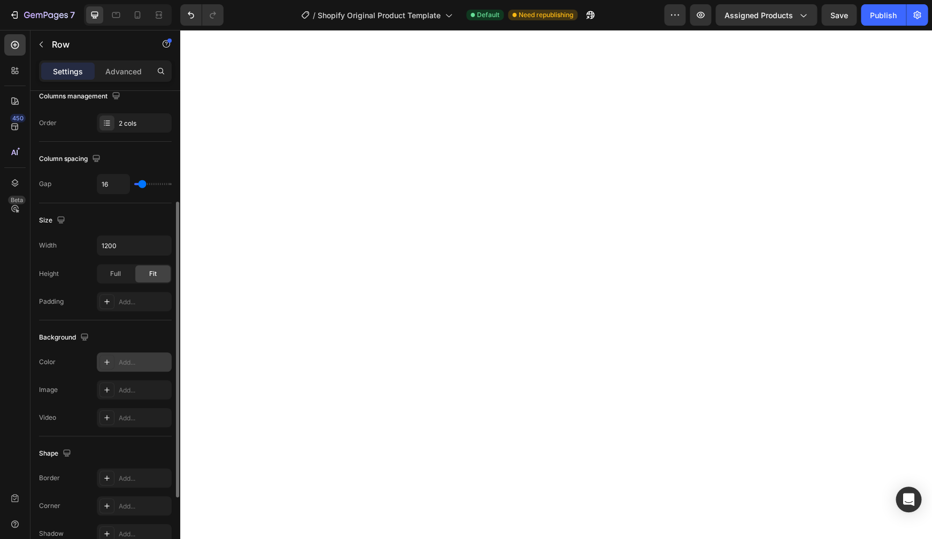
click at [126, 366] on div "Add..." at bounding box center [144, 363] width 50 height 10
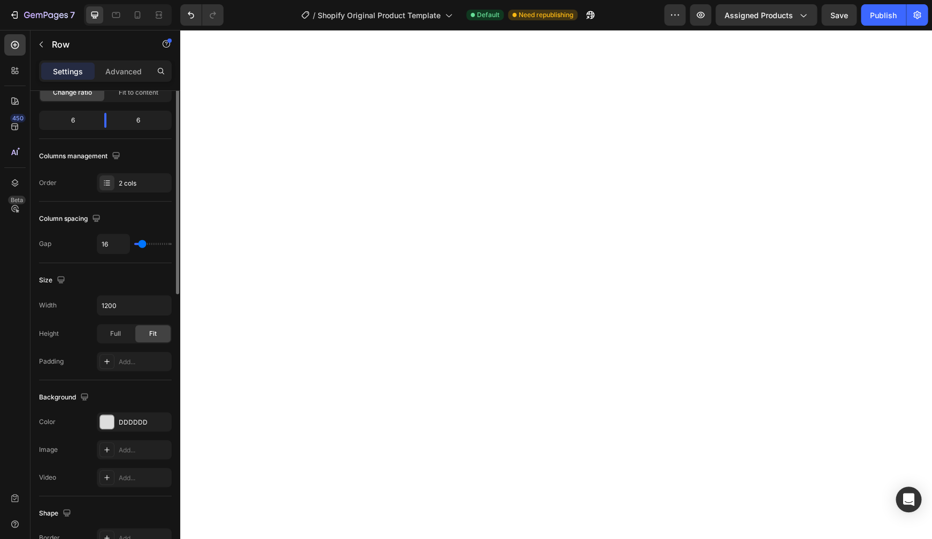
scroll to position [0, 0]
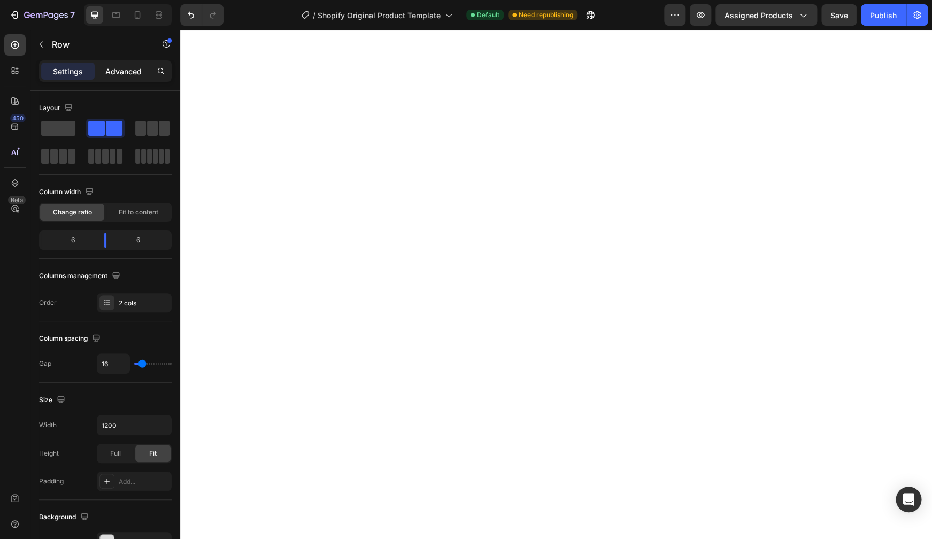
click at [118, 72] on p "Advanced" at bounding box center [123, 71] width 36 height 11
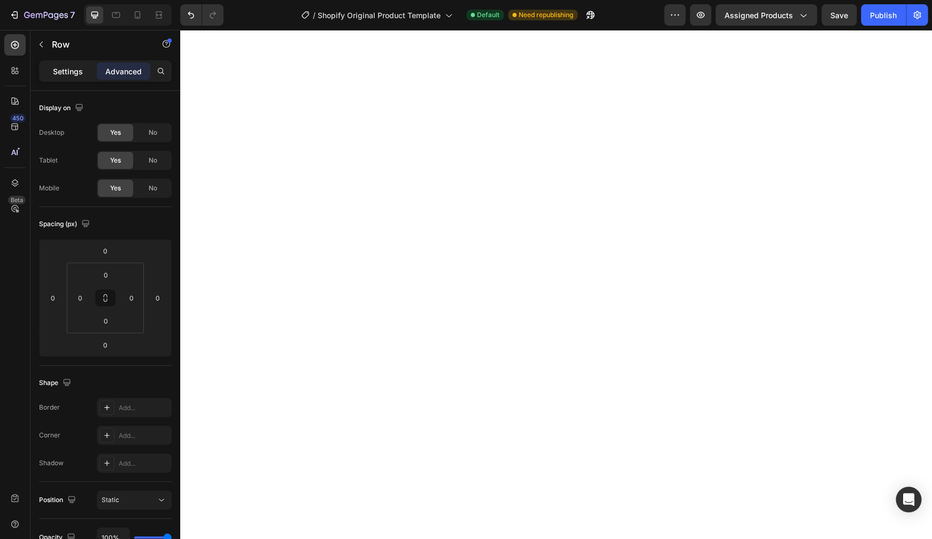
click at [78, 74] on p "Settings" at bounding box center [68, 71] width 30 height 11
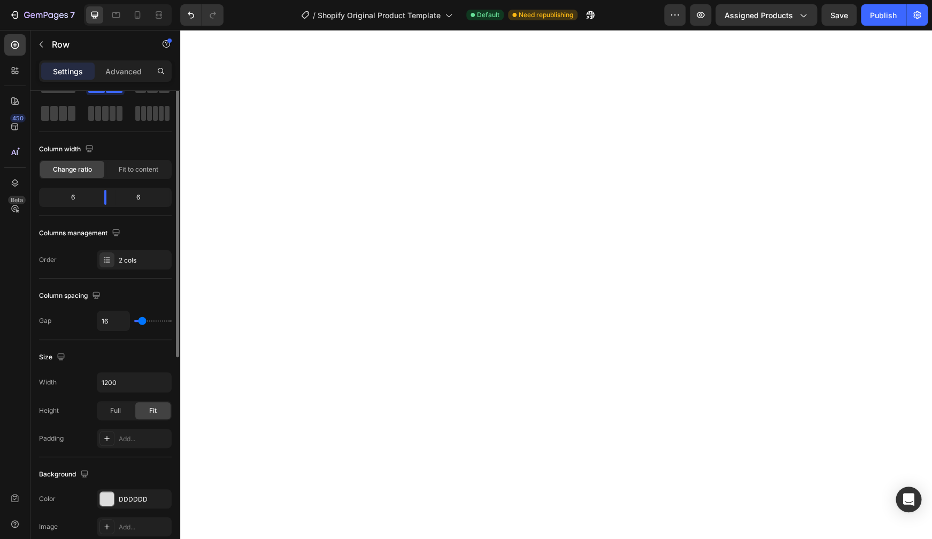
scroll to position [68, 0]
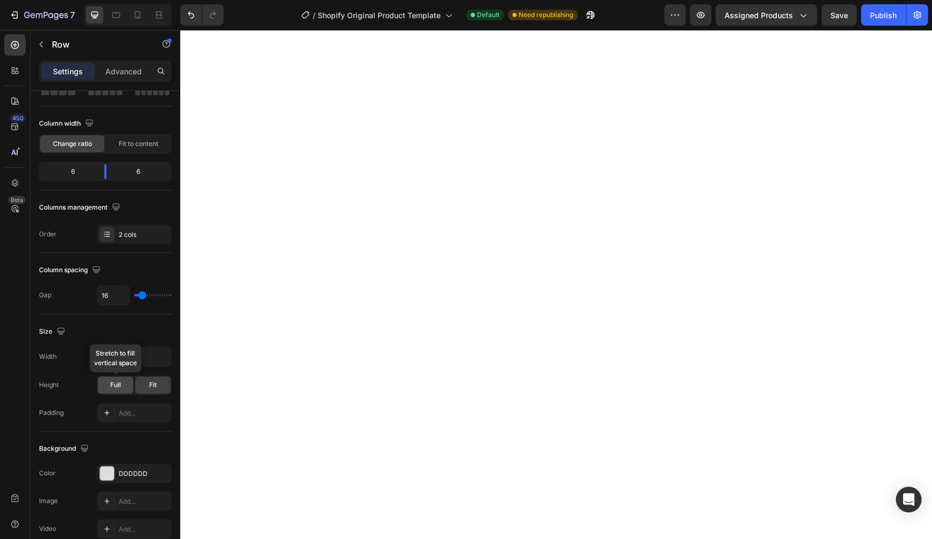
click at [121, 388] on div "Full" at bounding box center [115, 385] width 35 height 17
click at [118, 357] on input "1200" at bounding box center [134, 356] width 74 height 19
click at [158, 359] on icon "button" at bounding box center [161, 356] width 11 height 11
click at [148, 402] on span "100%" at bounding box center [153, 405] width 18 height 10
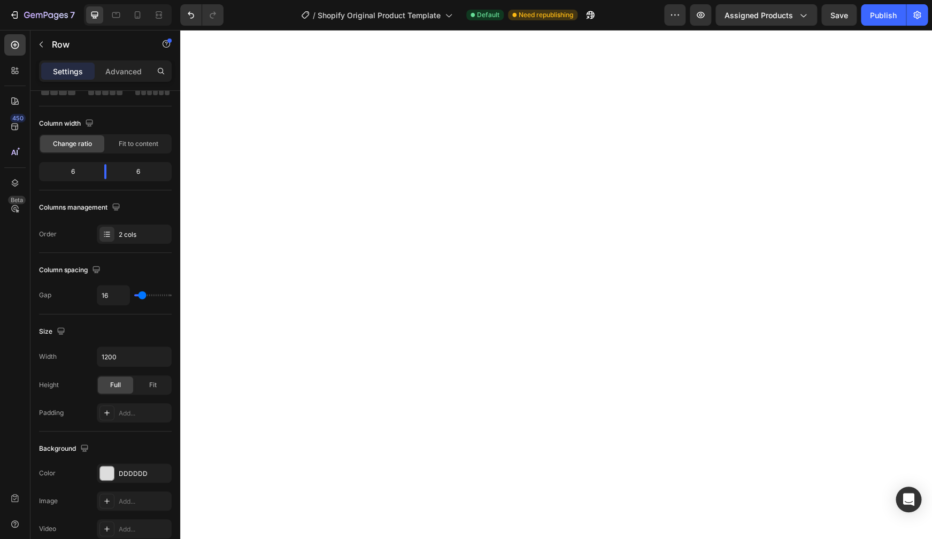
type input "100%"
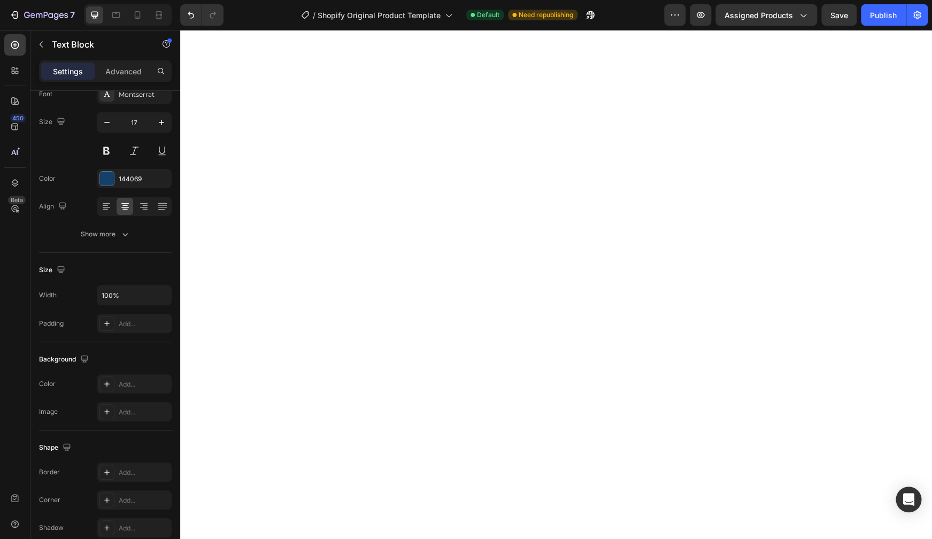
scroll to position [0, 0]
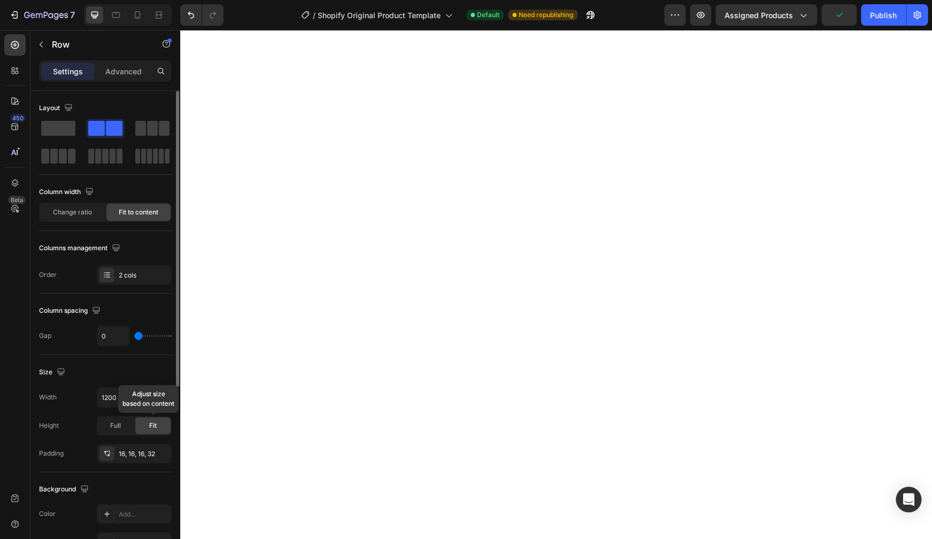
click at [152, 423] on span "Fit" at bounding box center [152, 426] width 7 height 10
click at [118, 401] on input "1200" at bounding box center [134, 397] width 74 height 19
click at [162, 397] on icon "button" at bounding box center [161, 397] width 11 height 11
click at [126, 73] on p "Advanced" at bounding box center [123, 71] width 36 height 11
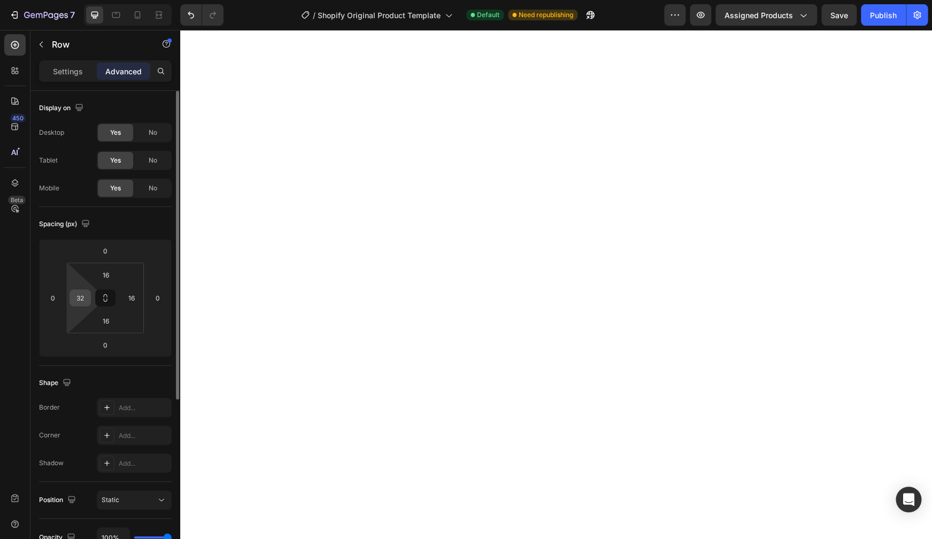
click at [90, 299] on div "32" at bounding box center [80, 297] width 21 height 17
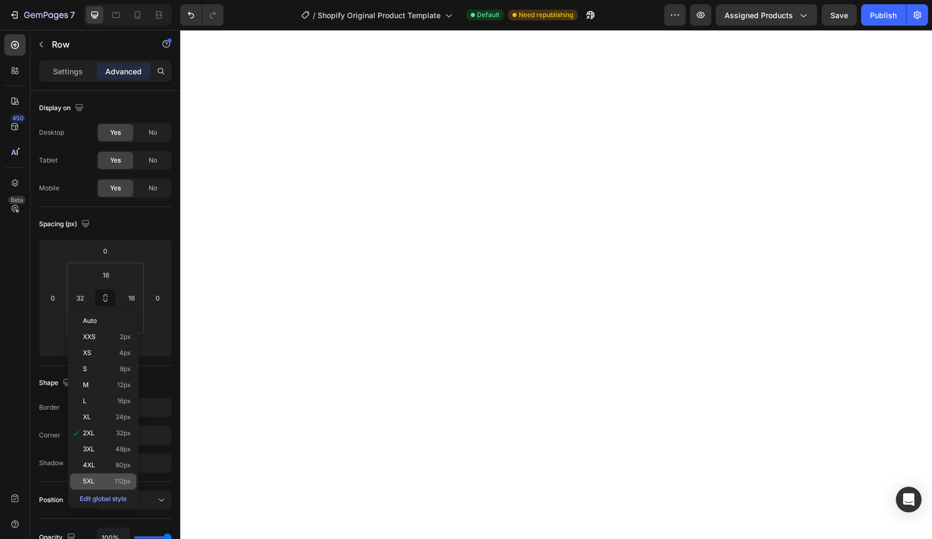
click at [125, 478] on span "112px" at bounding box center [122, 481] width 17 height 7
type input "112"
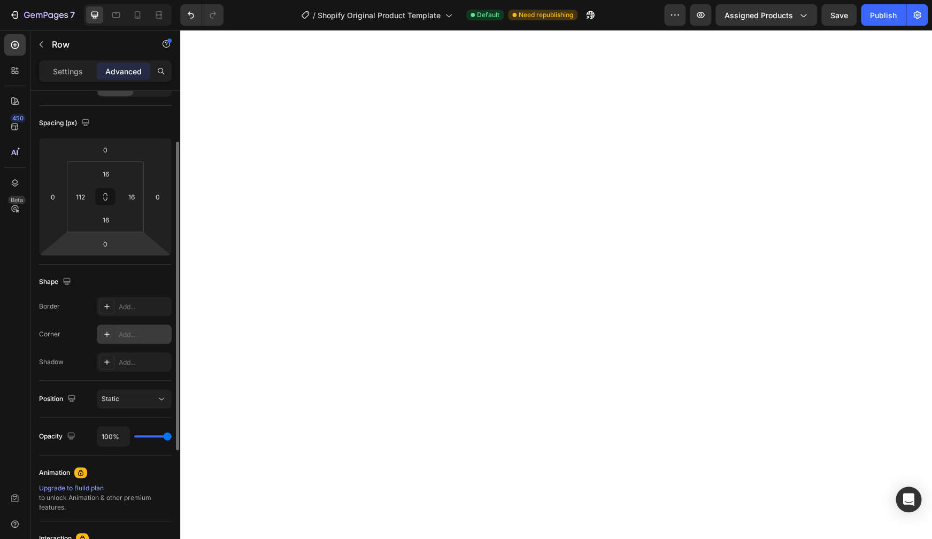
scroll to position [16, 0]
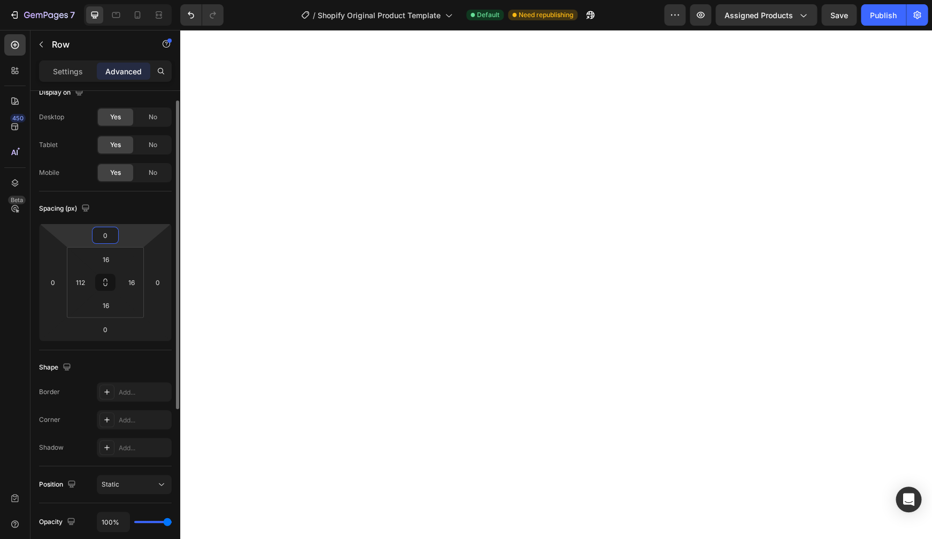
click at [103, 232] on input "0" at bounding box center [105, 235] width 21 height 16
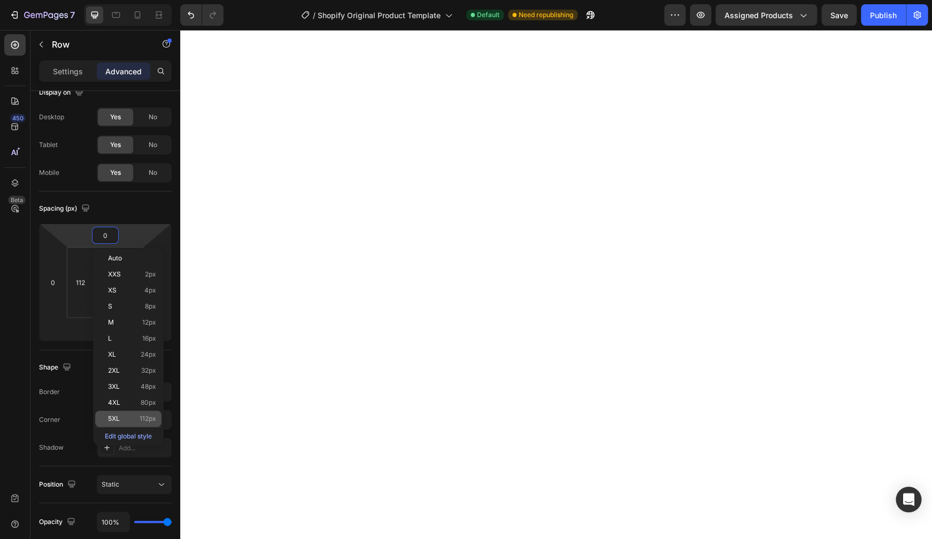
click at [128, 417] on p "5XL 112px" at bounding box center [132, 418] width 48 height 7
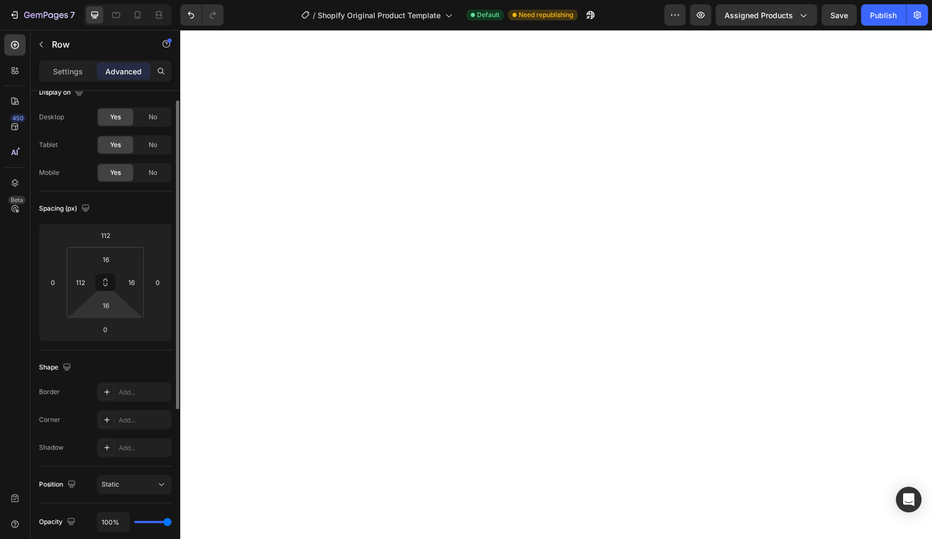
click at [127, 0] on html "7 / Shopify Original Product Template Default Need republishing Preview Assigne…" at bounding box center [466, 0] width 932 height 0
click at [107, 311] on input "16" at bounding box center [105, 305] width 21 height 16
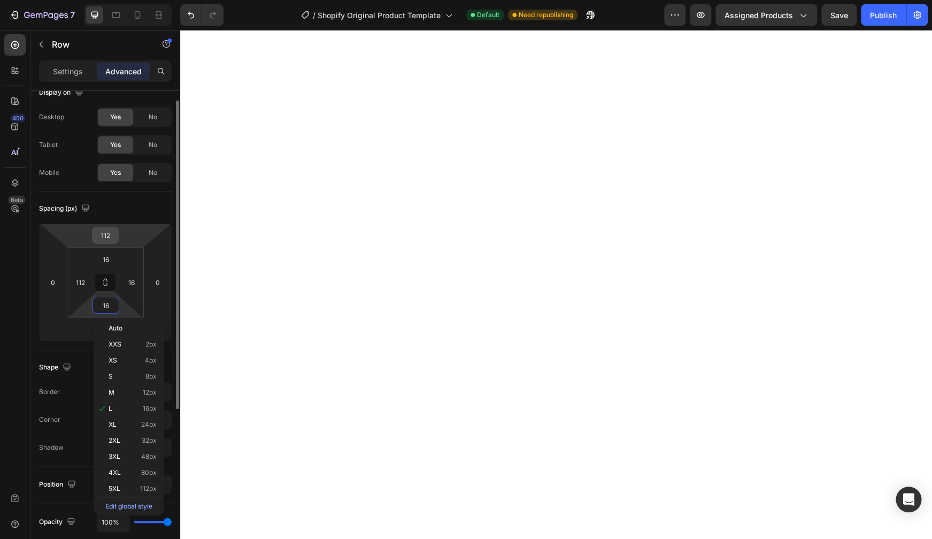
click at [106, 240] on input "112" at bounding box center [105, 235] width 21 height 16
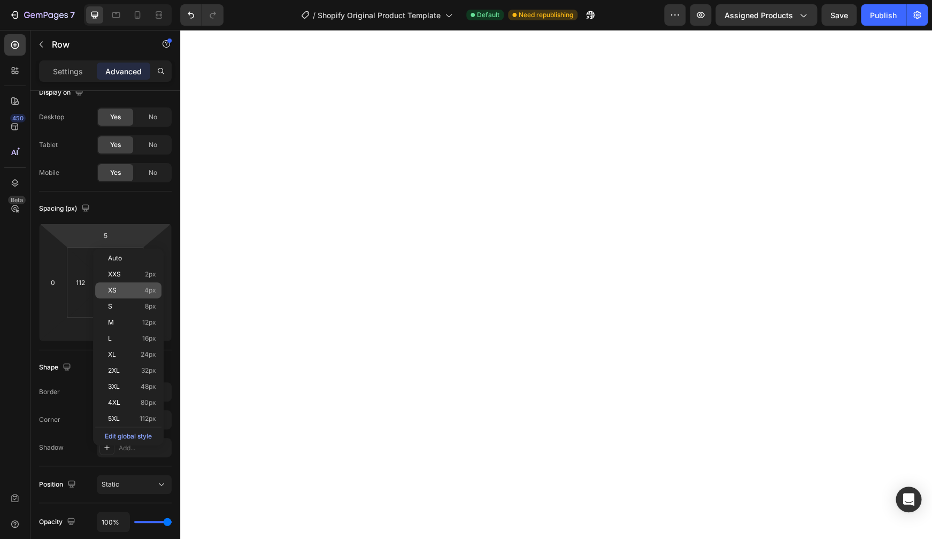
click at [129, 295] on div "XS 4px" at bounding box center [128, 290] width 66 height 16
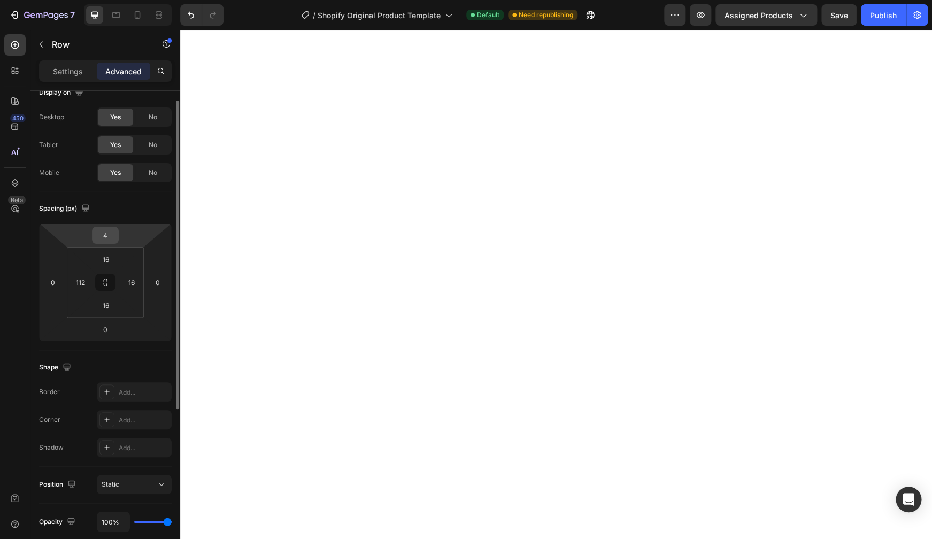
click at [111, 241] on input "4" at bounding box center [105, 235] width 21 height 16
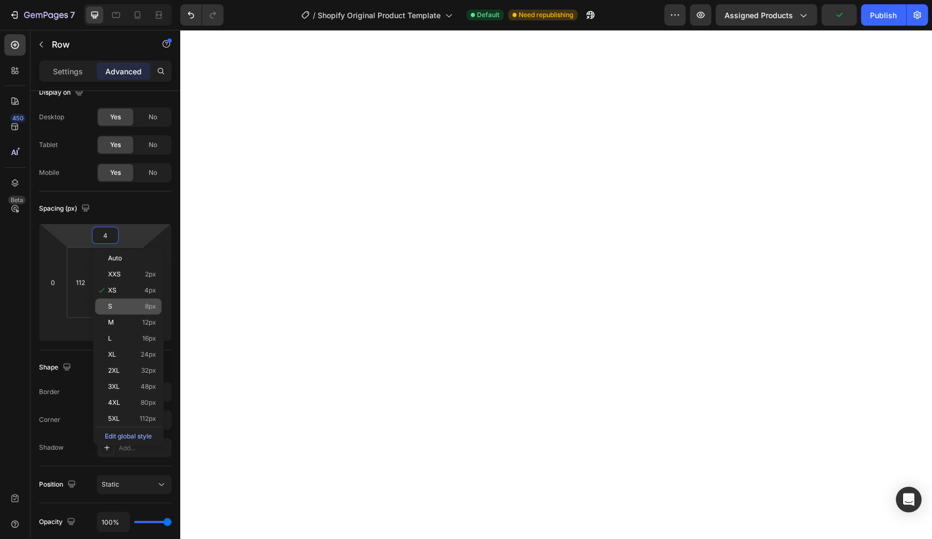
click at [112, 302] on div "S 8px" at bounding box center [128, 306] width 66 height 16
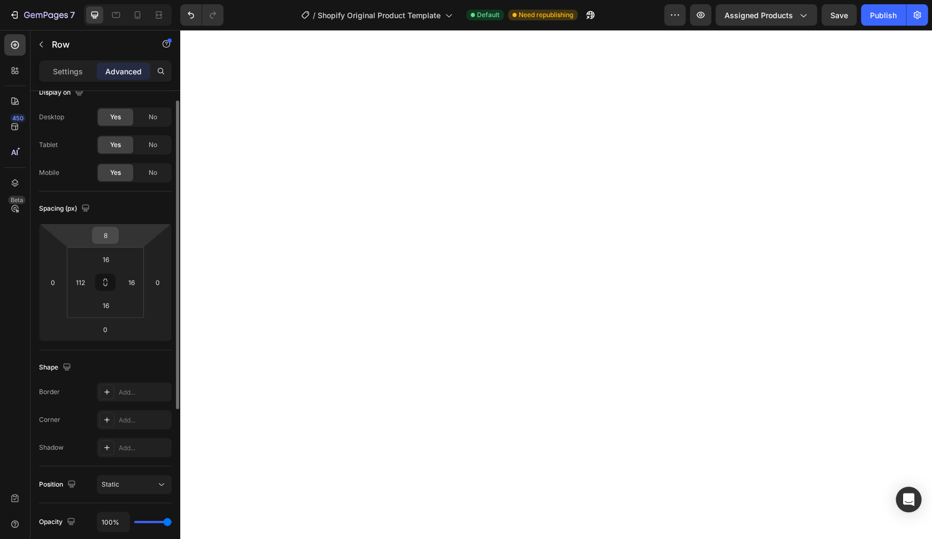
click at [111, 236] on input "8" at bounding box center [105, 235] width 21 height 16
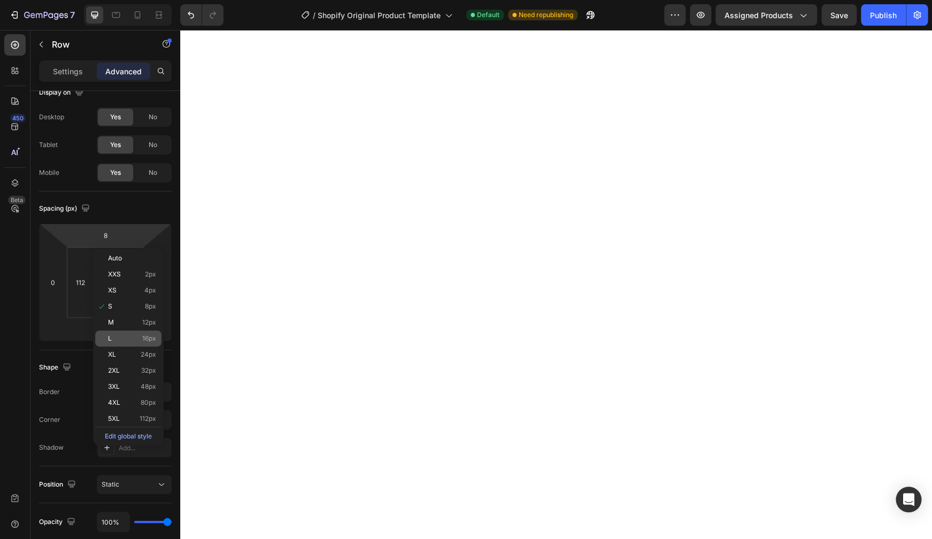
click at [125, 337] on p "L 16px" at bounding box center [132, 338] width 48 height 7
type input "16"
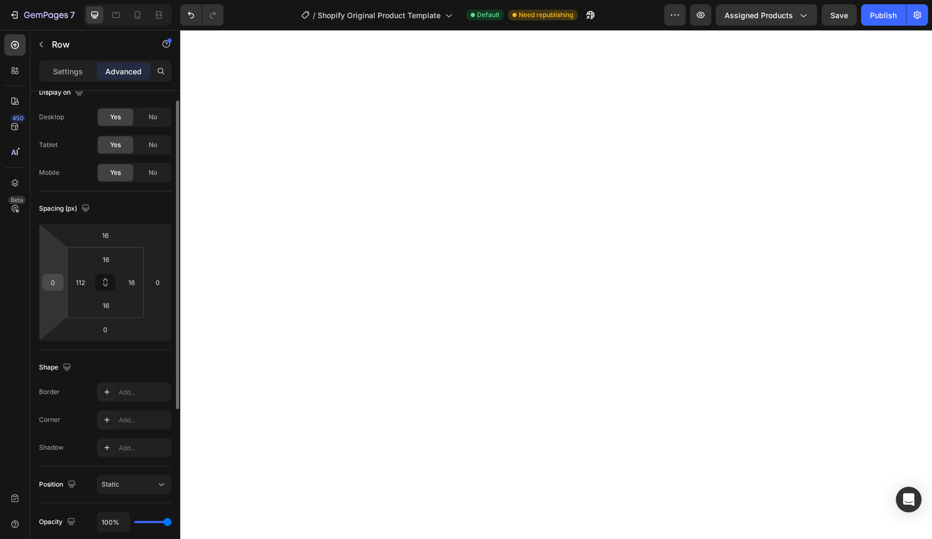
click at [59, 290] on div "0" at bounding box center [52, 282] width 21 height 17
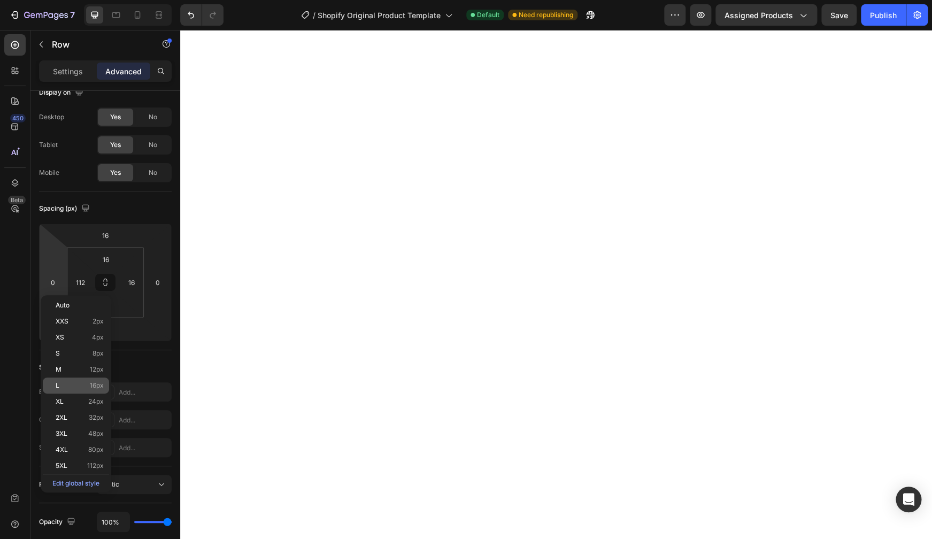
click at [65, 381] on div "L 16px" at bounding box center [76, 386] width 66 height 16
type input "16"
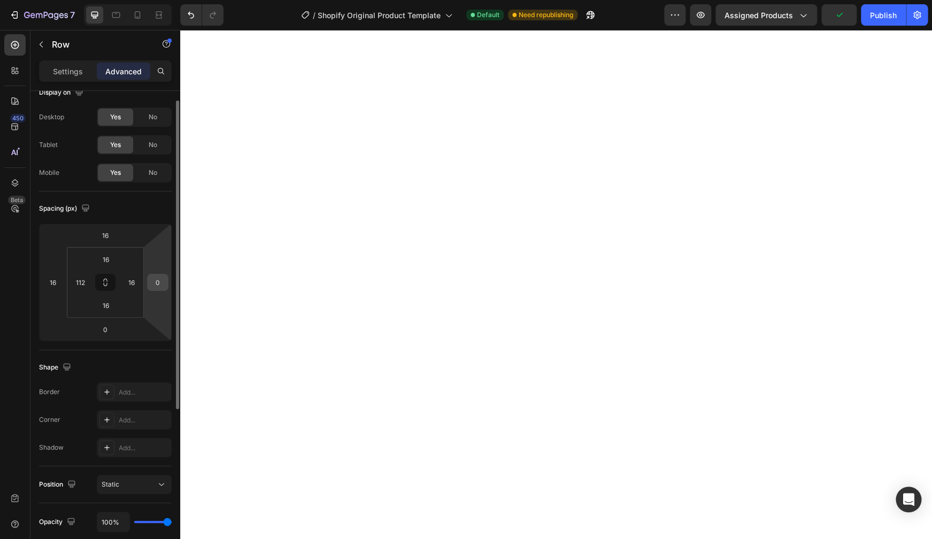
click at [158, 286] on input "0" at bounding box center [158, 282] width 16 height 16
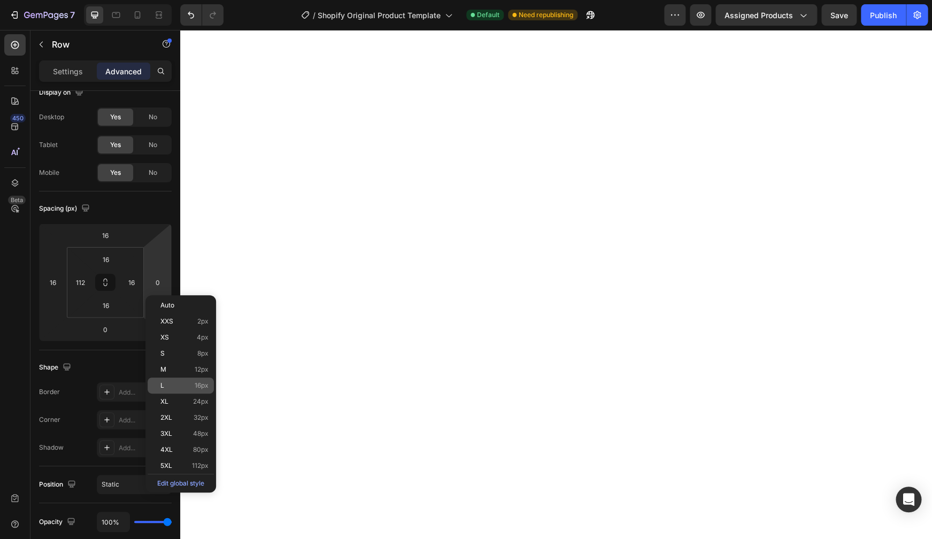
click at [161, 387] on span "L" at bounding box center [162, 385] width 4 height 7
type input "16"
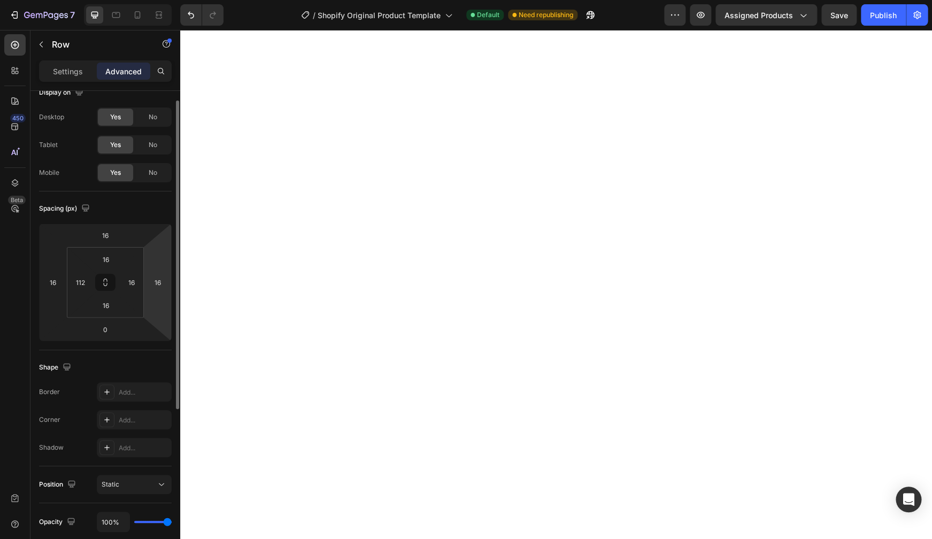
click at [161, 0] on html "7 / Shopify Original Product Template Default Need republishing Preview Assigne…" at bounding box center [466, 0] width 932 height 0
click at [159, 0] on html "7 / Shopify Original Product Template Default Need republishing Preview Assigne…" at bounding box center [466, 0] width 932 height 0
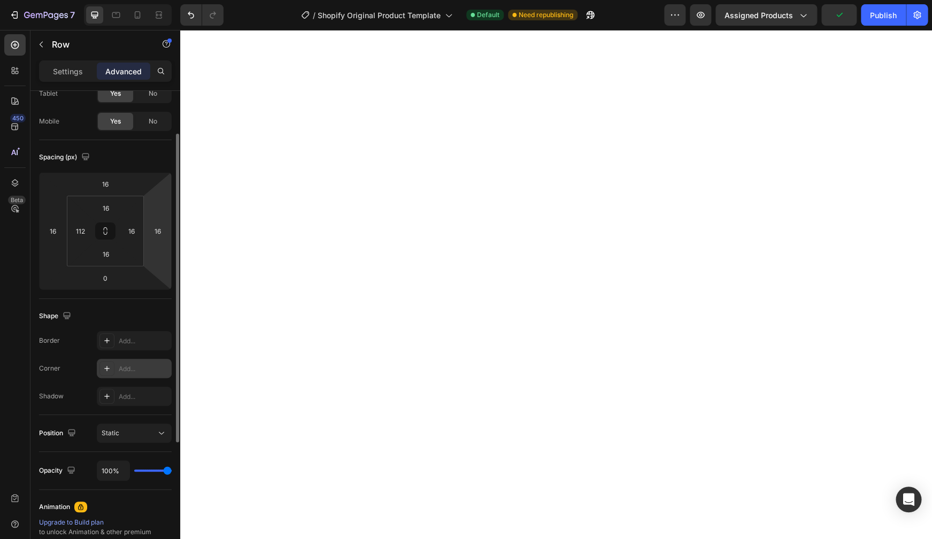
click at [107, 371] on icon at bounding box center [107, 368] width 9 height 9
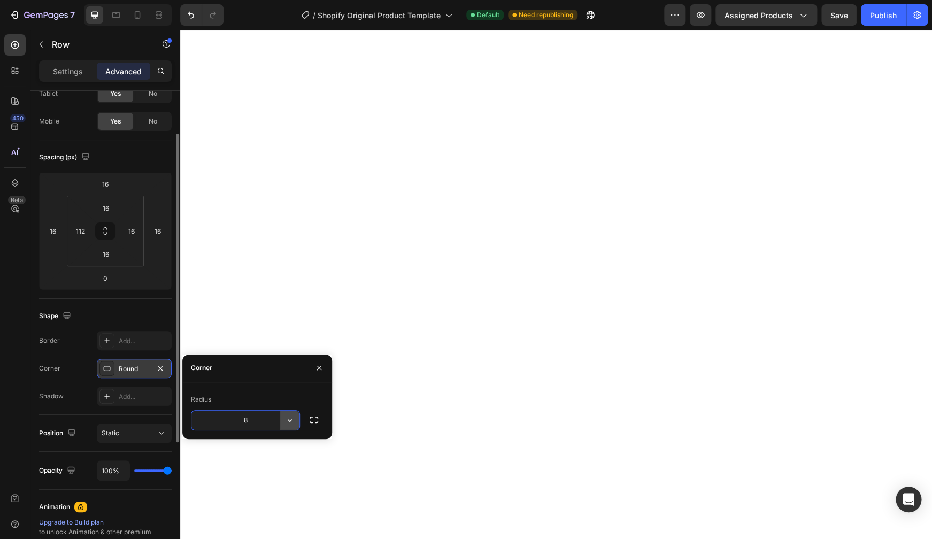
click at [289, 423] on icon "button" at bounding box center [290, 420] width 11 height 11
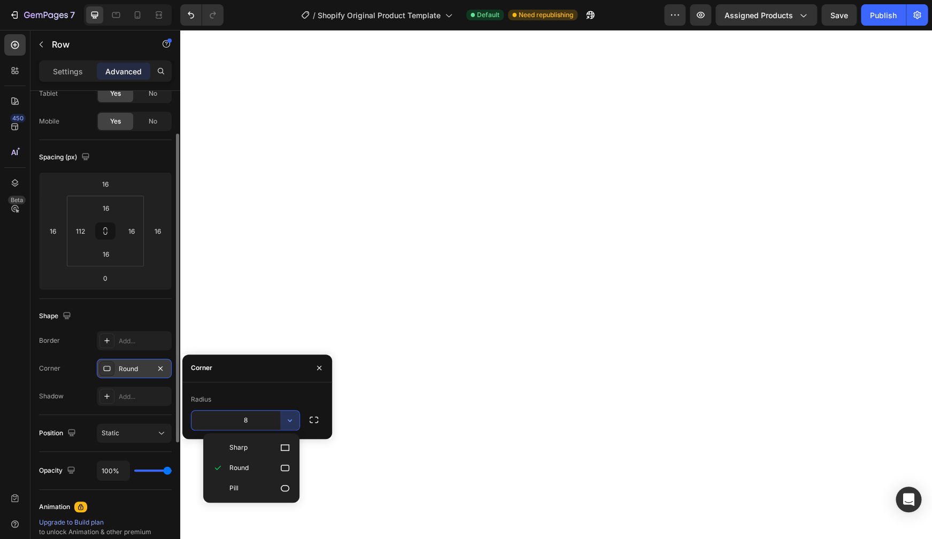
click at [259, 423] on input "8" at bounding box center [246, 420] width 108 height 19
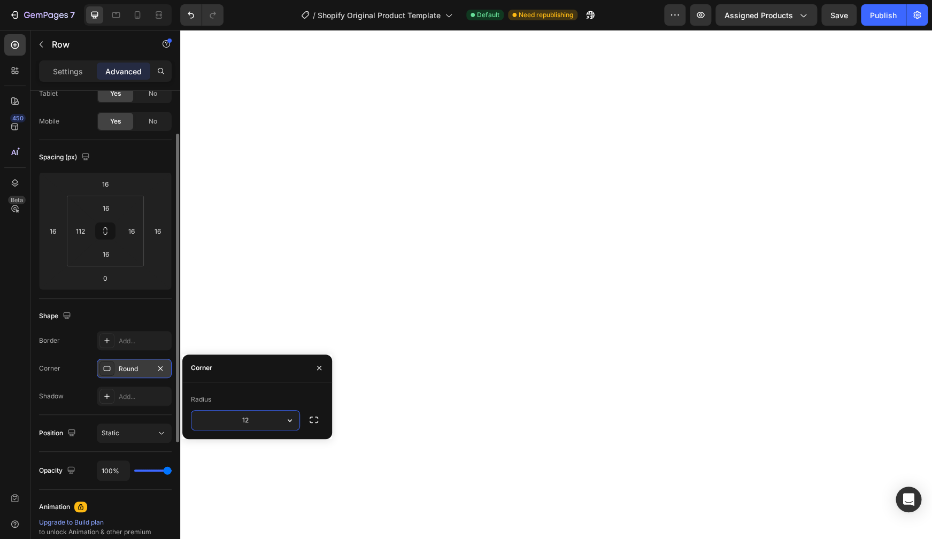
type input "12"
click at [80, 231] on input "112" at bounding box center [80, 231] width 16 height 16
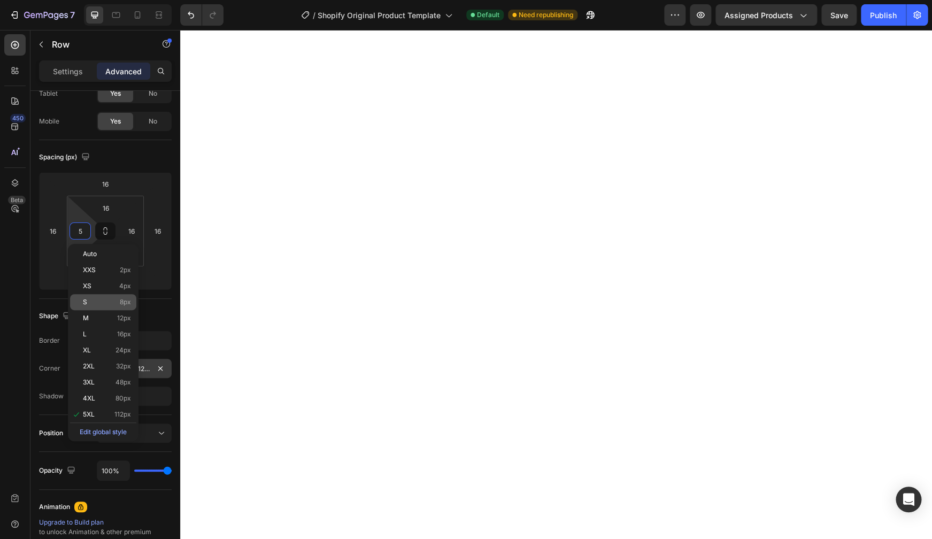
click at [88, 300] on p "S 8px" at bounding box center [107, 301] width 48 height 7
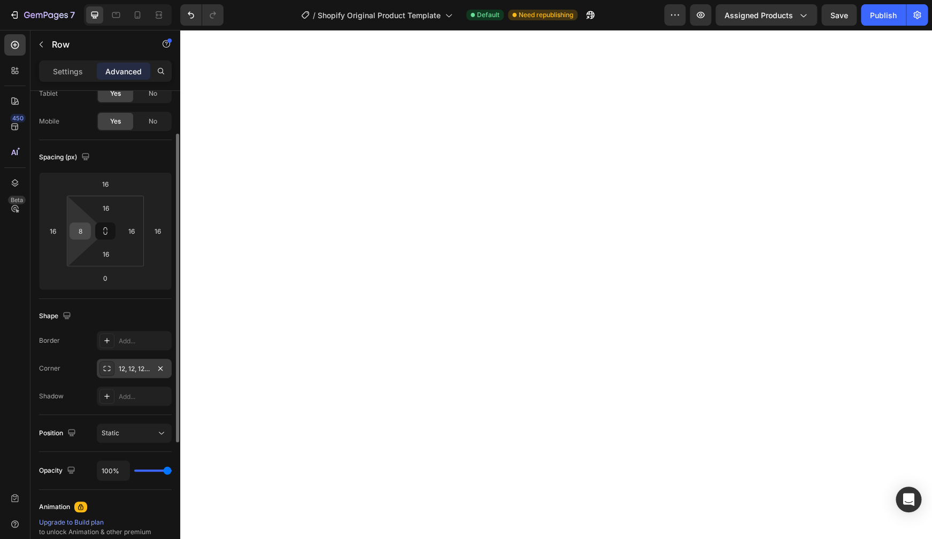
click at [86, 238] on input "8" at bounding box center [80, 231] width 16 height 16
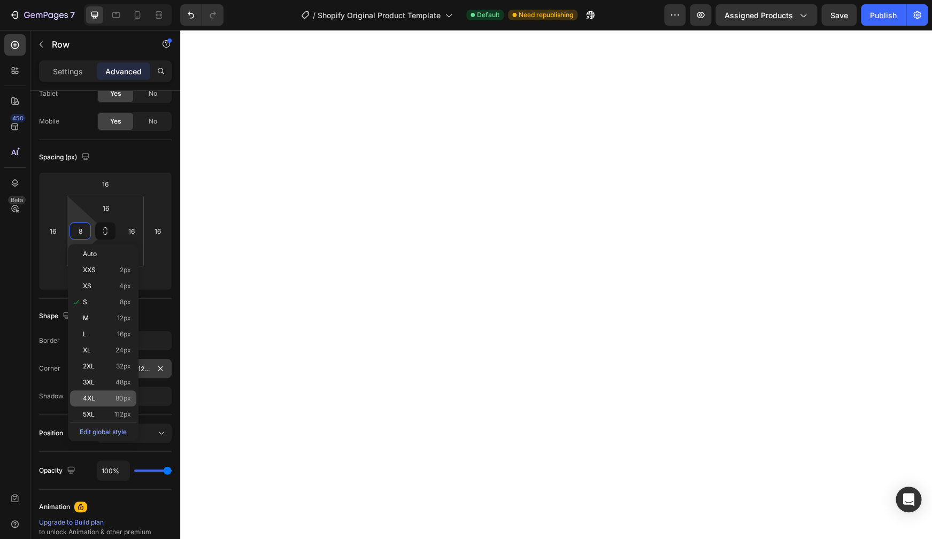
click at [96, 402] on p "4XL 80px" at bounding box center [107, 398] width 48 height 7
type input "80"
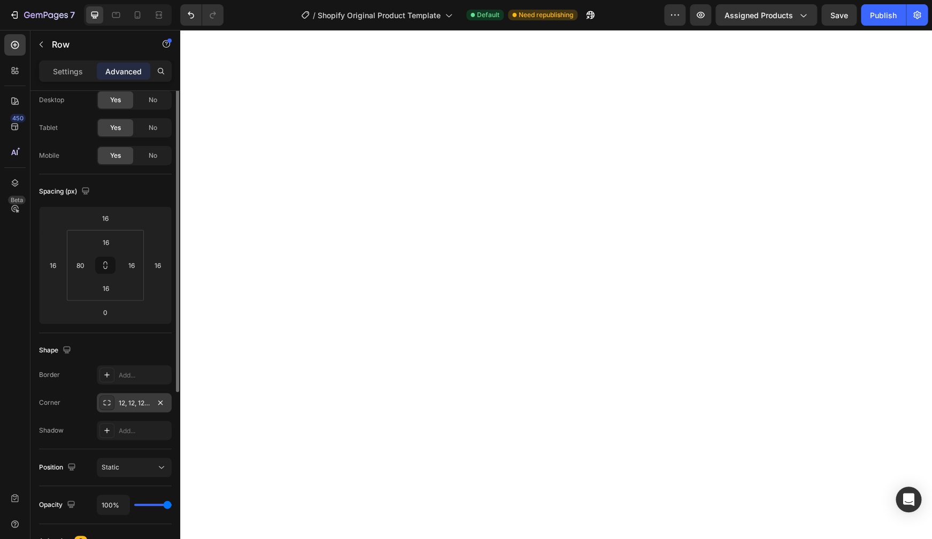
scroll to position [0, 0]
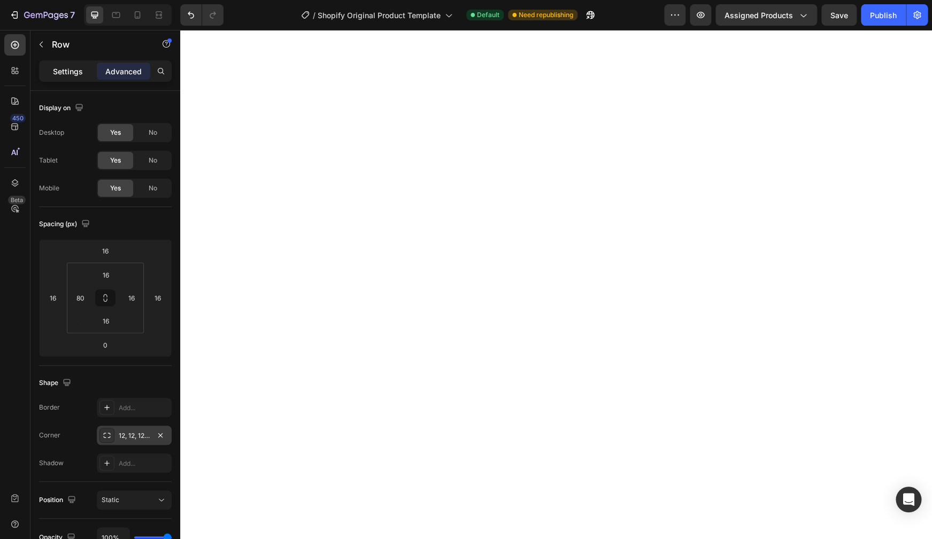
click at [75, 74] on p "Settings" at bounding box center [68, 71] width 30 height 11
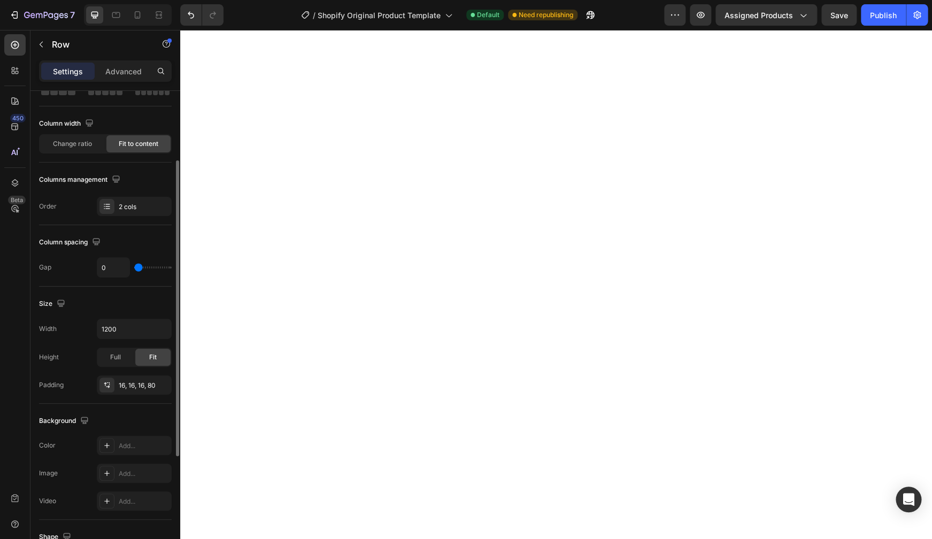
scroll to position [111, 0]
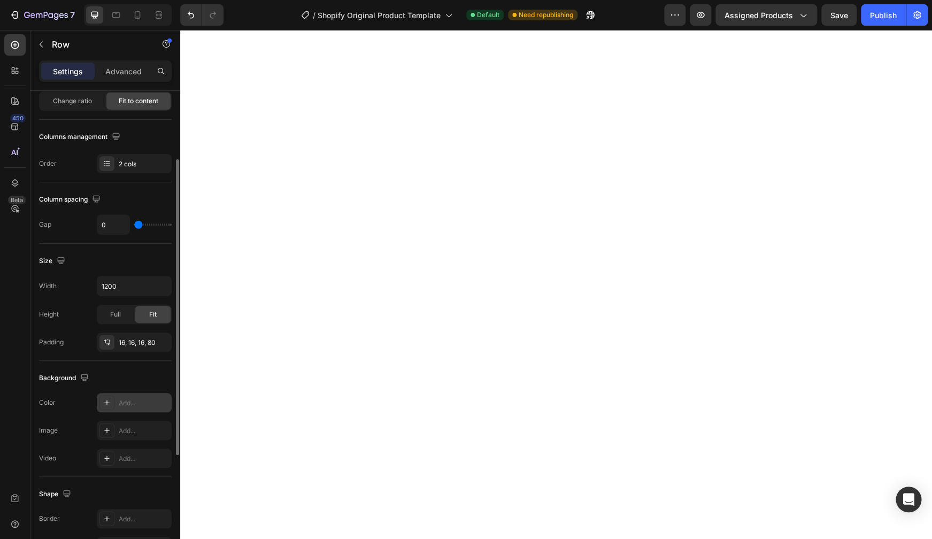
click at [134, 399] on div "Add..." at bounding box center [144, 404] width 50 height 10
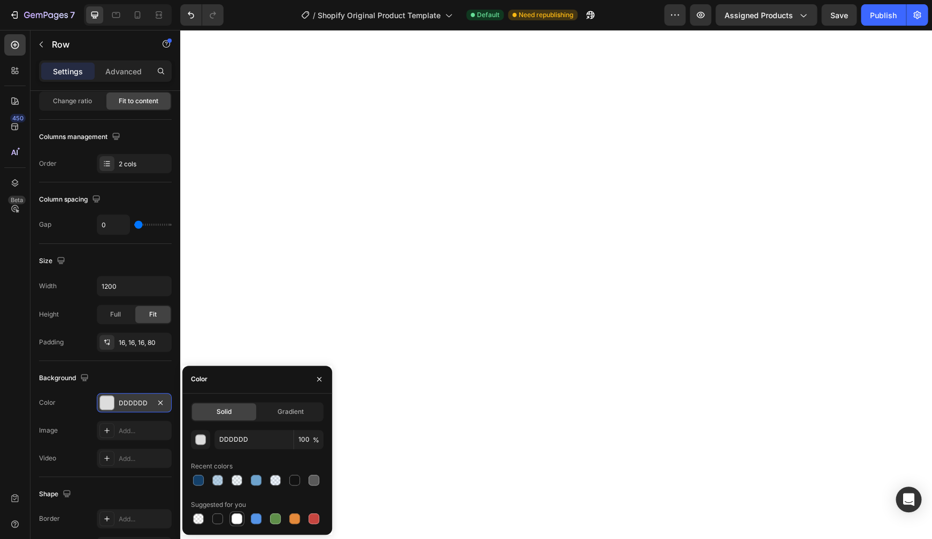
click at [235, 519] on div at bounding box center [237, 519] width 11 height 11
type input "FFFFFF"
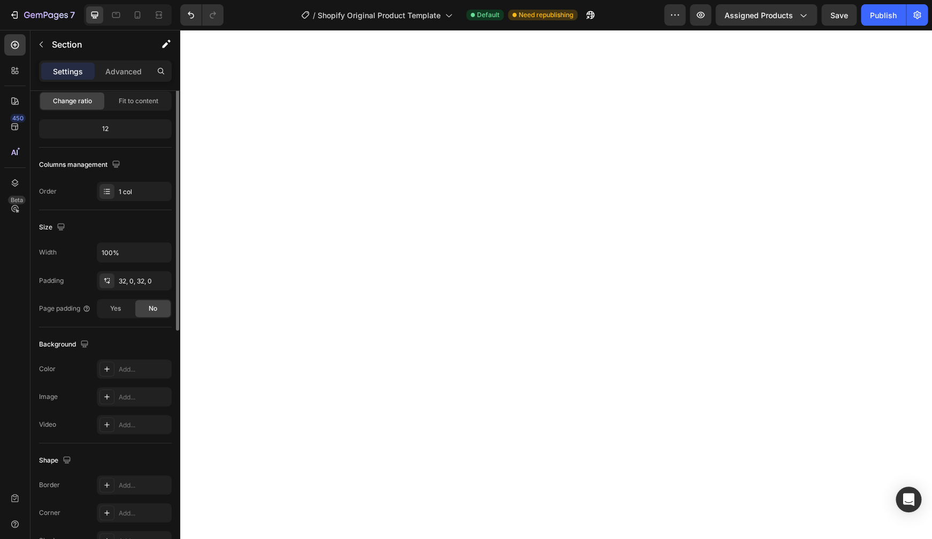
scroll to position [0, 0]
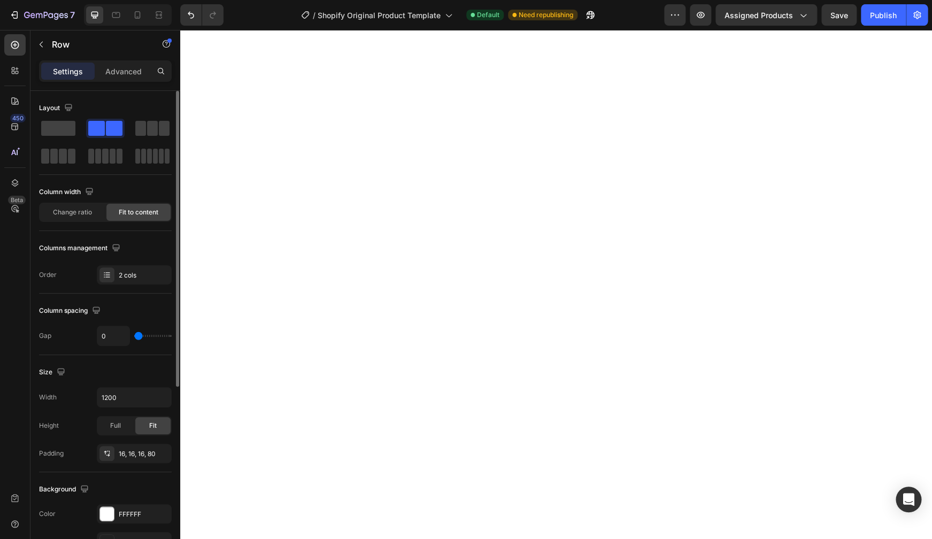
type input "16"
type input "17"
type input "20"
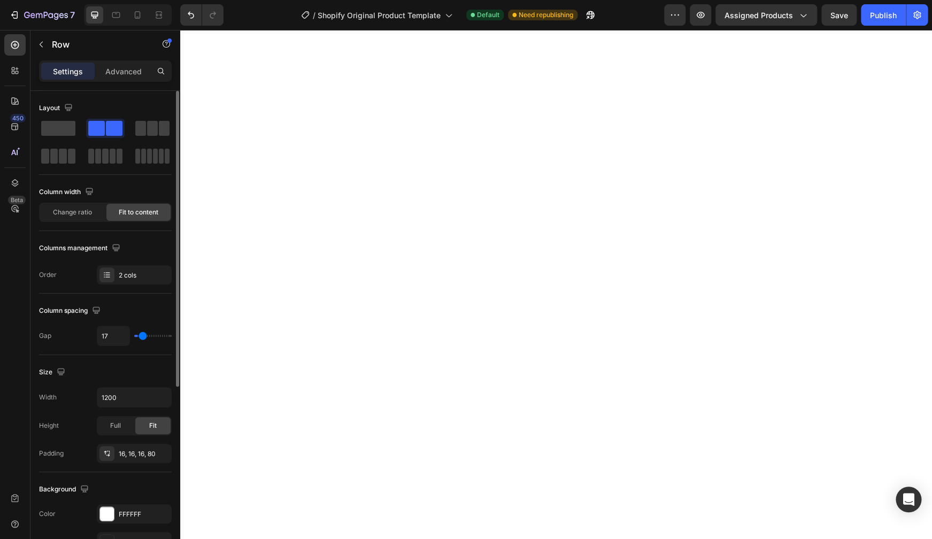
type input "20"
type input "22"
type input "24"
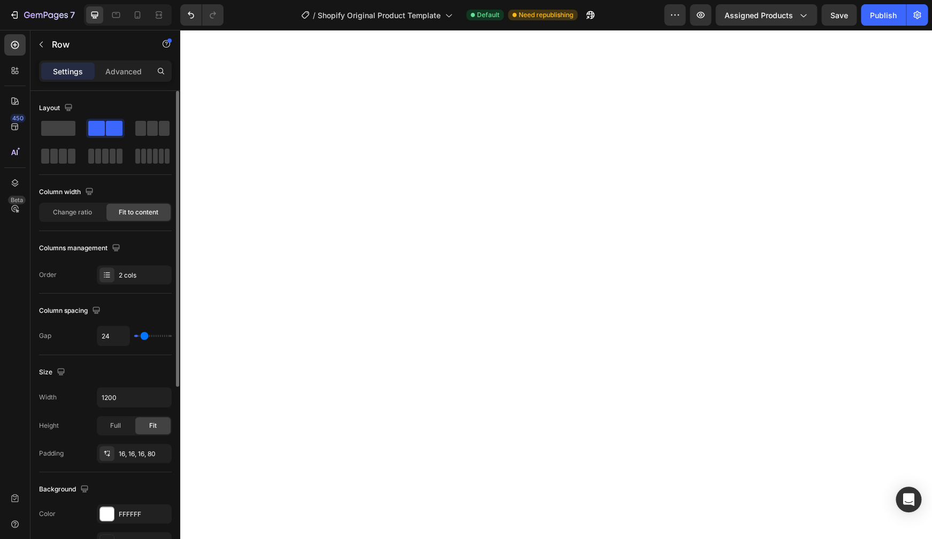
type input "29"
type input "31"
type input "33"
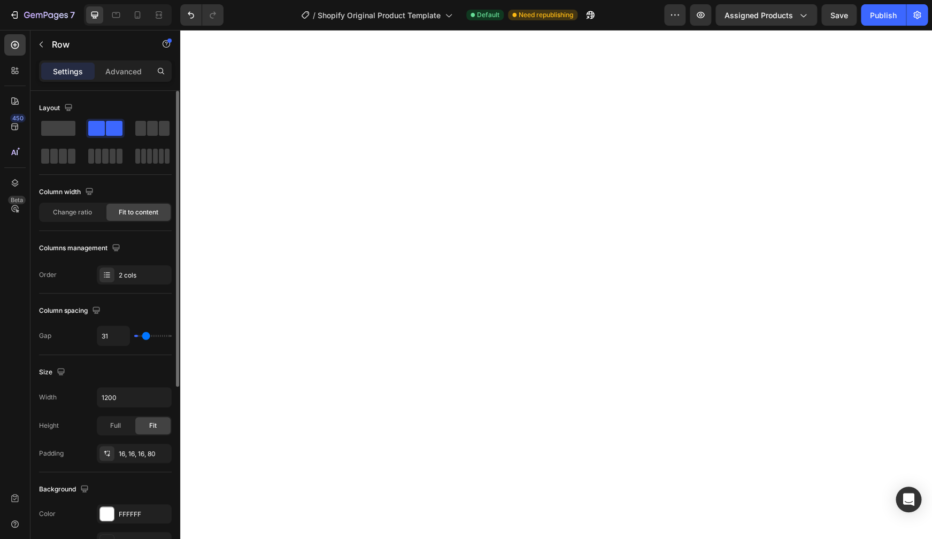
type input "33"
type input "35"
type input "36"
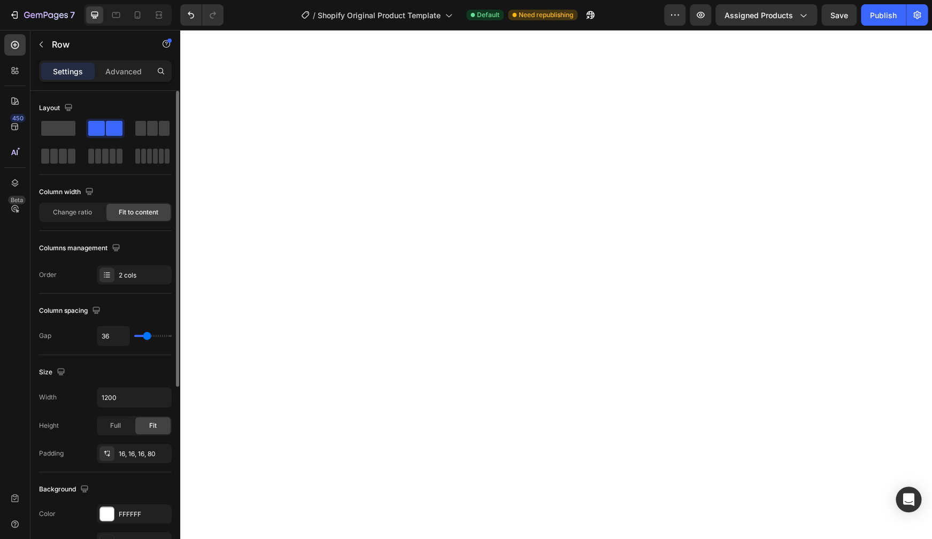
type input "37"
type input "38"
type input "39"
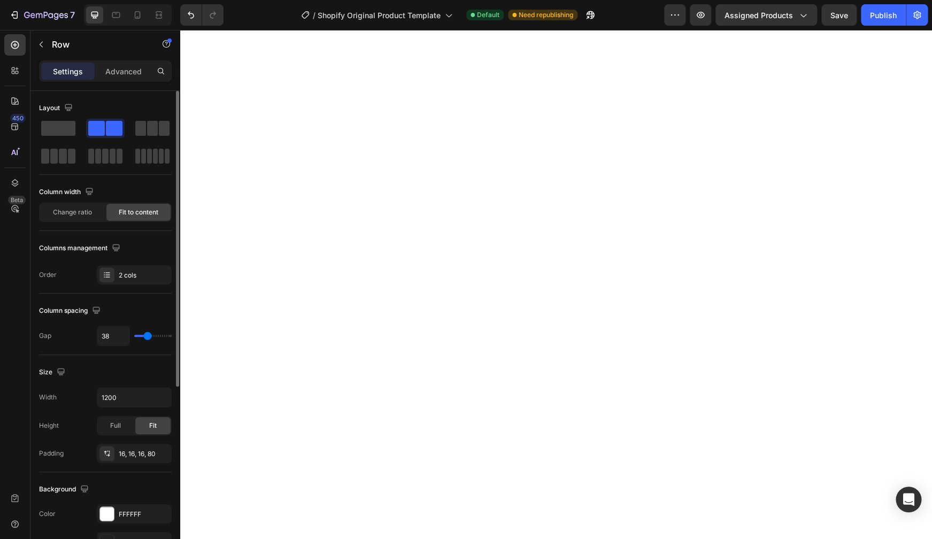
type input "39"
type input "40"
type input "42"
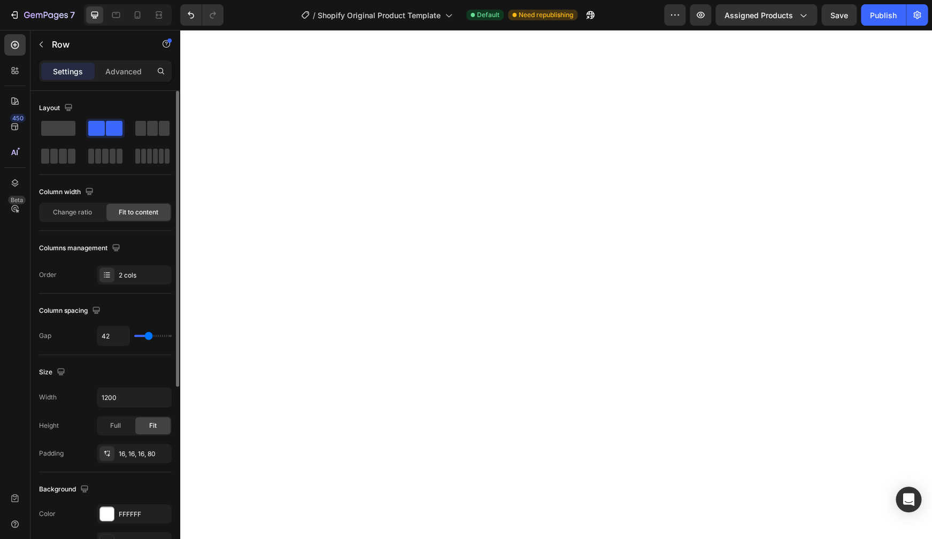
type input "45"
type input "47"
type input "50"
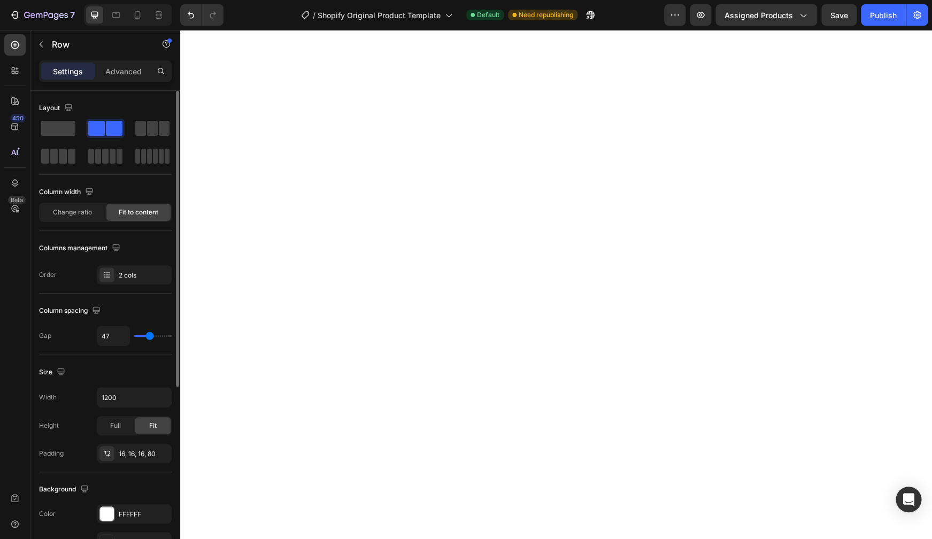
type input "50"
type input "53"
type input "55"
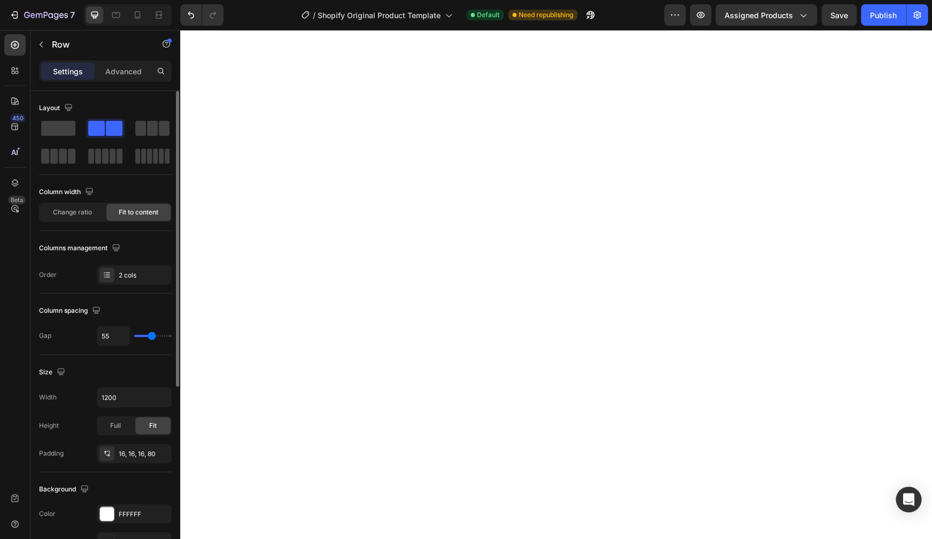
type input "58"
type input "60"
type input "61"
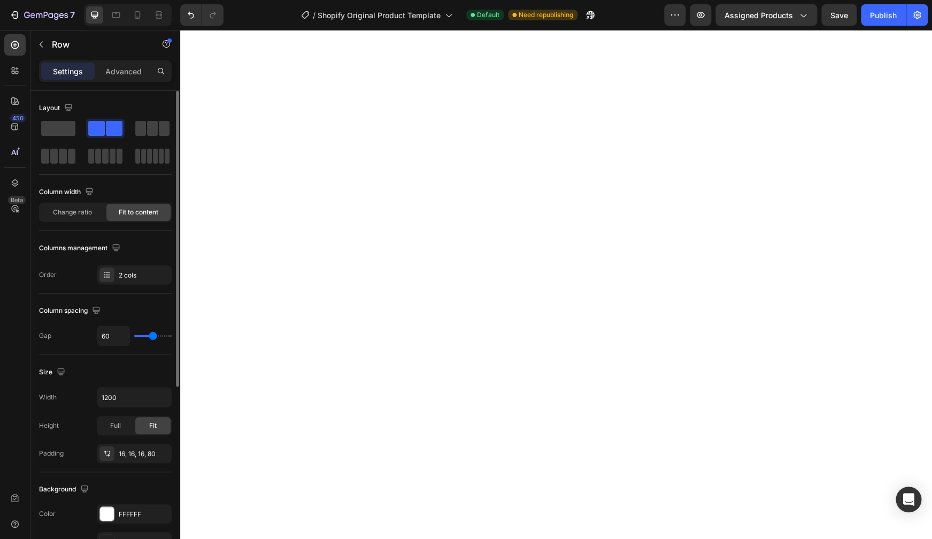
type input "61"
type input "62"
type input "63"
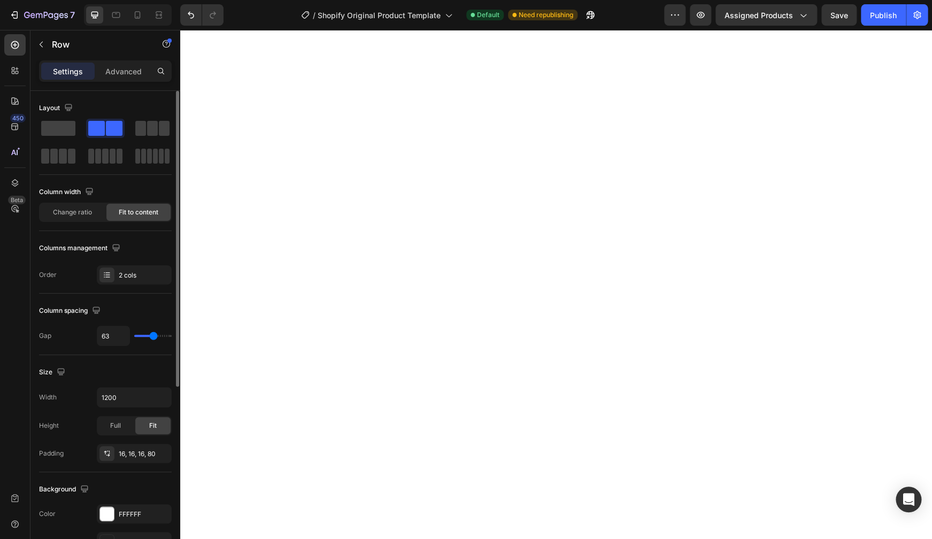
type input "65"
type input "67"
type input "68"
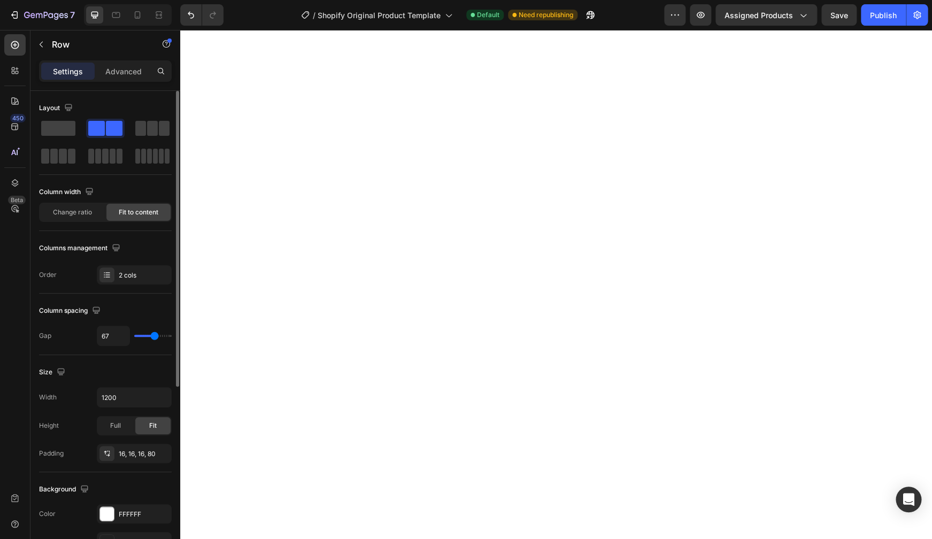
type input "68"
type input "69"
type input "70"
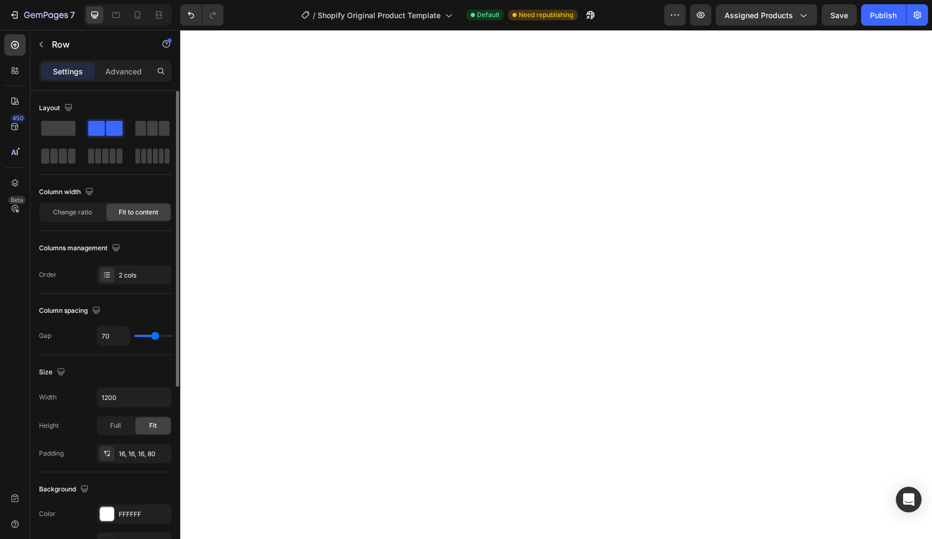
type input "72"
type input "73"
type input "74"
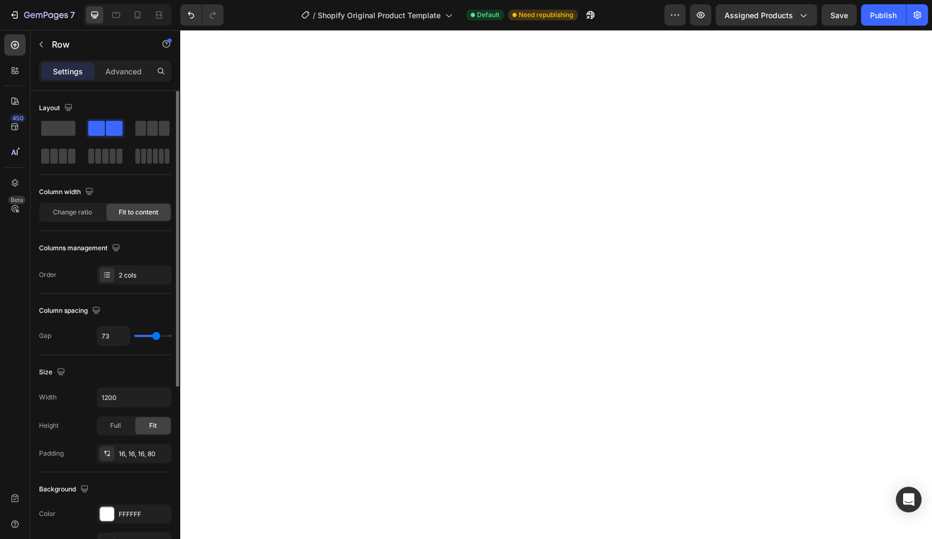
type input "74"
type input "75"
type input "77"
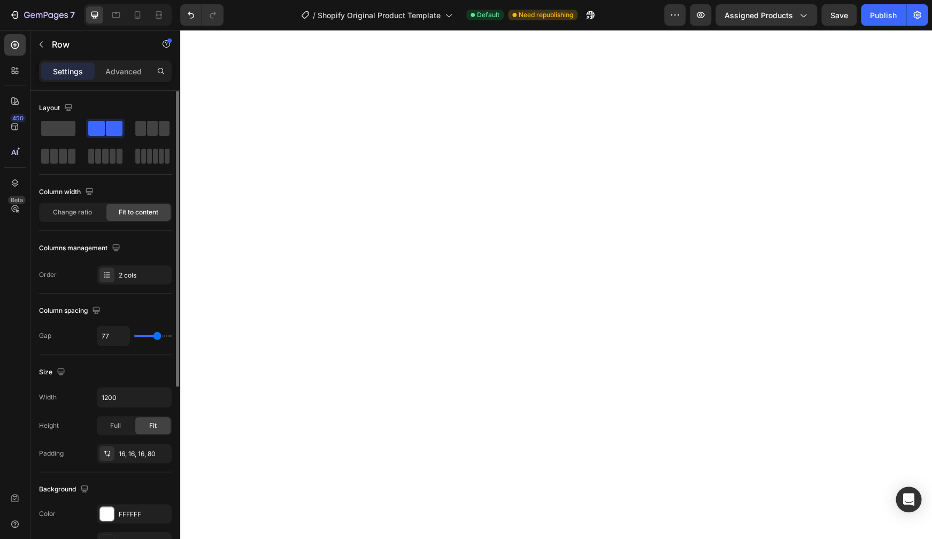
type input "80"
type input "81"
type input "82"
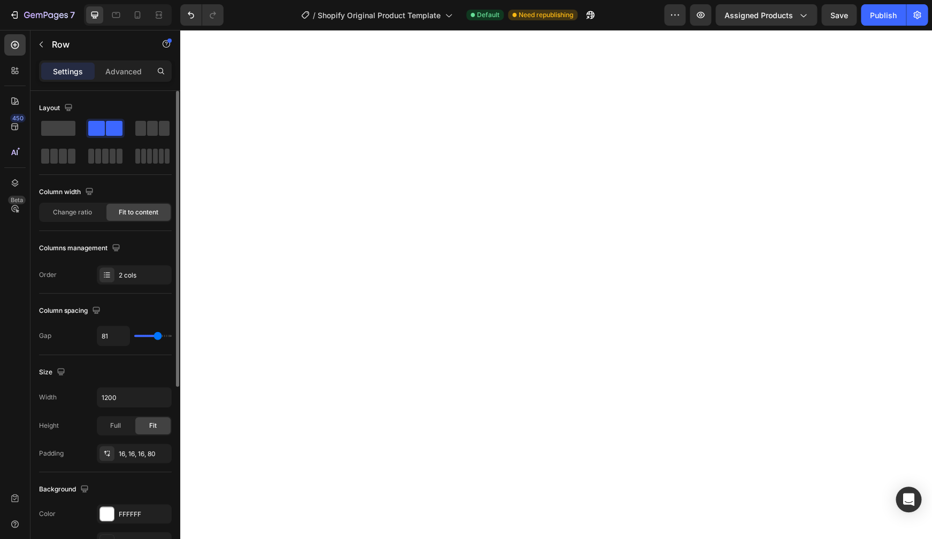
type input "82"
type input "83"
type input "84"
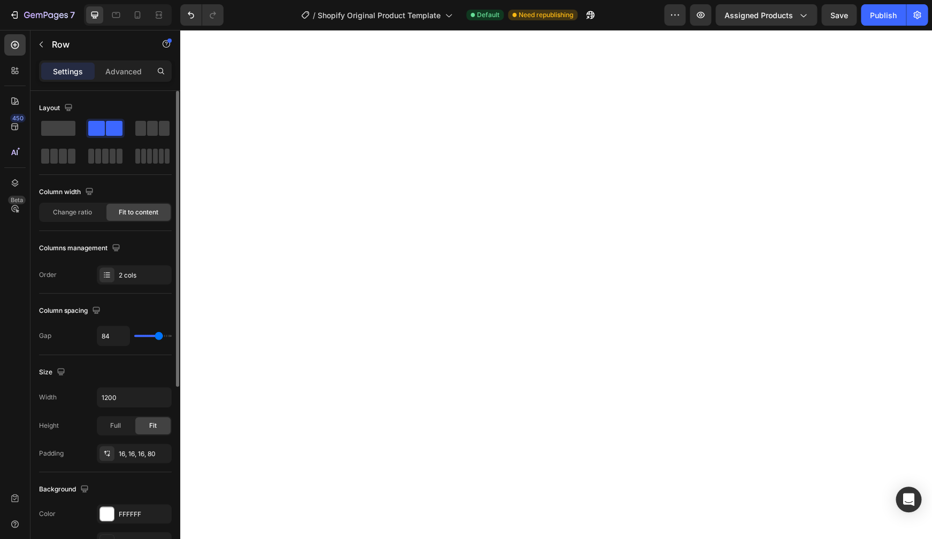
type input "87"
type input "85"
type input "84"
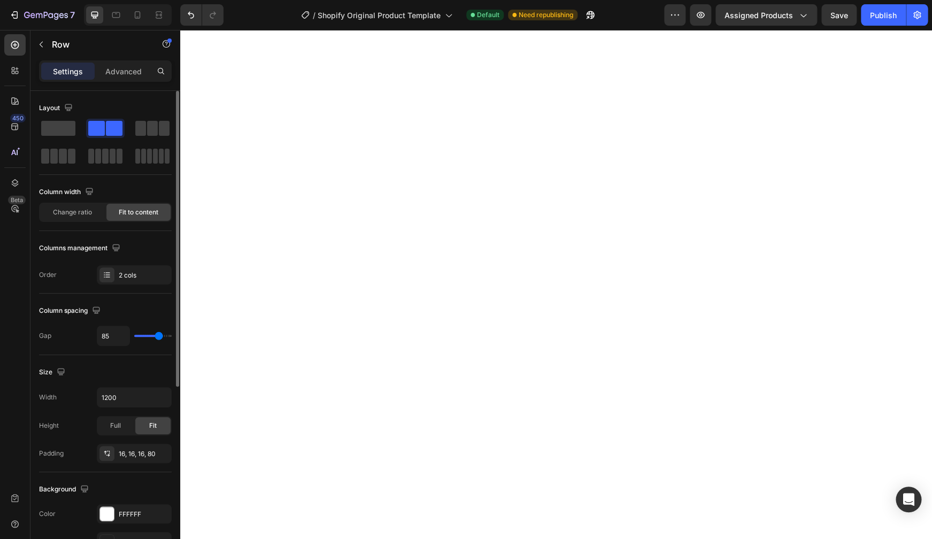
type input "84"
type input "83"
type input "82"
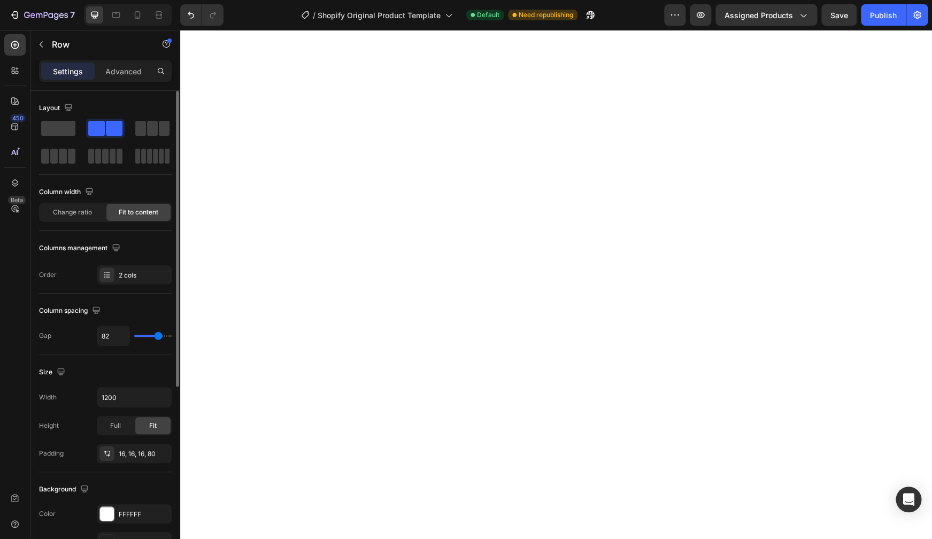
type input "81"
type input "80"
type input "78"
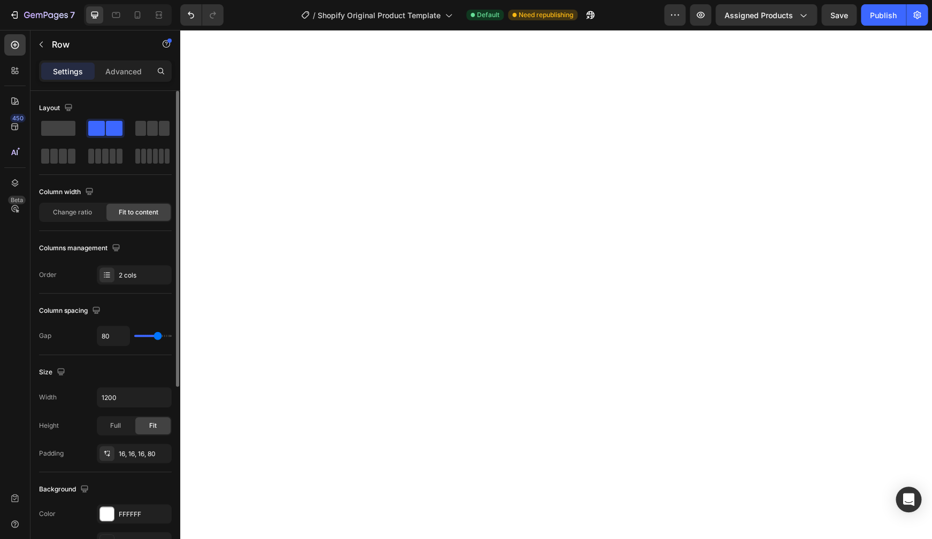
type input "78"
type input "77"
type input "76"
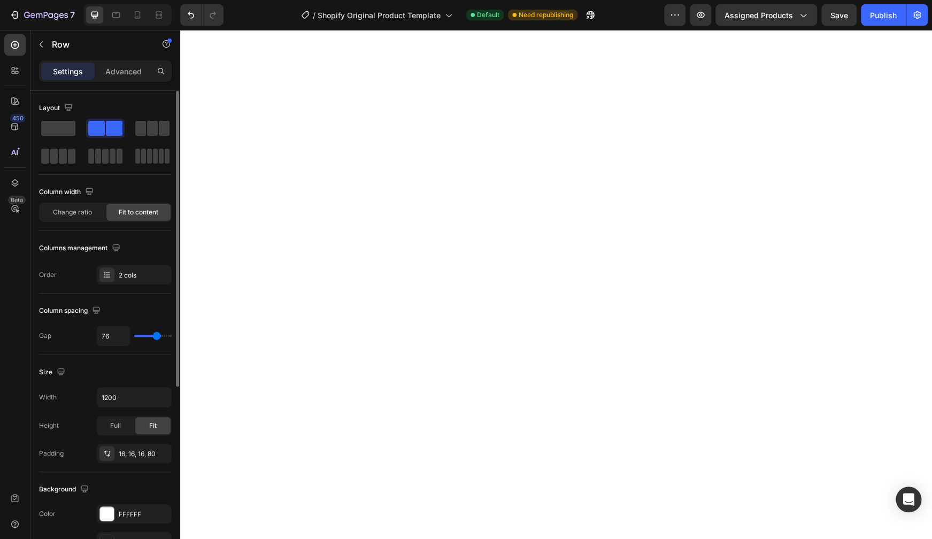
type input "74"
type input "73"
type input "72"
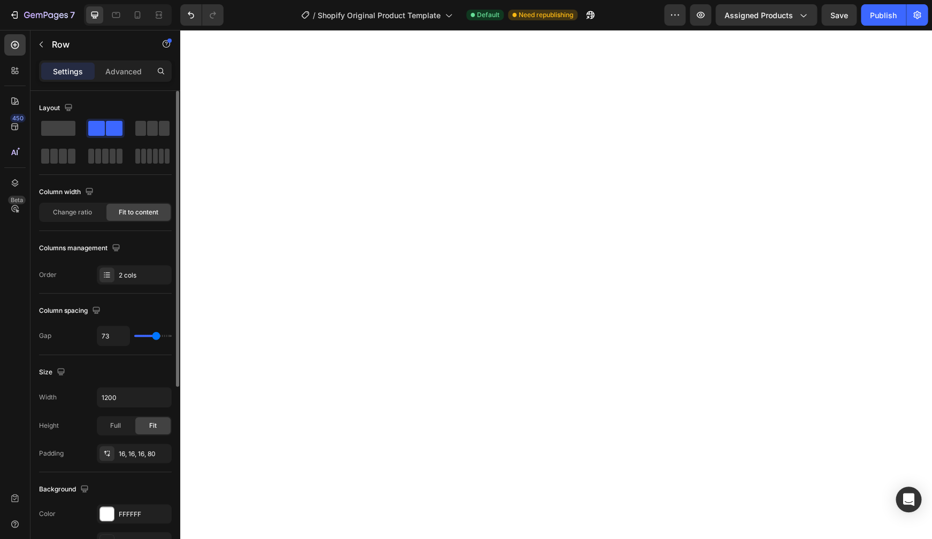
type input "72"
type input "55"
type input "43"
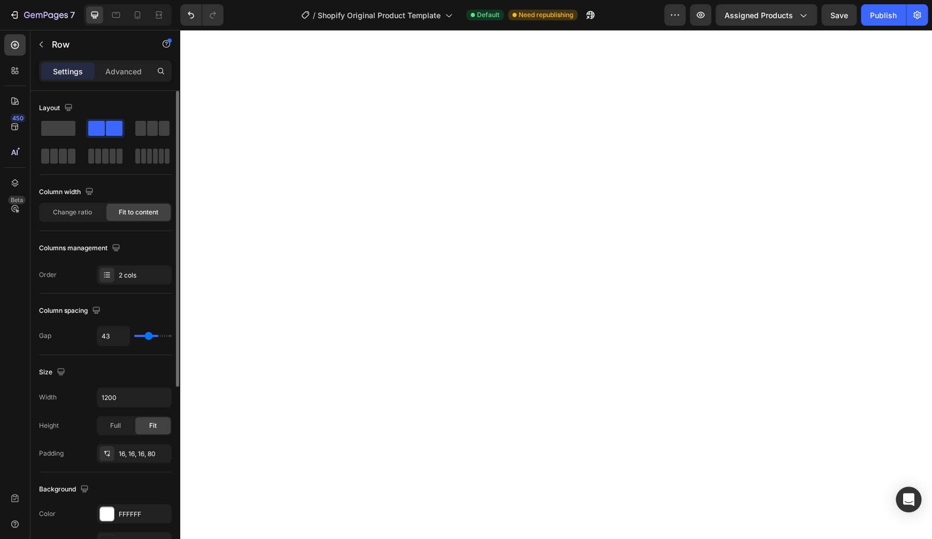
type input "29"
type input "21"
type input "15"
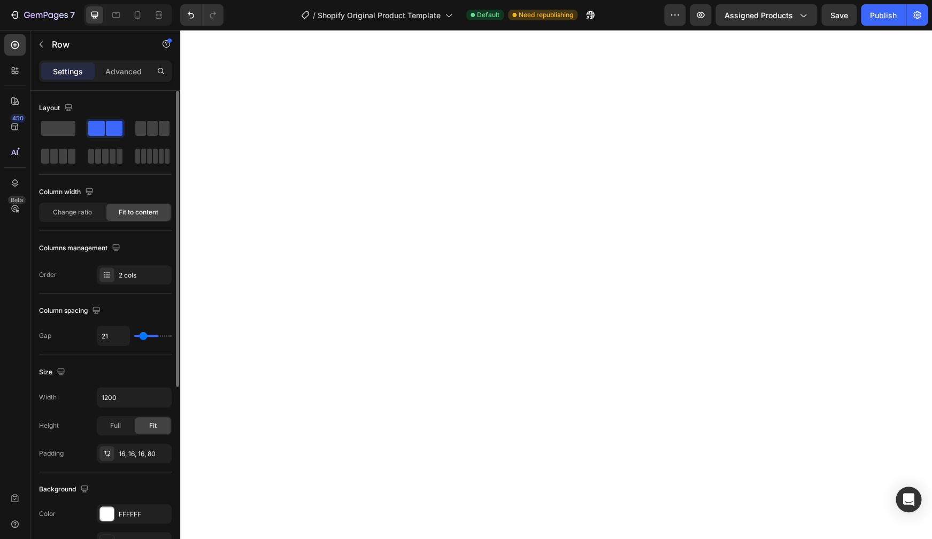
type input "15"
type input "12"
type input "8"
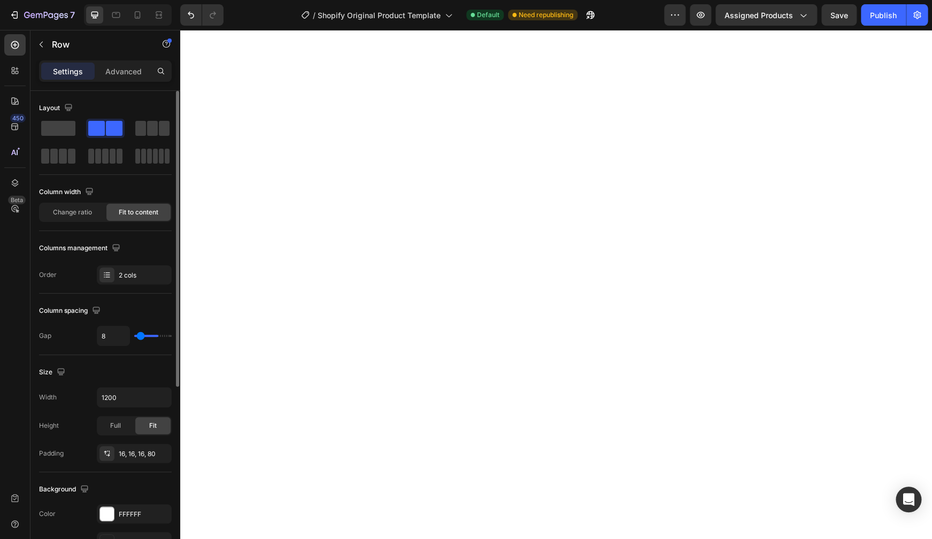
type input "1"
type input "0"
drag, startPoint x: 143, startPoint y: 335, endPoint x: 130, endPoint y: 339, distance: 13.4
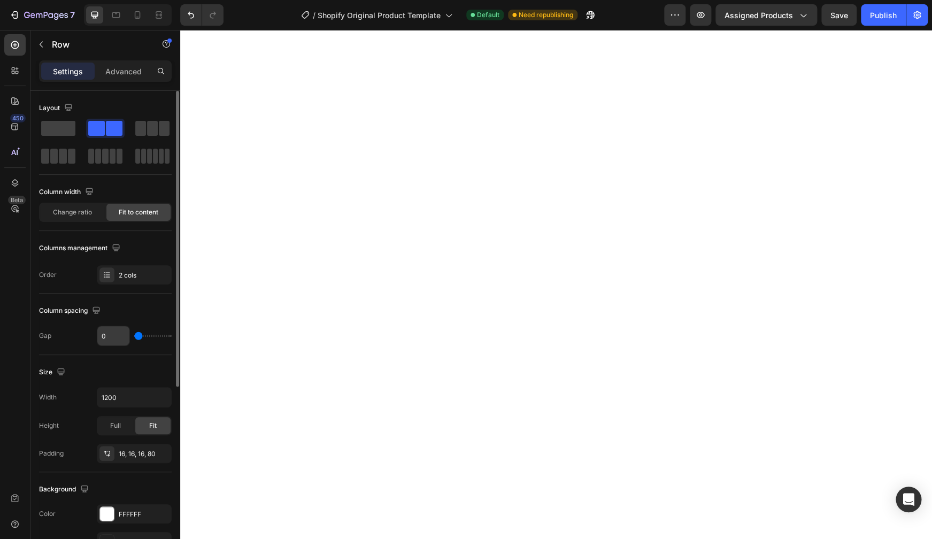
click at [134, 337] on input "range" at bounding box center [152, 336] width 37 height 2
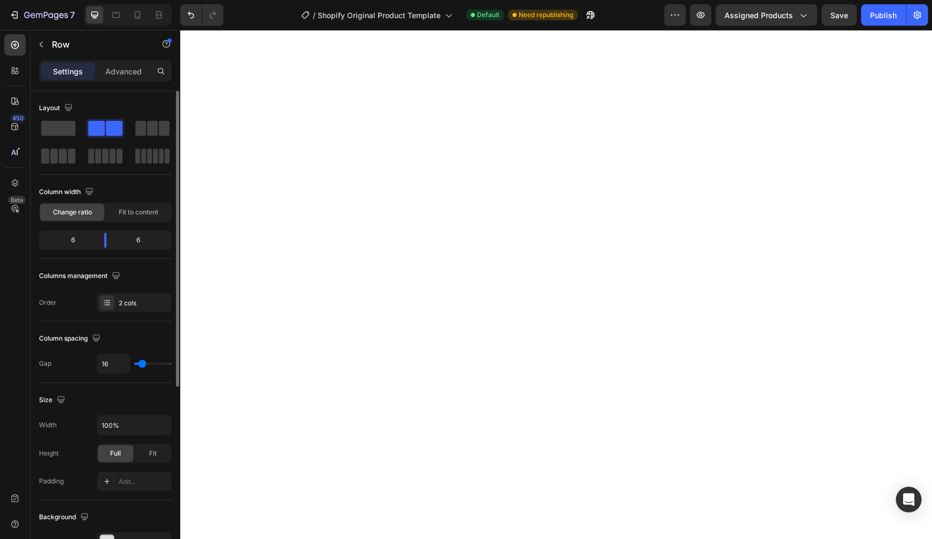
type input "21"
type input "22"
type input "29"
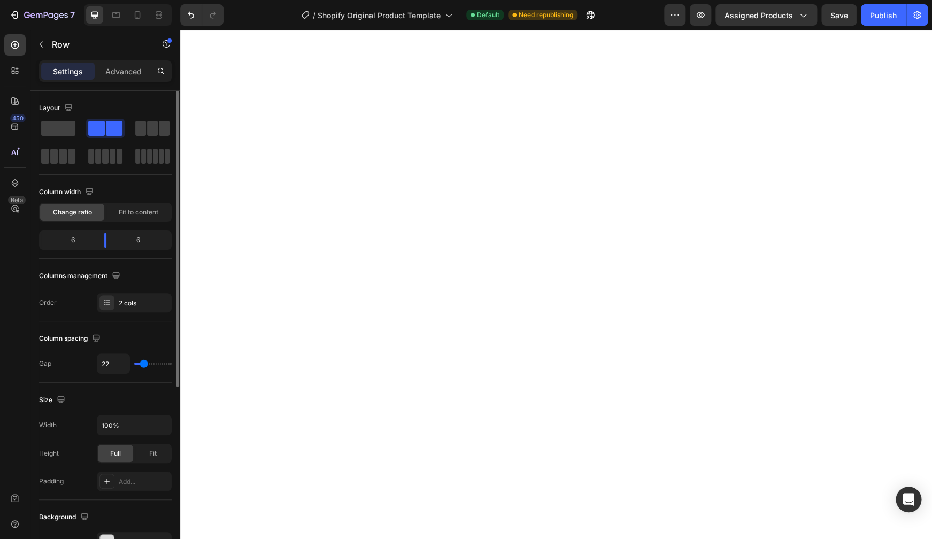
type input "29"
type input "37"
type input "44"
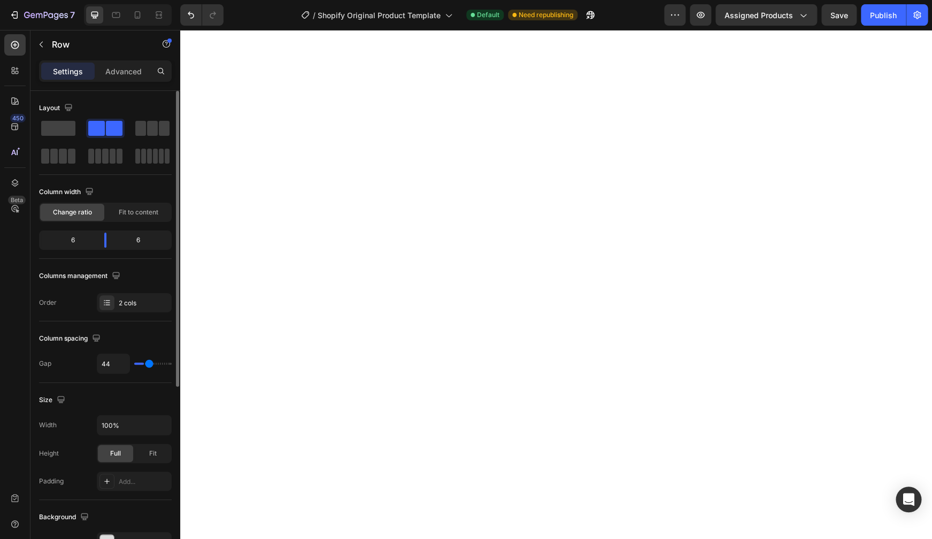
type input "48"
type input "52"
type input "54"
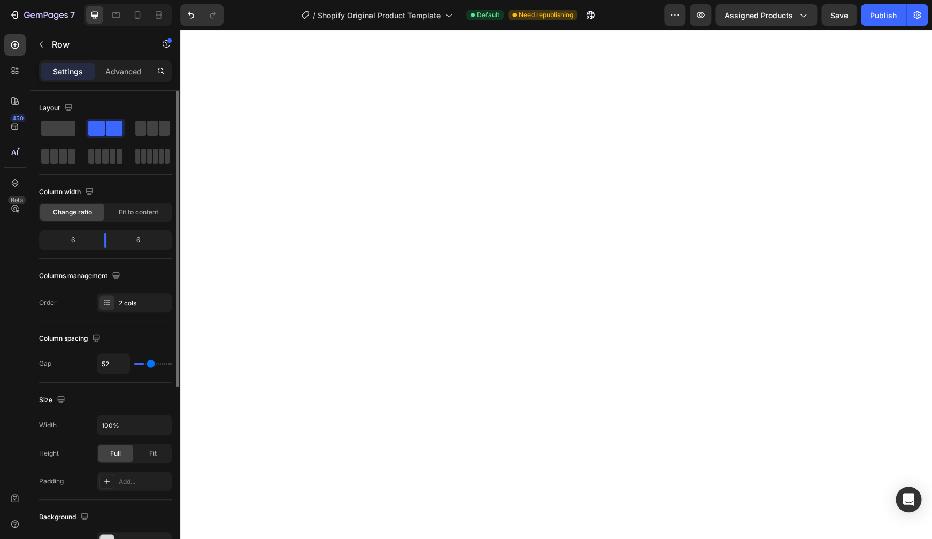
type input "54"
type input "55"
type input "57"
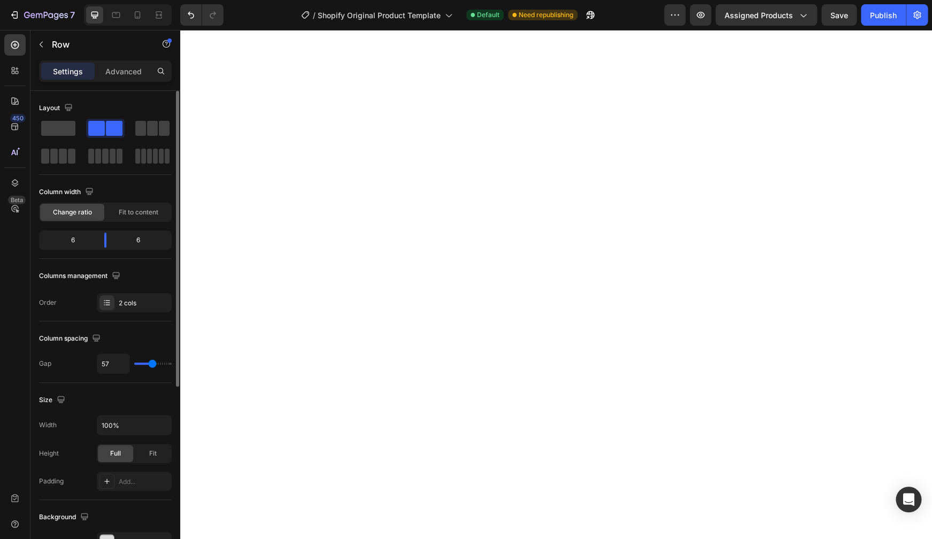
type input "58"
type input "57"
type input "55"
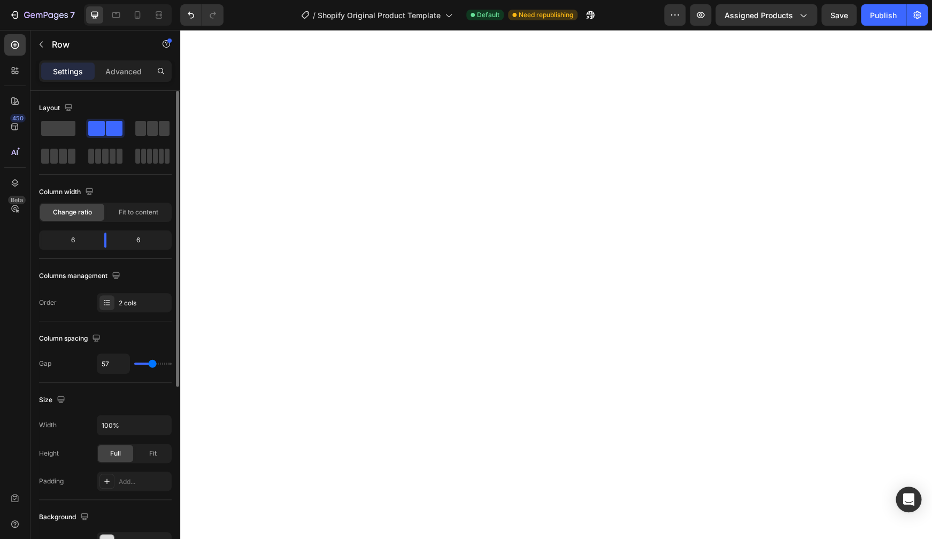
type input "55"
type input "54"
type input "53"
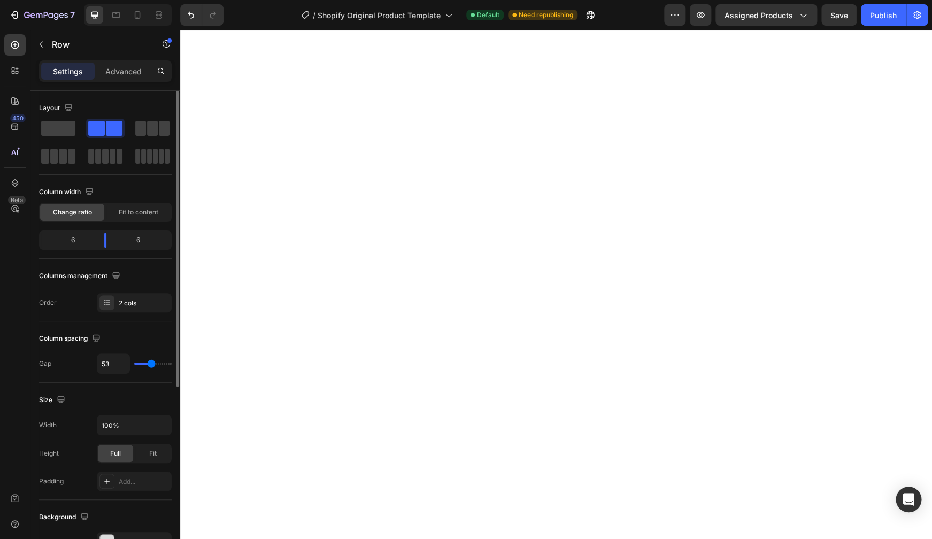
type input "52"
type input "51"
type input "47"
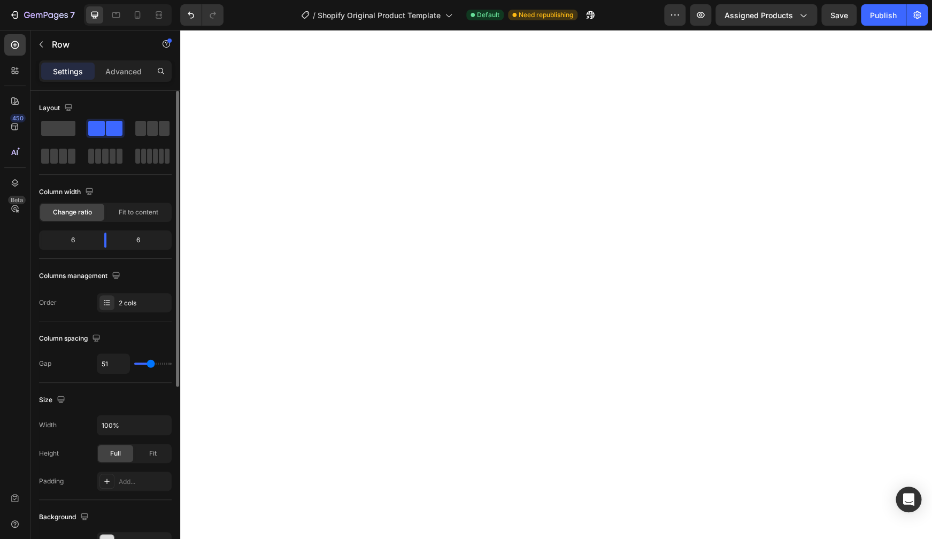
type input "47"
type input "45"
type input "44"
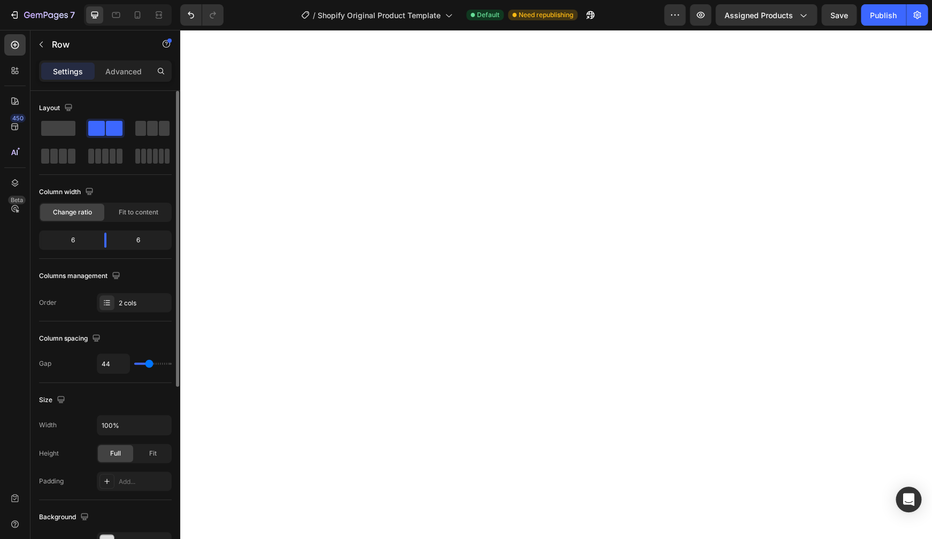
type input "43"
type input "44"
drag, startPoint x: 144, startPoint y: 365, endPoint x: 149, endPoint y: 365, distance: 5.4
type input "44"
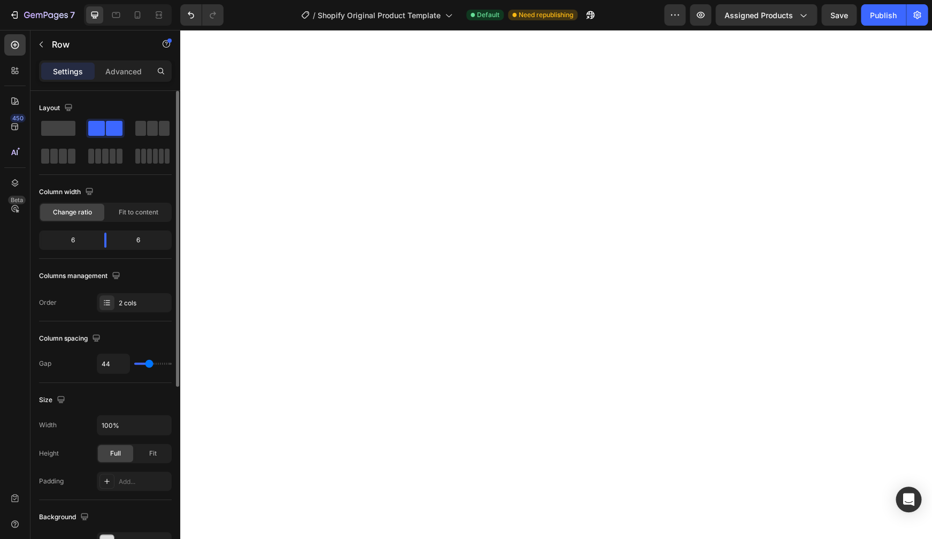
click at [149, 365] on input "range" at bounding box center [152, 364] width 37 height 2
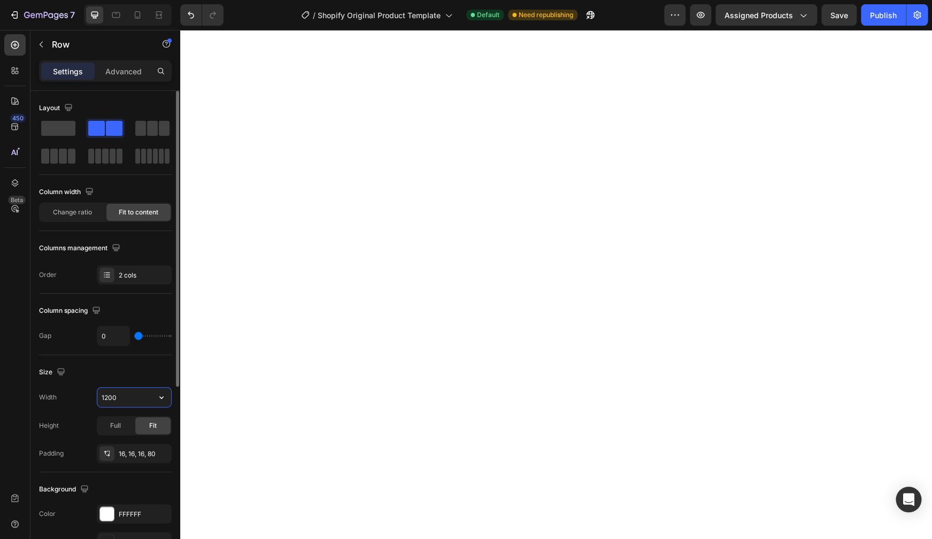
click at [136, 400] on input "1200" at bounding box center [134, 397] width 74 height 19
drag, startPoint x: 134, startPoint y: 399, endPoint x: 99, endPoint y: 400, distance: 34.8
click at [99, 400] on input "1000" at bounding box center [134, 397] width 74 height 19
type input "500"
click at [122, 77] on div "Advanced" at bounding box center [123, 71] width 53 height 17
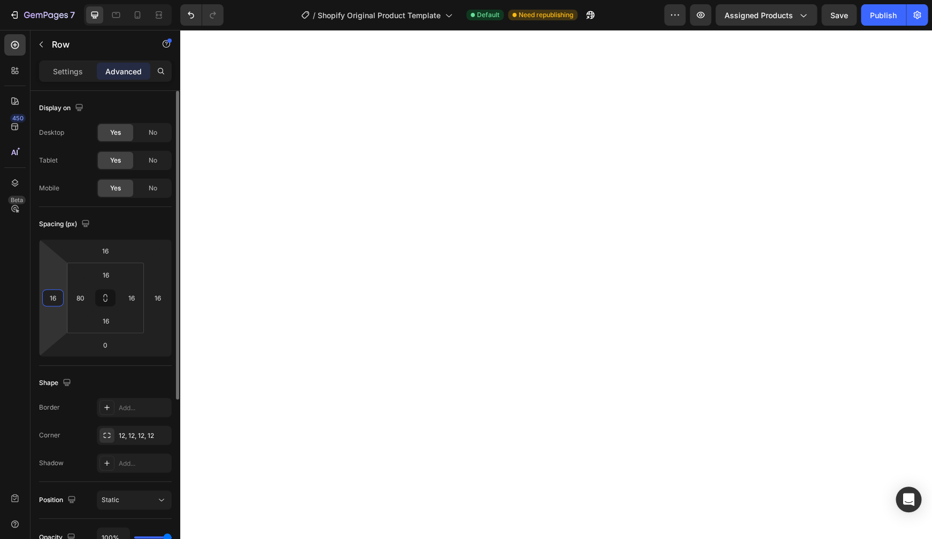
click at [59, 295] on input "16" at bounding box center [53, 298] width 16 height 16
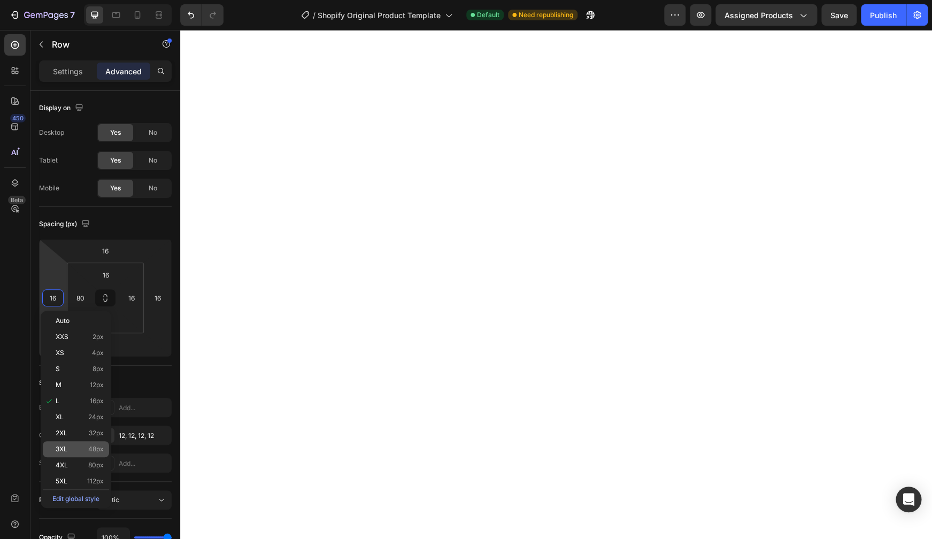
click at [63, 455] on div "3XL 48px" at bounding box center [76, 449] width 66 height 16
type input "48"
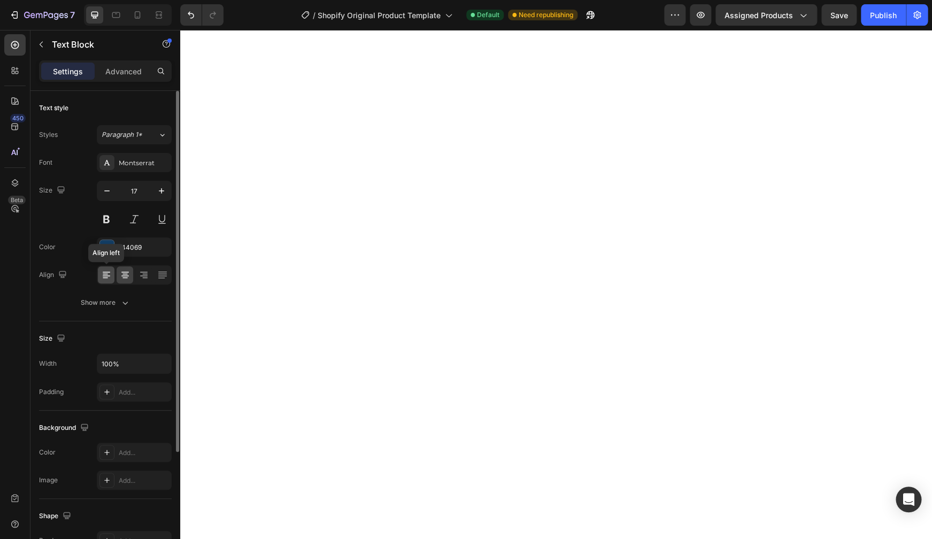
click at [109, 273] on icon at bounding box center [106, 275] width 11 height 11
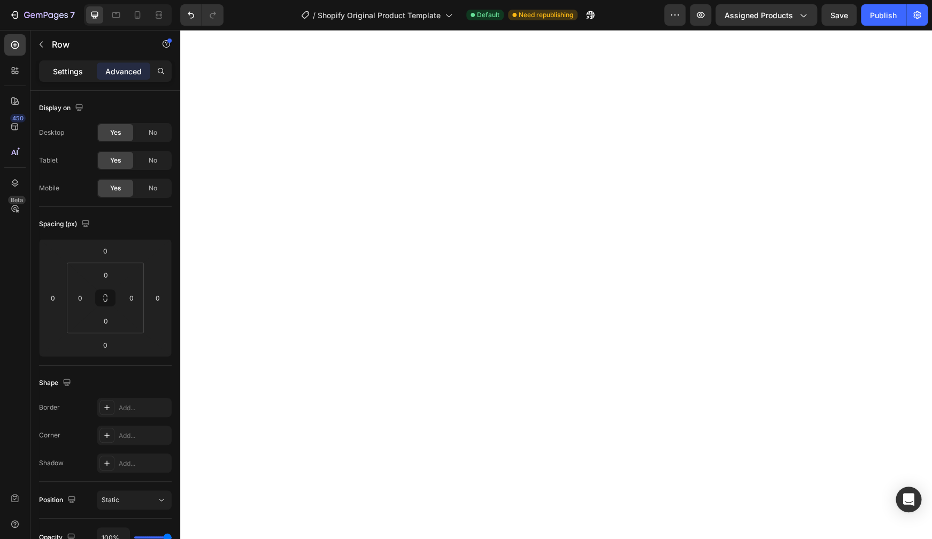
click at [68, 75] on p "Settings" at bounding box center [68, 71] width 30 height 11
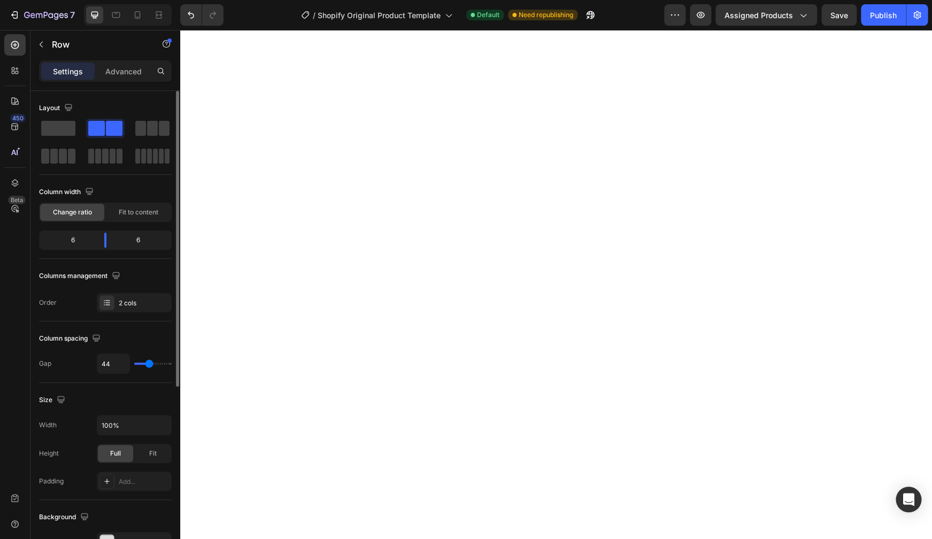
type input "32"
type input "31"
type input "30"
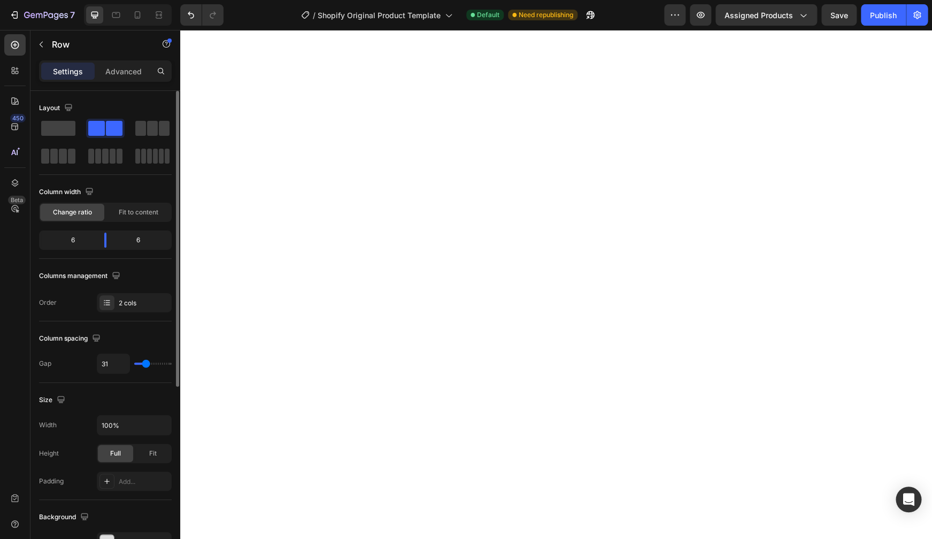
type input "30"
type input "29"
type input "28"
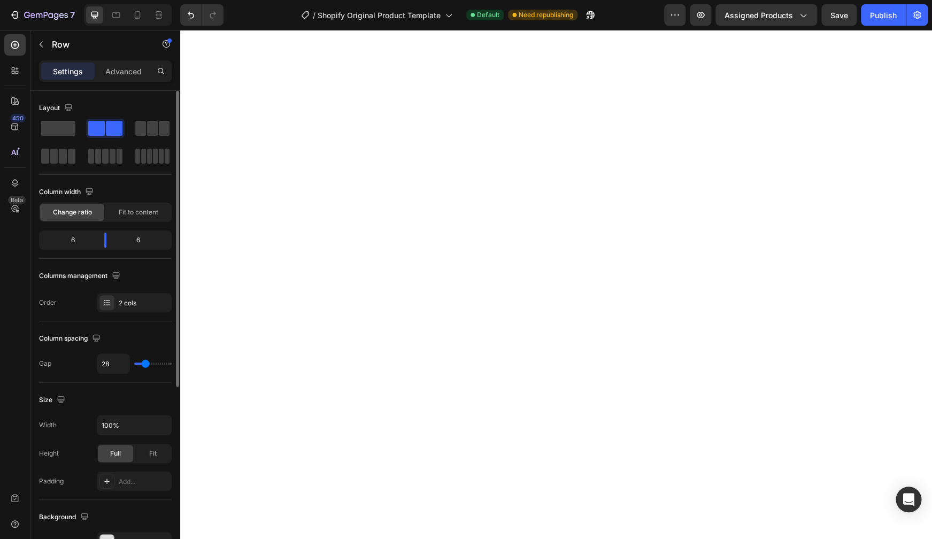
type input "27"
type input "25"
type input "24"
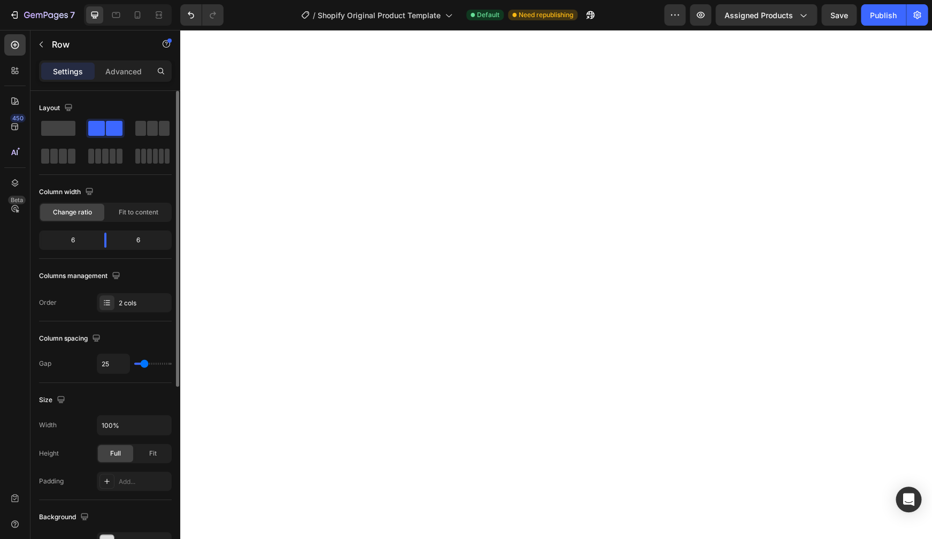
type input "24"
type input "23"
type input "21"
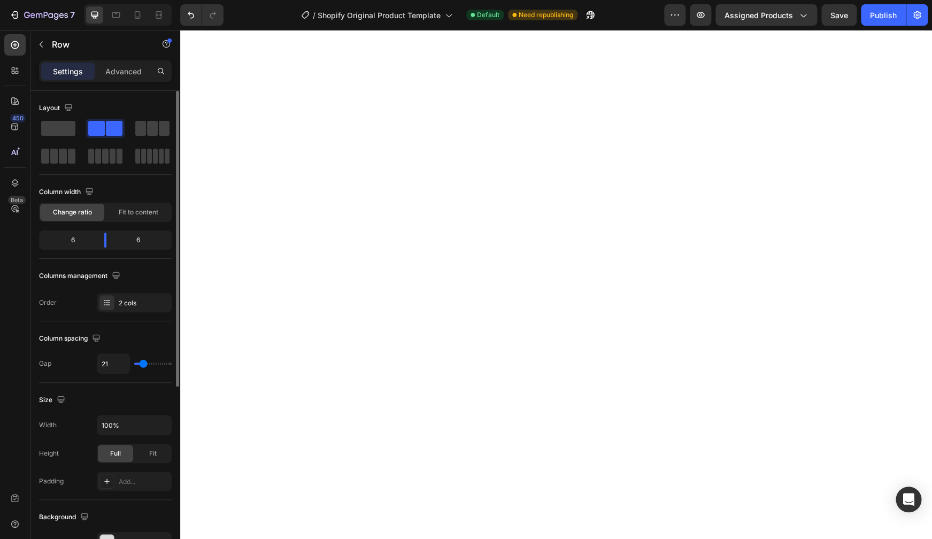
type input "20"
type input "16"
type input "14"
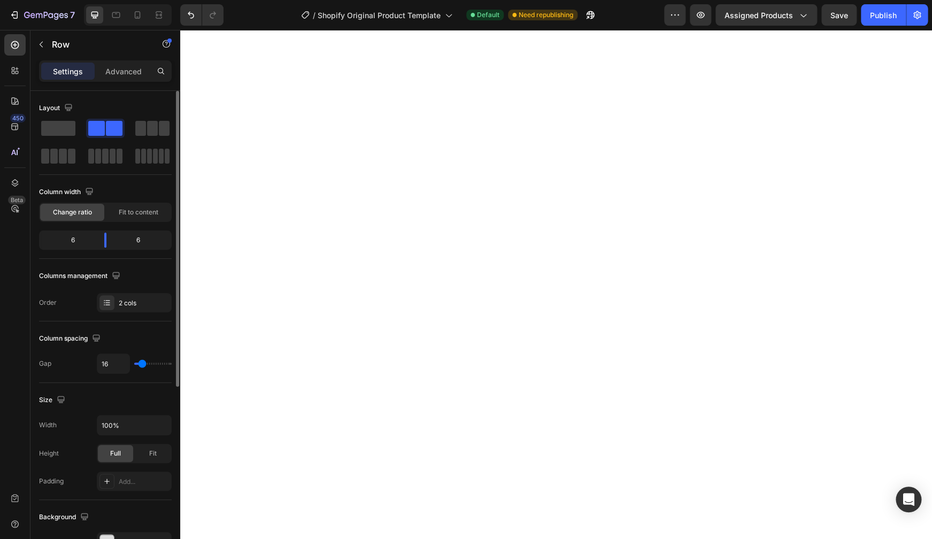
type input "14"
type input "9"
type input "2"
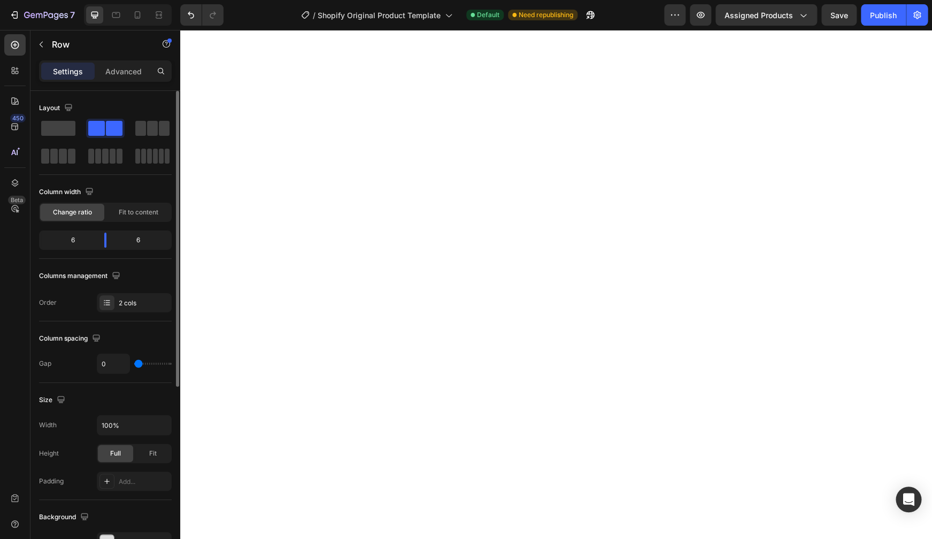
drag, startPoint x: 147, startPoint y: 365, endPoint x: 135, endPoint y: 367, distance: 11.9
click at [135, 365] on input "range" at bounding box center [152, 364] width 37 height 2
click at [136, 364] on input "range" at bounding box center [152, 364] width 37 height 2
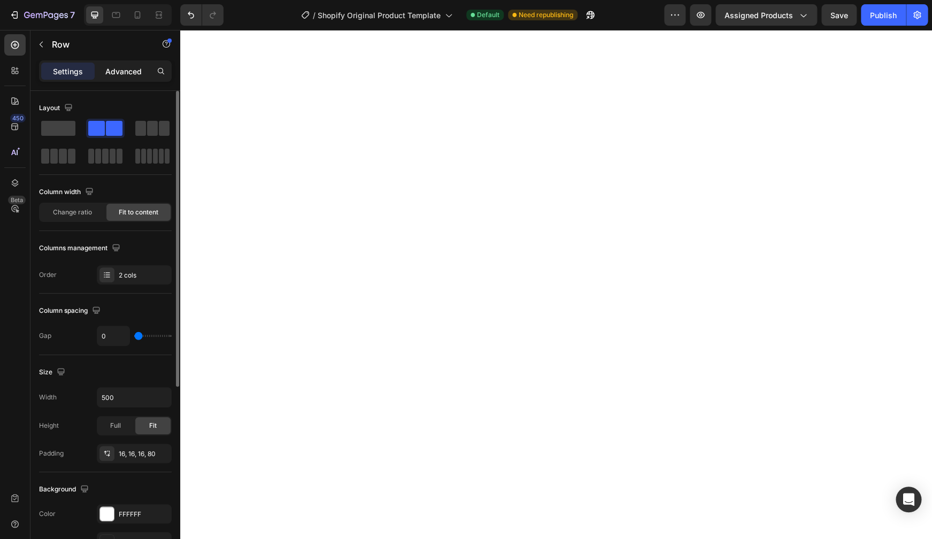
click at [118, 75] on p "Advanced" at bounding box center [123, 71] width 36 height 11
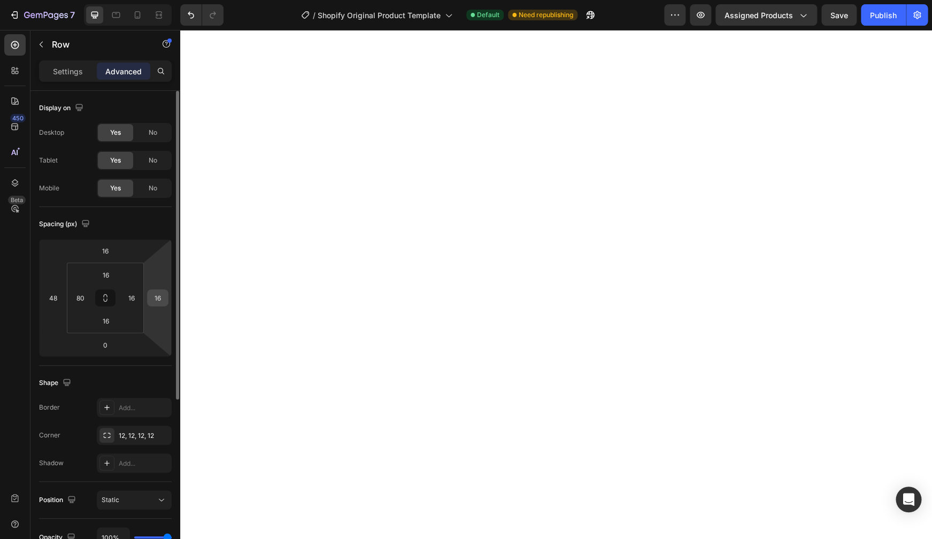
click at [161, 304] on input "16" at bounding box center [158, 298] width 16 height 16
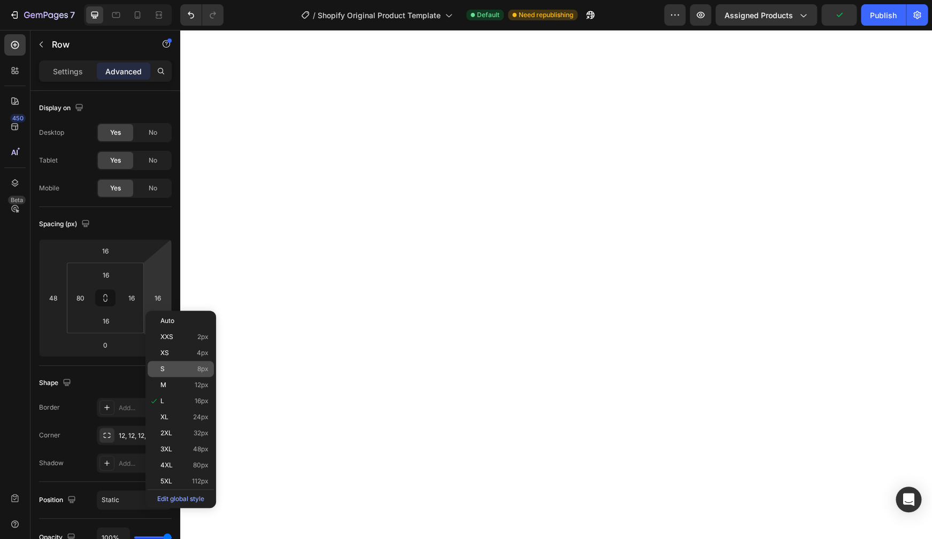
click at [160, 362] on div "S 8px" at bounding box center [181, 369] width 66 height 16
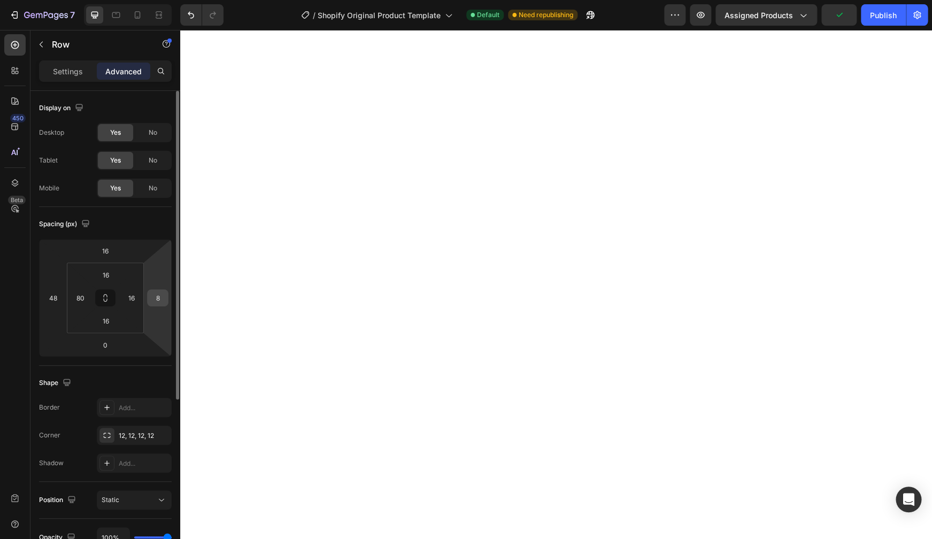
click at [162, 297] on input "8" at bounding box center [158, 298] width 16 height 16
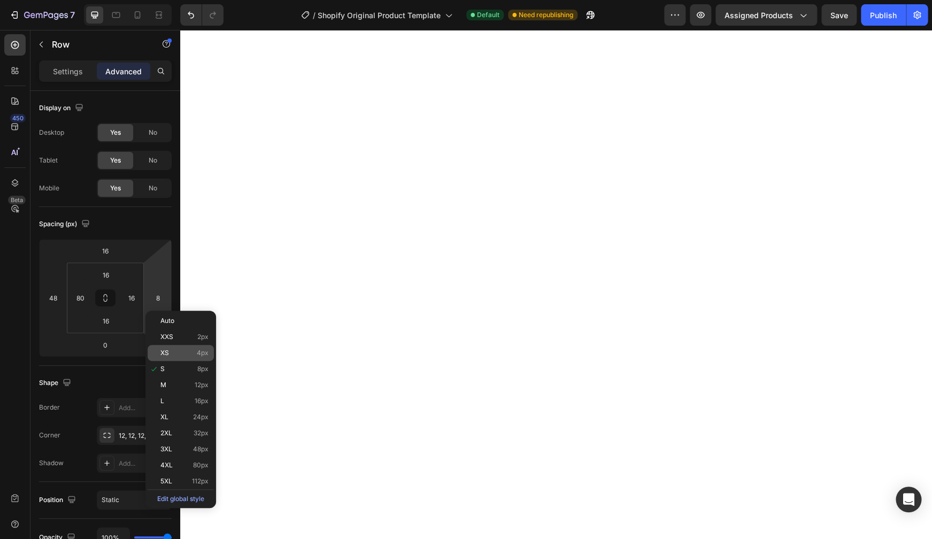
click at [165, 356] on span "XS" at bounding box center [164, 352] width 9 height 7
